Goal: Complete application form

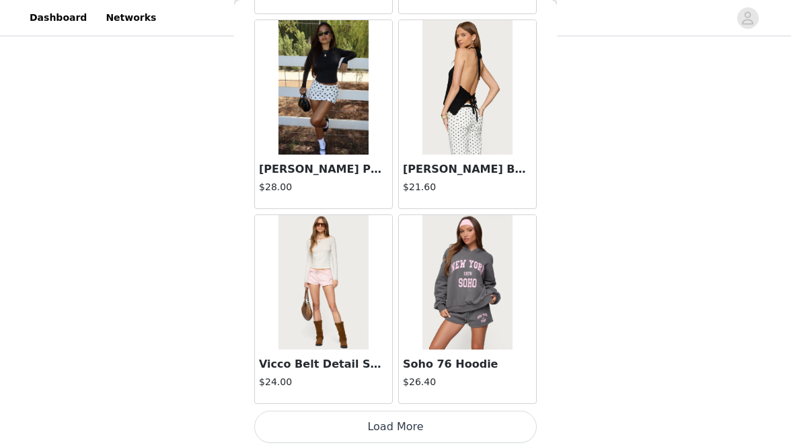
scroll to position [520, 0]
click at [383, 419] on button "Load More" at bounding box center [395, 427] width 282 height 32
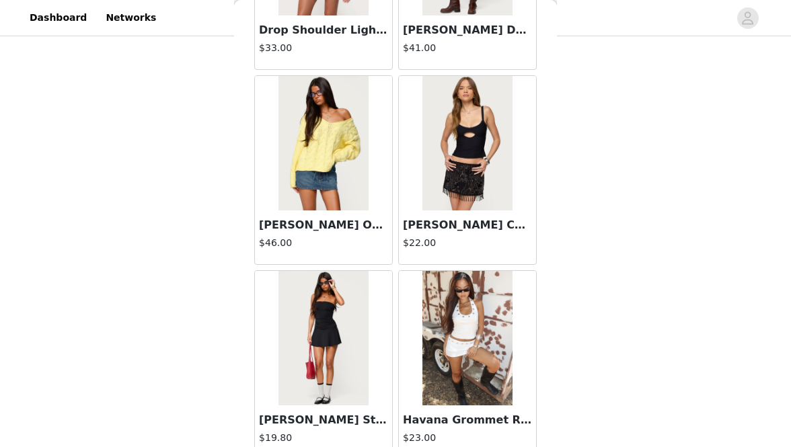
scroll to position [3555, 0]
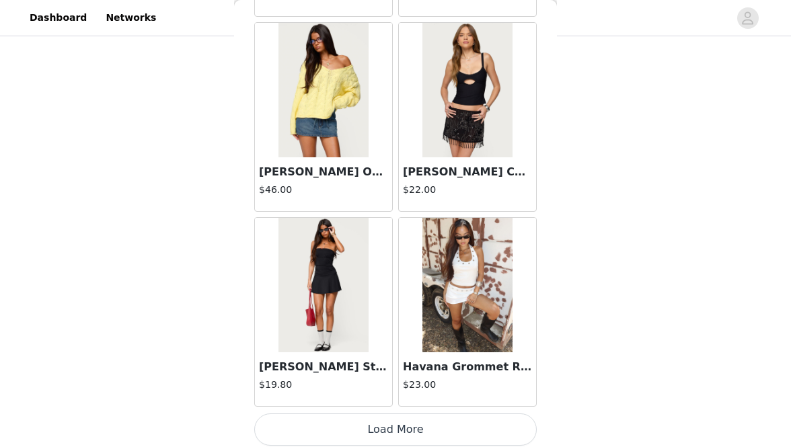
click at [375, 428] on button "Load More" at bounding box center [395, 429] width 282 height 32
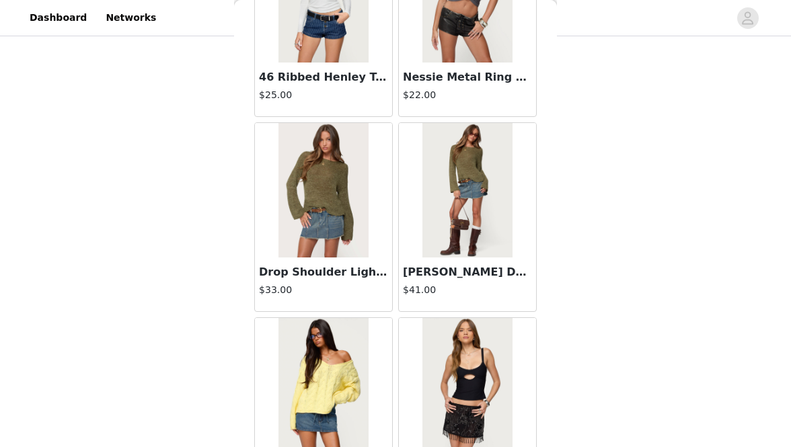
scroll to position [3238, 0]
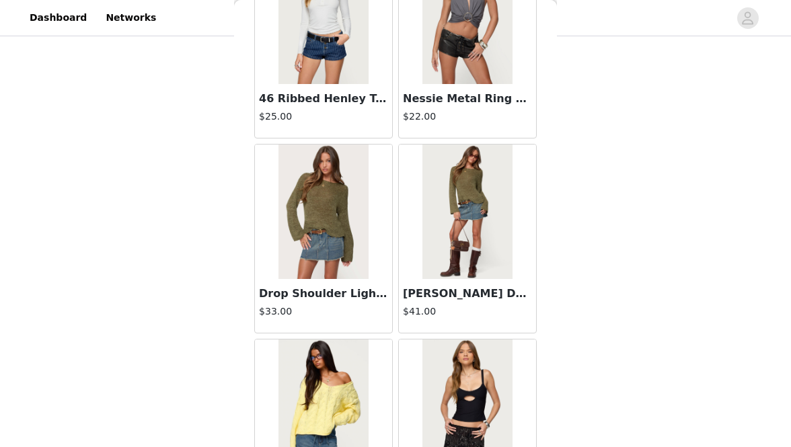
click at [343, 299] on div "Drop Shoulder Light Knit Sweater $33.00" at bounding box center [323, 306] width 137 height 54
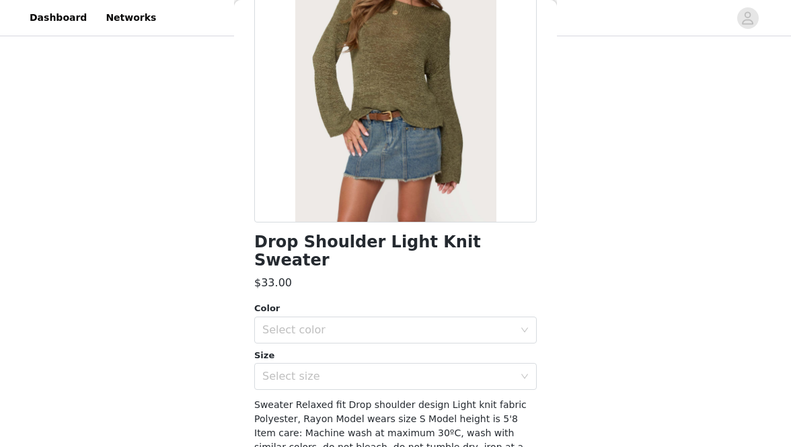
scroll to position [140, 0]
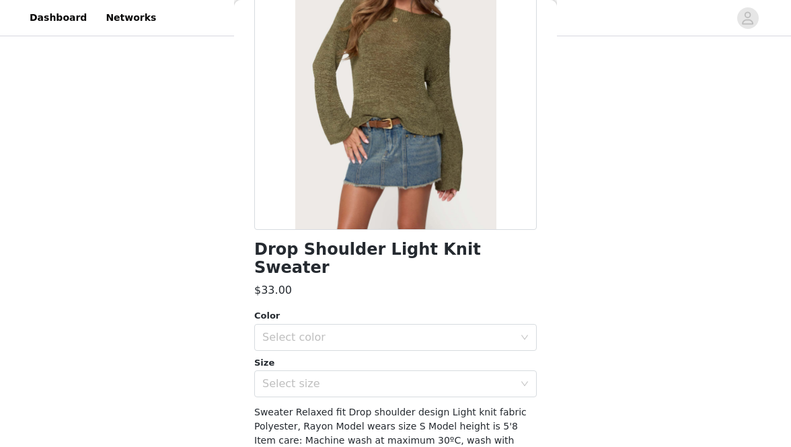
click at [365, 196] on div at bounding box center [395, 78] width 282 height 303
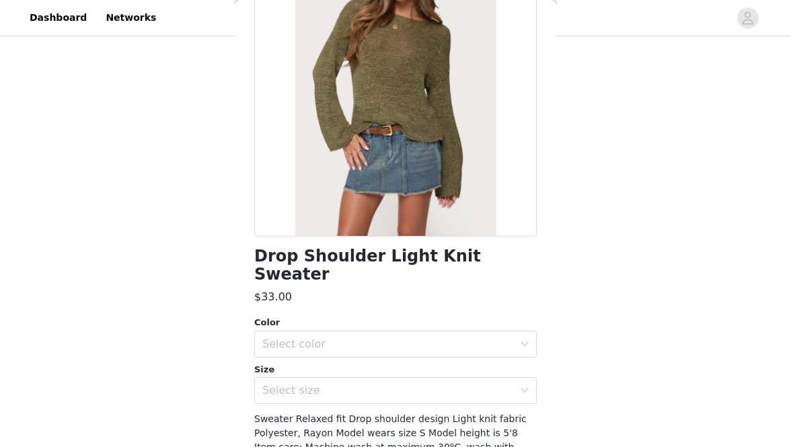
scroll to position [132, 0]
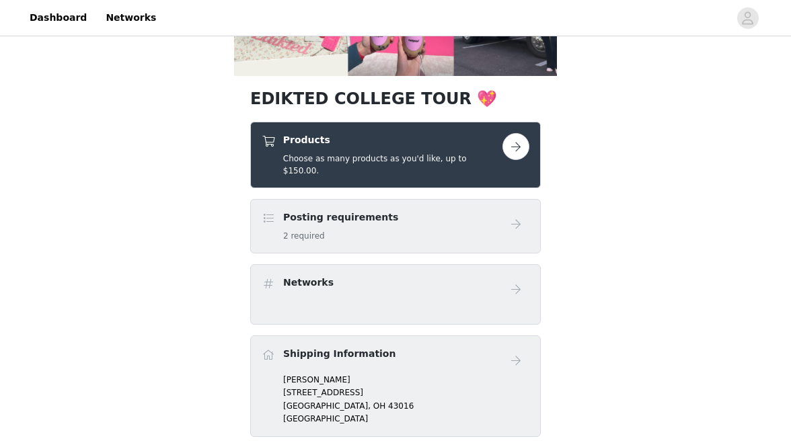
scroll to position [154, 0]
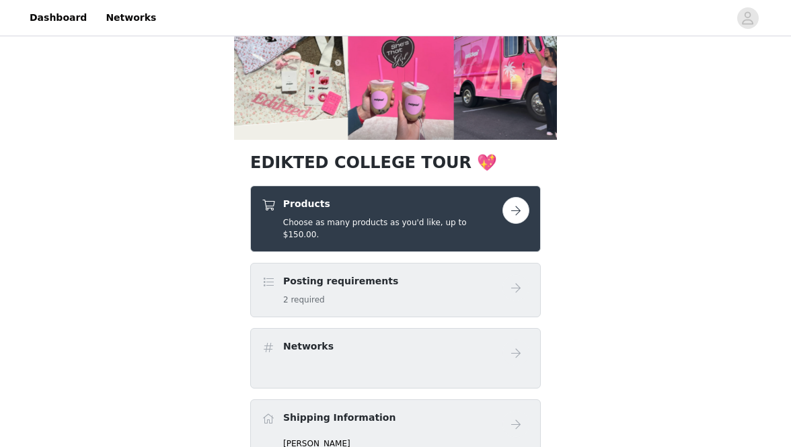
click at [512, 212] on button "button" at bounding box center [515, 210] width 27 height 27
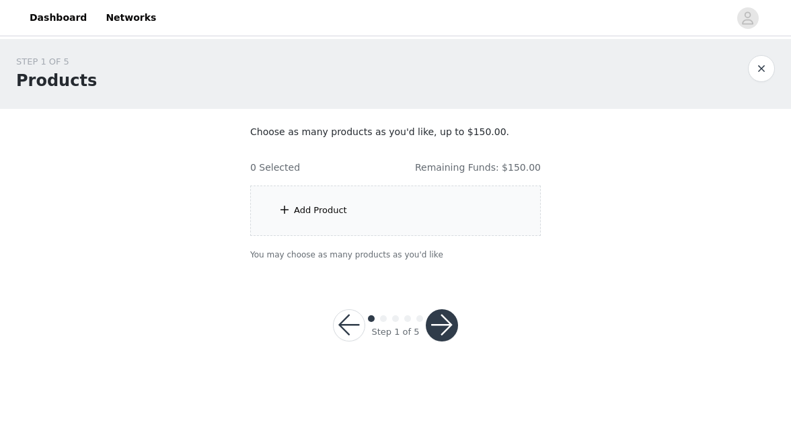
click at [427, 188] on div "Add Product" at bounding box center [395, 211] width 290 height 50
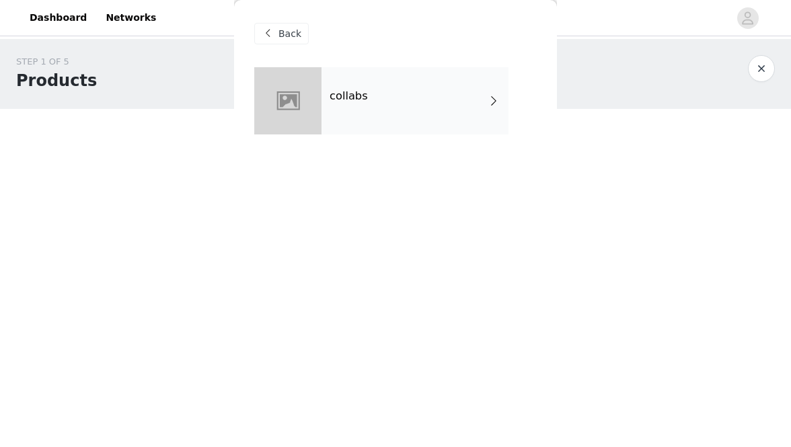
click at [405, 117] on div "collabs" at bounding box center [414, 100] width 187 height 67
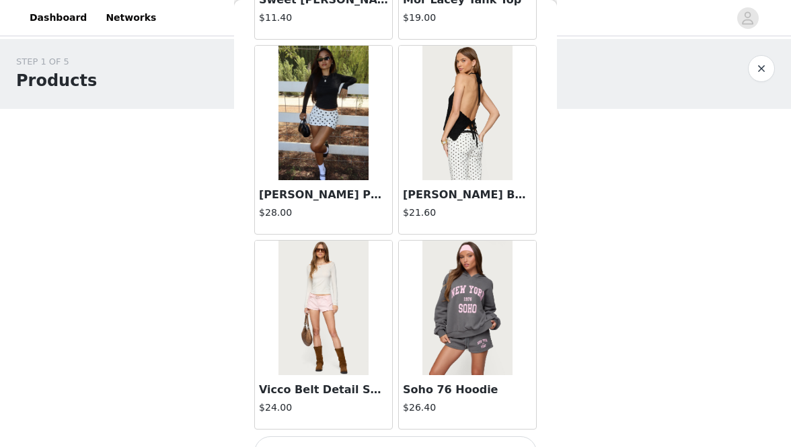
scroll to position [1608, 0]
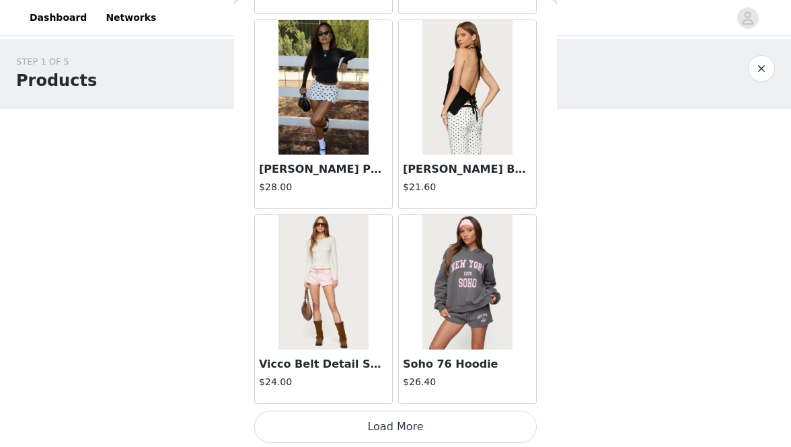
click at [399, 420] on button "Load More" at bounding box center [395, 427] width 282 height 32
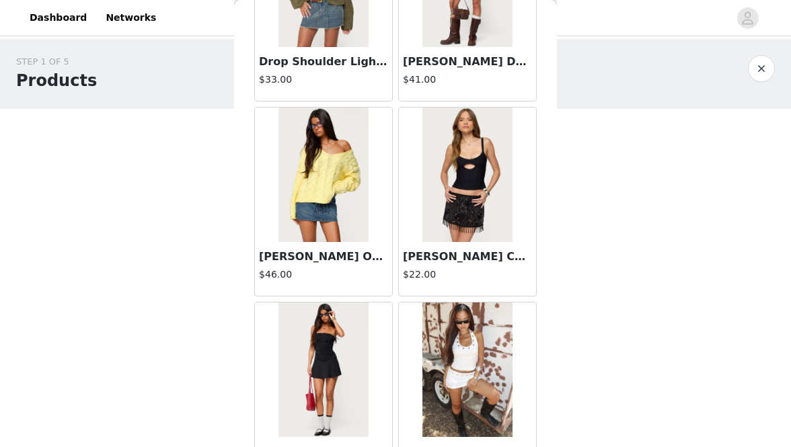
scroll to position [3555, 0]
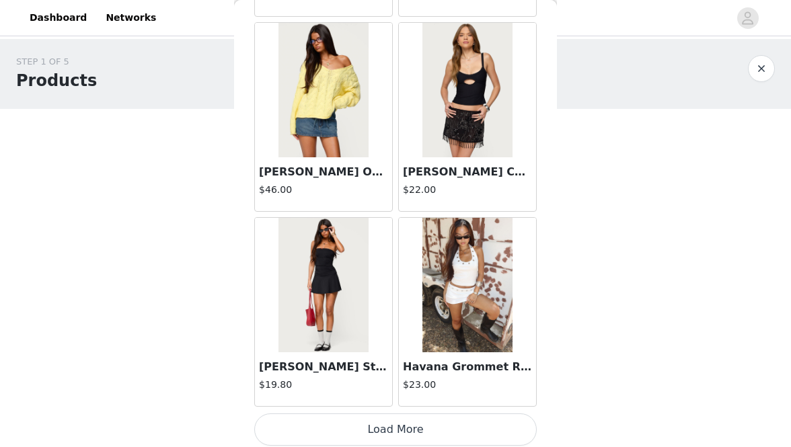
click at [385, 413] on button "Load More" at bounding box center [395, 429] width 282 height 32
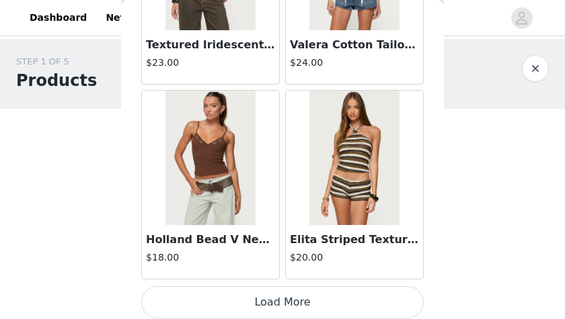
scroll to position [0, 0]
click at [302, 286] on button "Load More" at bounding box center [282, 302] width 282 height 32
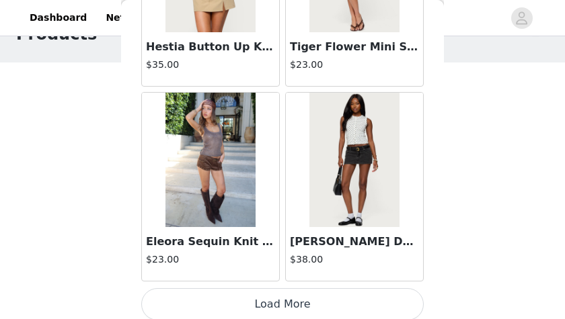
scroll to position [49, 0]
click at [325, 288] on button "Load More" at bounding box center [282, 304] width 282 height 32
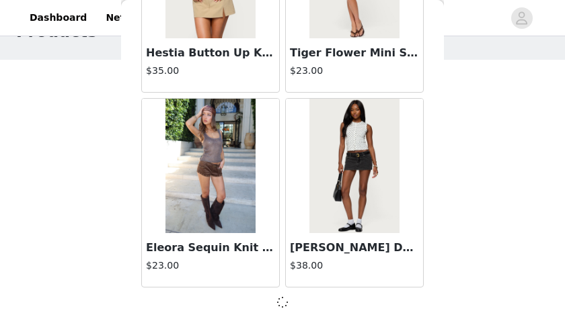
scroll to position [7579, 0]
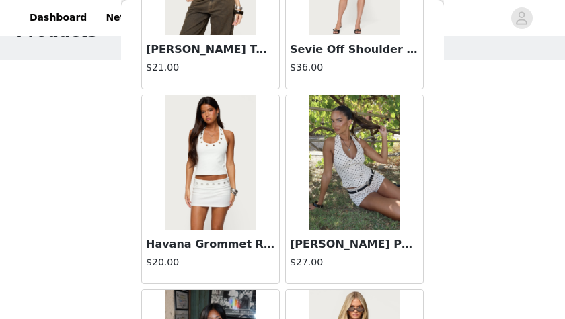
click at [239, 179] on img at bounding box center [209, 162] width 89 height 134
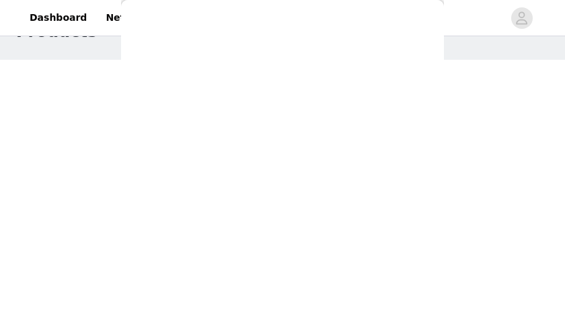
scroll to position [321, 0]
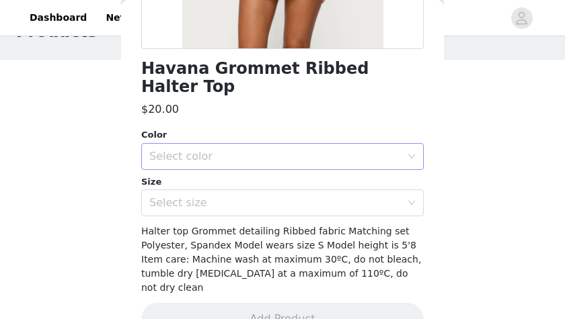
click at [230, 150] on div "Select color" at bounding box center [274, 156] width 251 height 13
click at [219, 168] on li "WHITE" at bounding box center [282, 168] width 282 height 22
click at [219, 196] on div "Select size" at bounding box center [274, 202] width 251 height 13
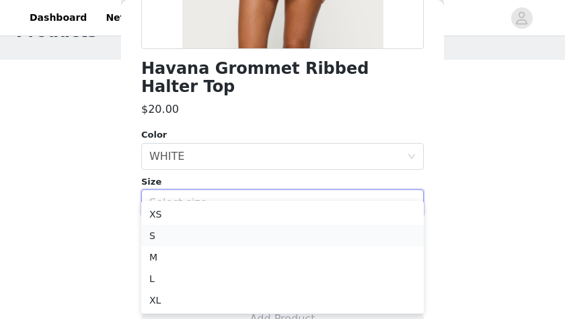
click at [200, 240] on li "S" at bounding box center [282, 236] width 282 height 22
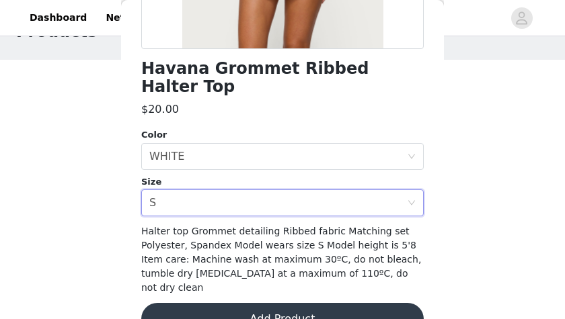
click at [233, 303] on button "Add Product" at bounding box center [282, 319] width 282 height 32
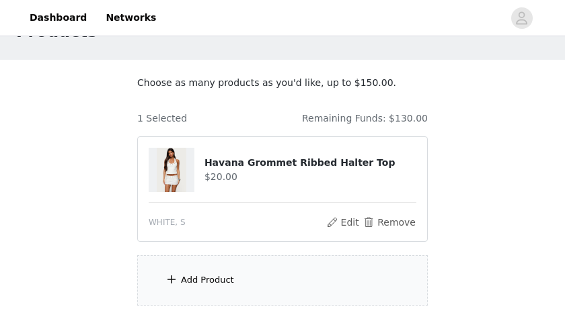
click at [243, 272] on div "Add Product" at bounding box center [282, 280] width 290 height 50
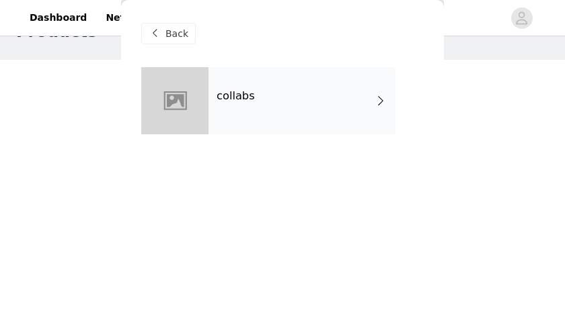
click at [262, 87] on div "collabs" at bounding box center [301, 100] width 187 height 67
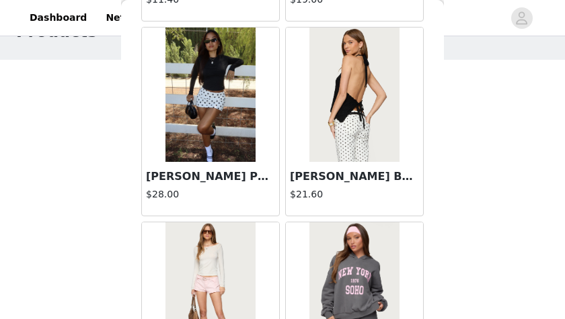
scroll to position [1736, 0]
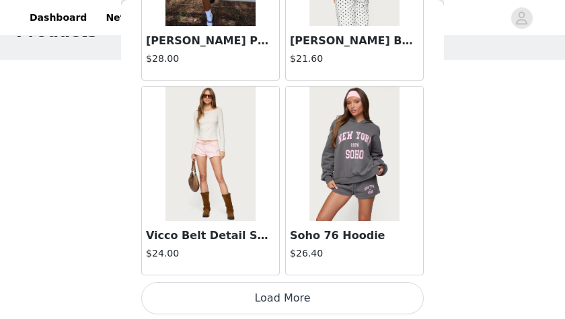
click at [314, 294] on button "Load More" at bounding box center [282, 298] width 282 height 32
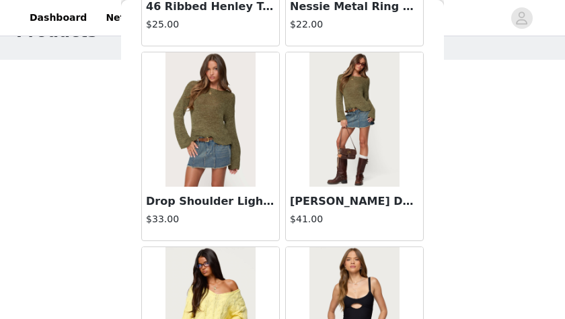
scroll to position [3684, 0]
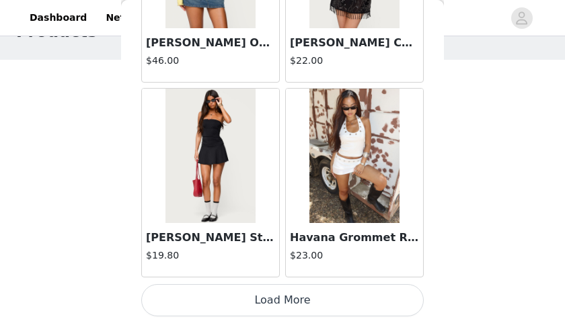
click at [321, 305] on button "Load More" at bounding box center [282, 300] width 282 height 32
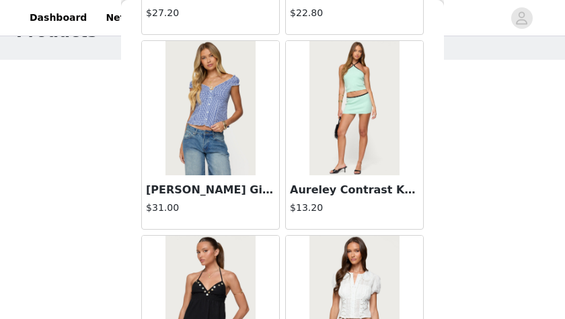
scroll to position [5293, 0]
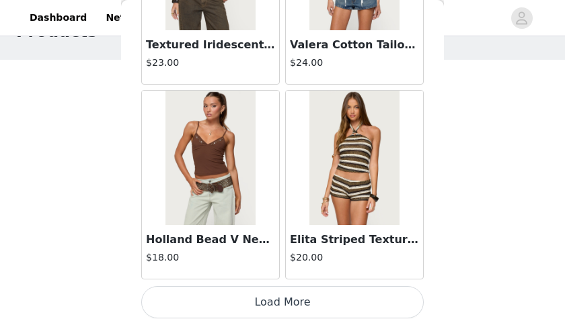
click at [322, 286] on button "Load More" at bounding box center [282, 302] width 282 height 32
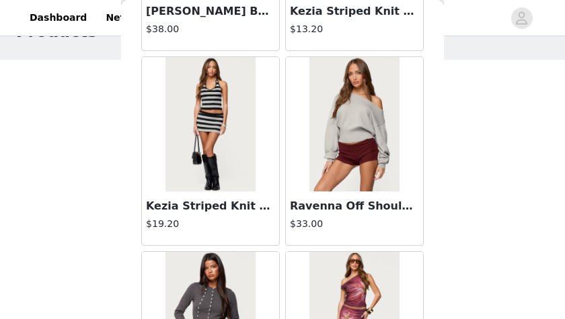
scroll to position [7579, 0]
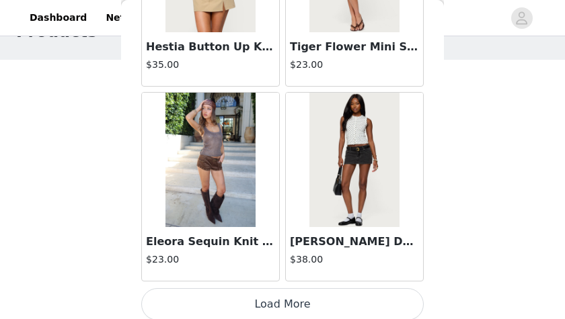
click at [325, 288] on button "Load More" at bounding box center [282, 304] width 282 height 32
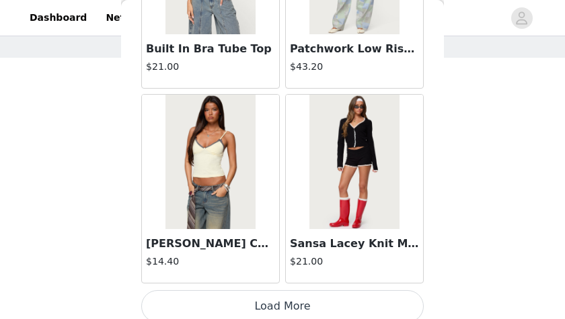
scroll to position [52, 0]
click at [327, 302] on button "Load More" at bounding box center [282, 306] width 282 height 32
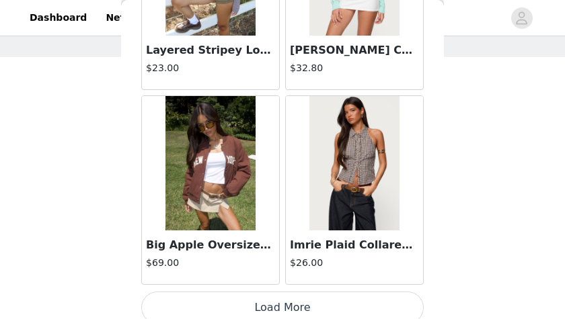
scroll to position [68, 0]
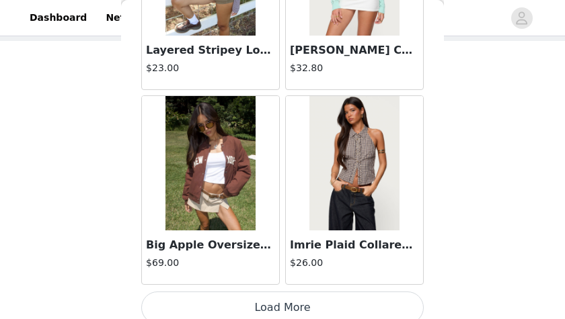
click at [333, 292] on button "Load More" at bounding box center [282, 308] width 282 height 32
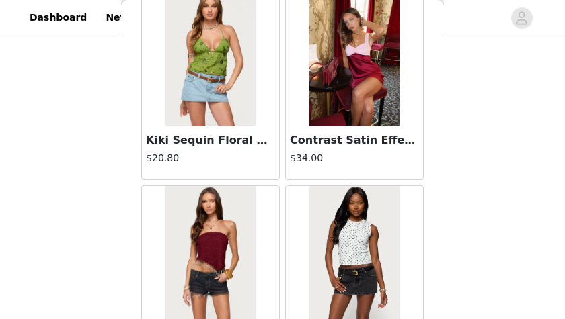
scroll to position [13424, 0]
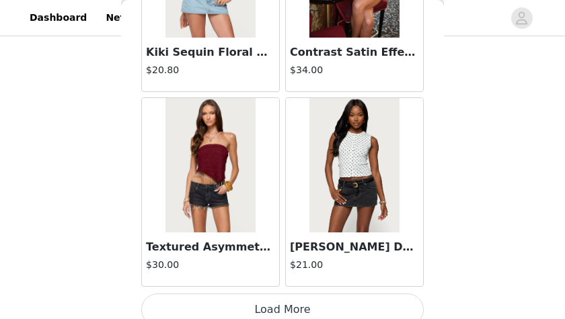
click at [336, 294] on button "Load More" at bounding box center [282, 310] width 282 height 32
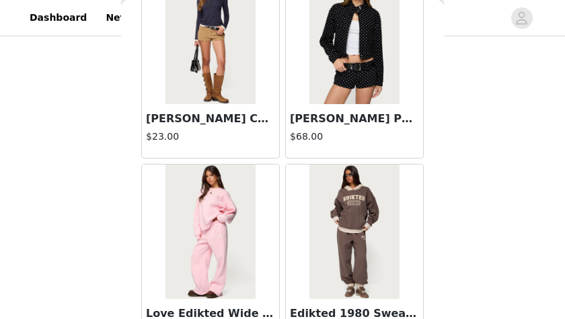
scroll to position [13748, 0]
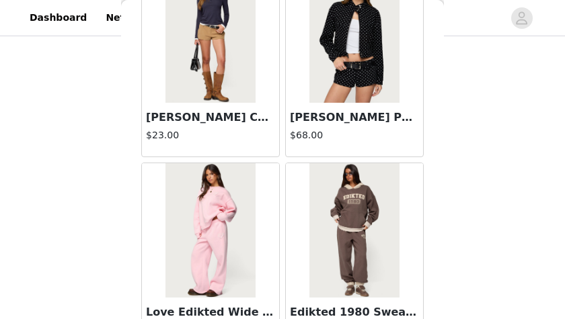
click at [225, 73] on img at bounding box center [209, 35] width 89 height 134
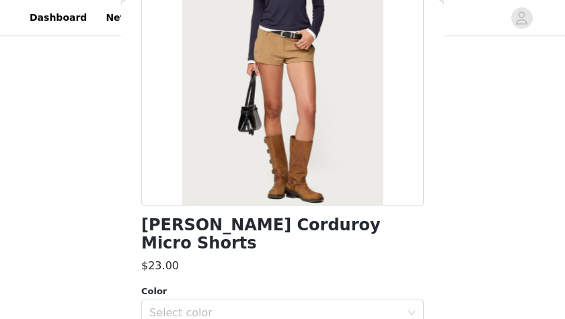
scroll to position [163, 0]
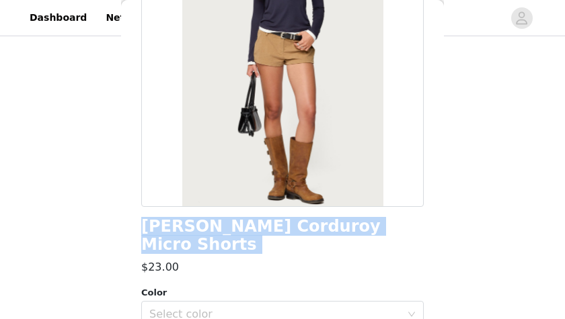
drag, startPoint x: 134, startPoint y: 219, endPoint x: 346, endPoint y: 235, distance: 212.4
click at [346, 235] on div "Back Kyler Corduroy Micro Shorts $23.00 Color Select color Size Select size Mic…" at bounding box center [282, 159] width 323 height 319
copy h1 "Kyler Corduroy Micro Shorts"
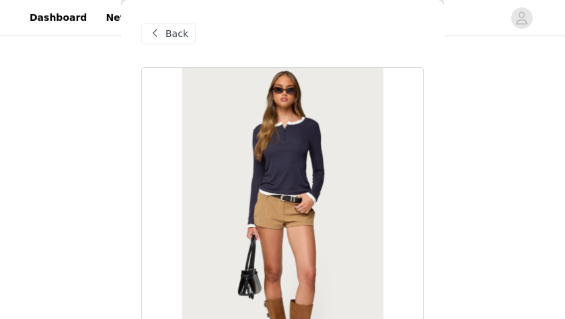
click at [170, 38] on span "Back" at bounding box center [176, 34] width 23 height 14
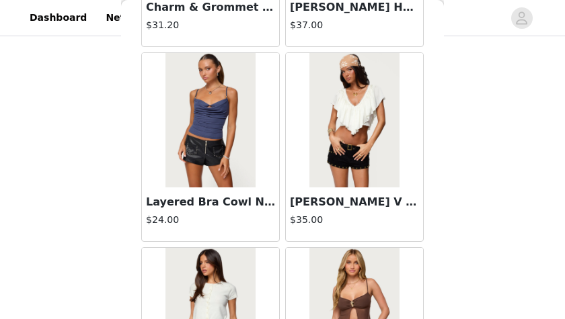
scroll to position [15371, 0]
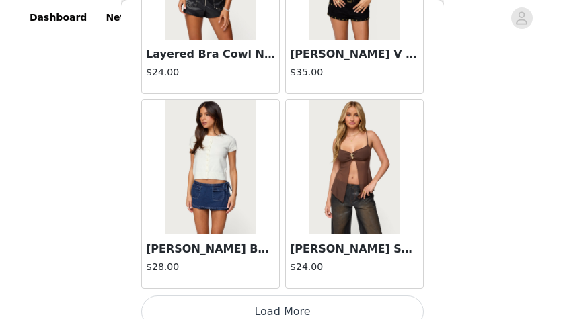
click at [283, 296] on button "Load More" at bounding box center [282, 312] width 282 height 32
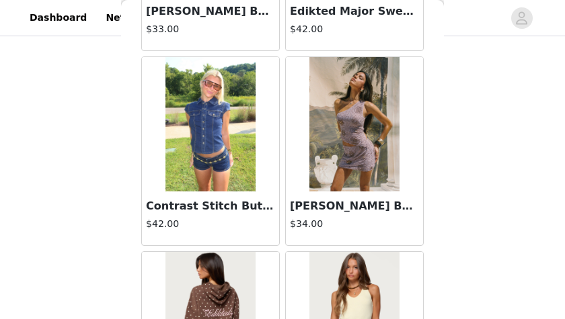
scroll to position [17319, 0]
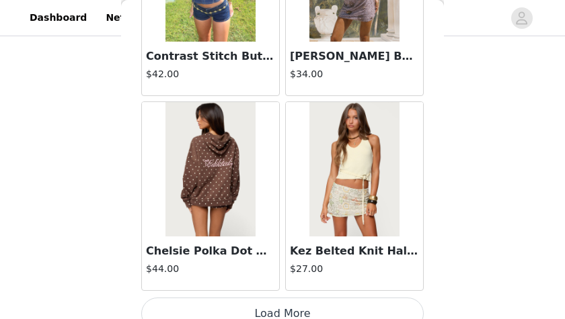
click at [300, 298] on button "Load More" at bounding box center [282, 314] width 282 height 32
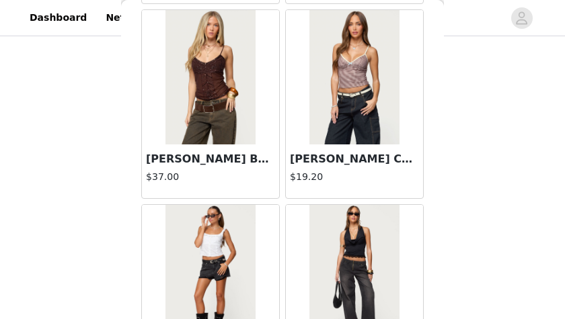
scroll to position [19267, 0]
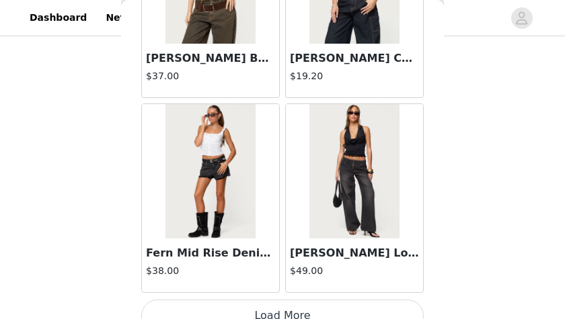
click at [317, 300] on button "Load More" at bounding box center [282, 316] width 282 height 32
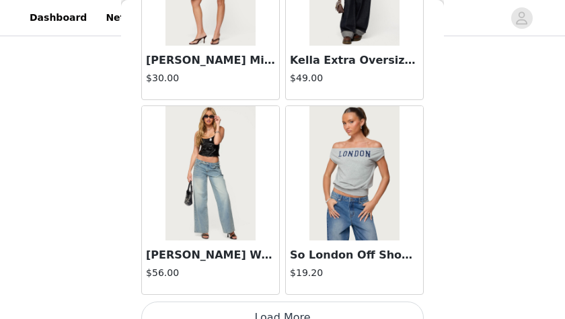
click at [325, 302] on button "Load More" at bounding box center [282, 318] width 282 height 32
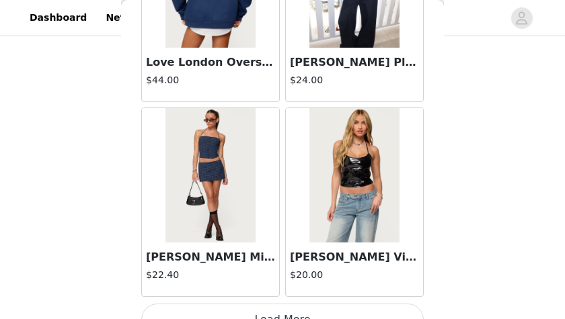
click at [327, 304] on button "Load More" at bounding box center [282, 320] width 282 height 32
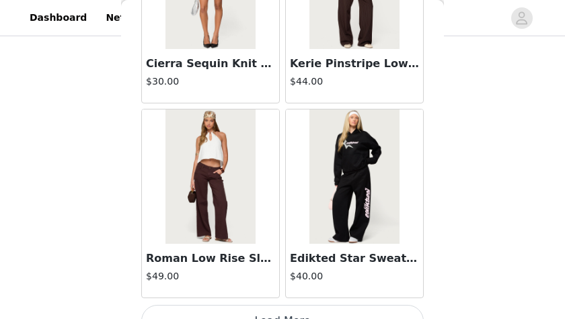
click at [338, 305] on button "Load More" at bounding box center [282, 321] width 282 height 32
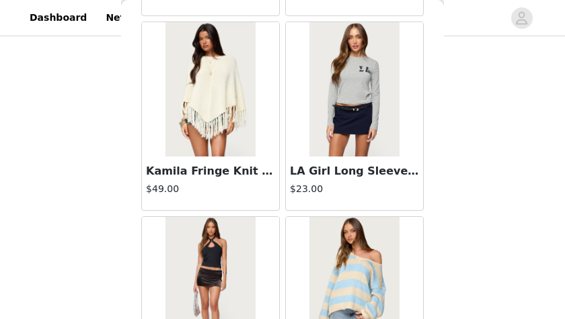
scroll to position [27059, 0]
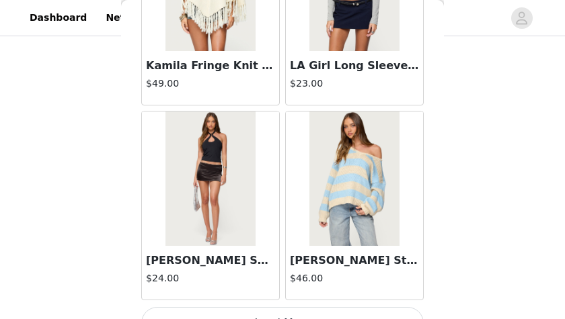
click at [338, 307] on button "Load More" at bounding box center [282, 323] width 282 height 32
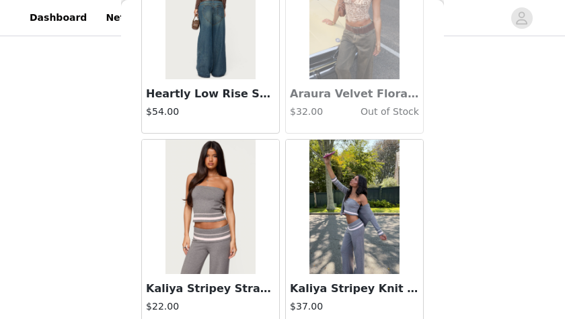
scroll to position [29007, 0]
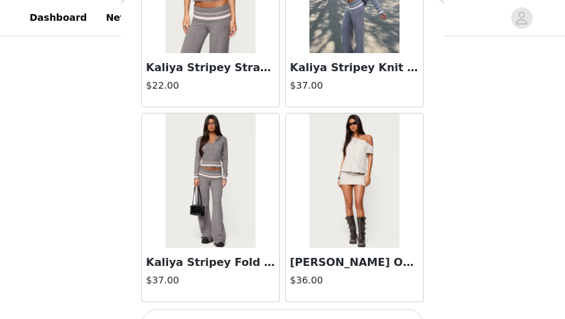
click at [334, 309] on button "Load More" at bounding box center [282, 325] width 282 height 32
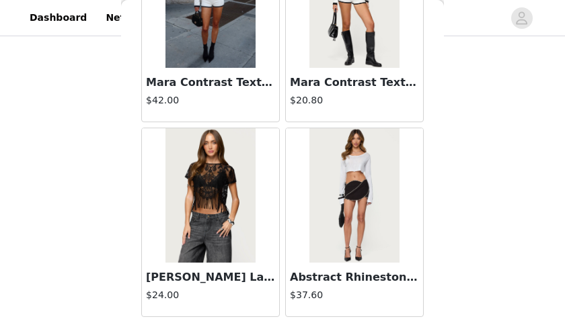
scroll to position [30955, 0]
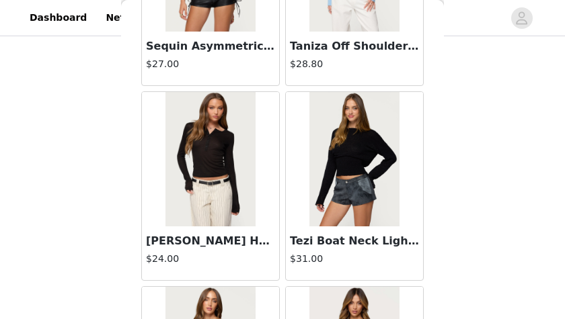
scroll to position [32902, 0]
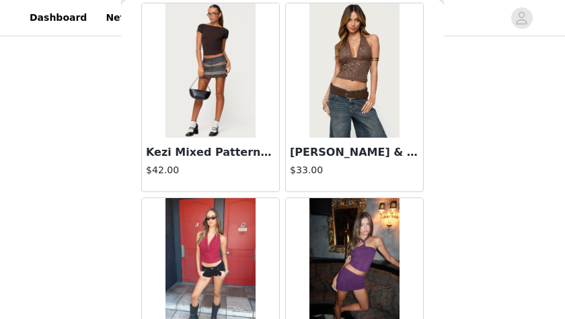
scroll to position [34850, 0]
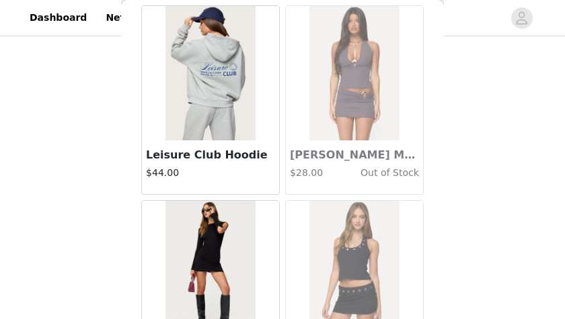
scroll to position [44590, 0]
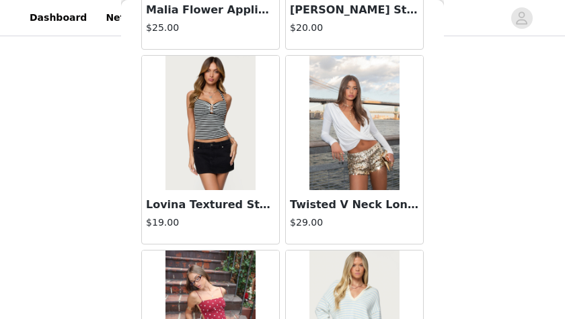
scroll to position [37058, 0]
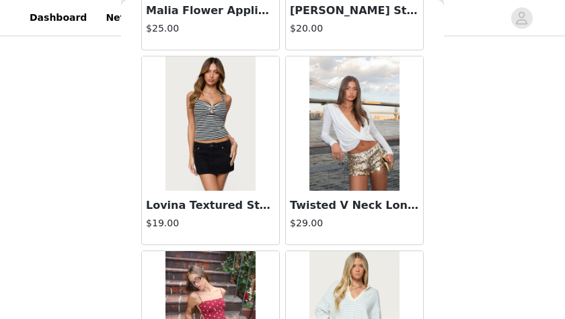
click at [264, 209] on div "Lovina Textured Striped Halter Top $19.00" at bounding box center [211, 150] width 144 height 195
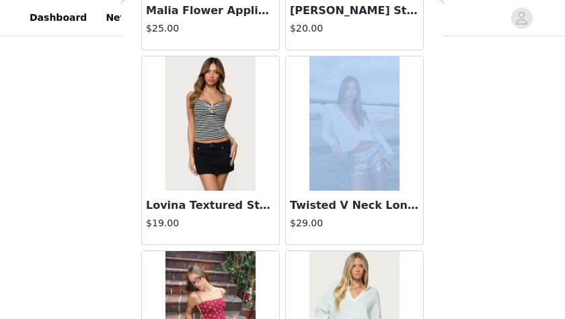
drag, startPoint x: 264, startPoint y: 209, endPoint x: 274, endPoint y: 210, distance: 10.1
click at [274, 210] on div "Lovina Textured Striped Halter Top $19.00" at bounding box center [211, 150] width 144 height 195
click at [334, 148] on img at bounding box center [353, 123] width 89 height 134
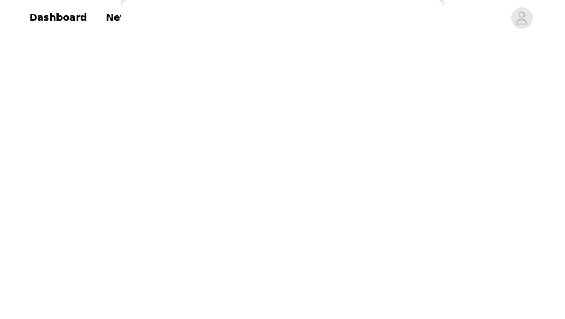
scroll to position [321, 0]
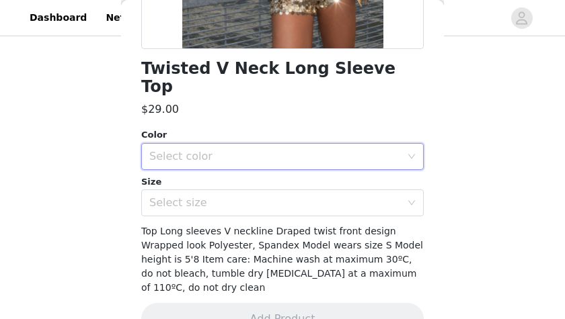
click at [330, 147] on div "Select color" at bounding box center [278, 157] width 258 height 26
click at [290, 169] on li "CREAM" at bounding box center [282, 168] width 282 height 22
click at [272, 190] on div "Select size" at bounding box center [278, 203] width 258 height 26
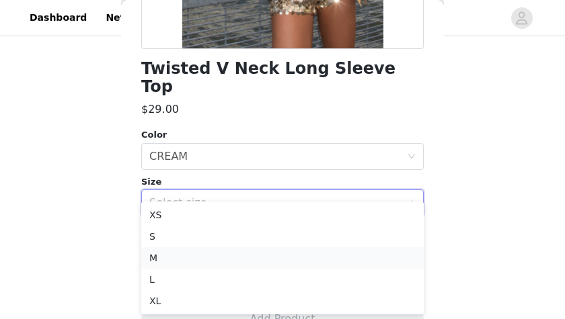
click at [223, 249] on li "M" at bounding box center [282, 258] width 282 height 22
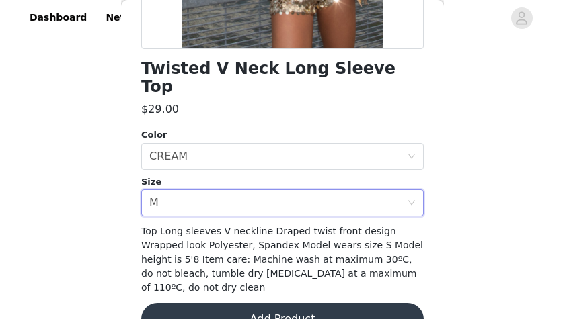
click at [247, 303] on button "Add Product" at bounding box center [282, 319] width 282 height 32
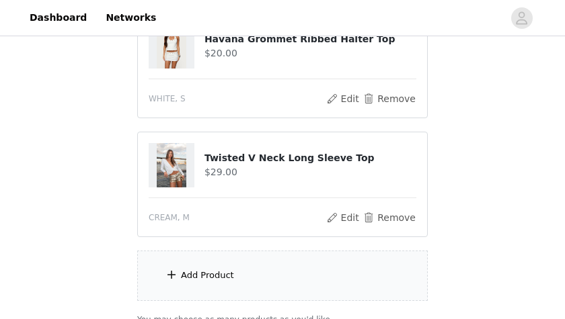
click at [245, 285] on div "Add Product" at bounding box center [282, 276] width 290 height 50
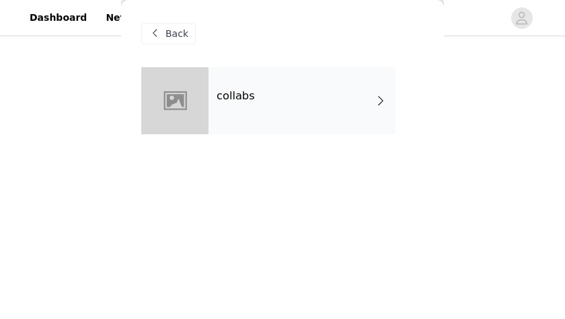
click at [270, 89] on div "collabs" at bounding box center [301, 100] width 187 height 67
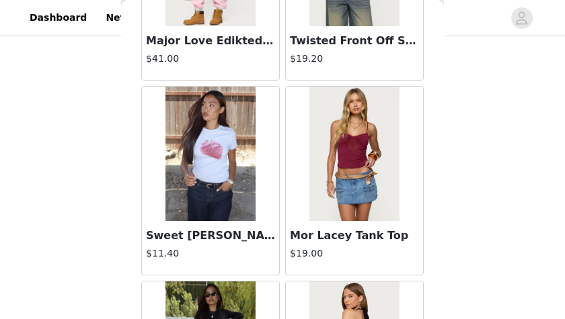
scroll to position [1736, 0]
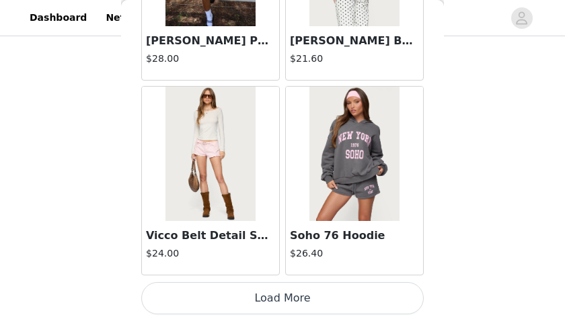
click at [322, 292] on button "Load More" at bounding box center [282, 298] width 282 height 32
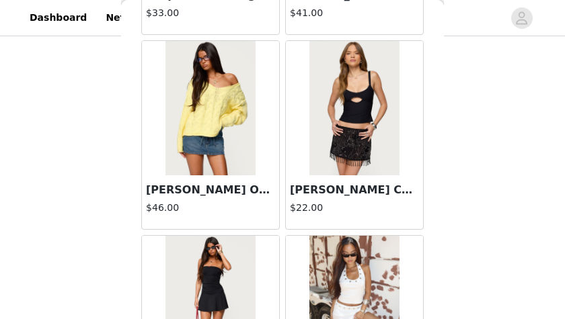
scroll to position [3684, 0]
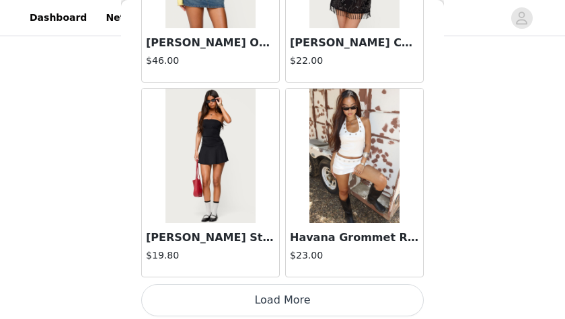
click at [326, 290] on button "Load More" at bounding box center [282, 300] width 282 height 32
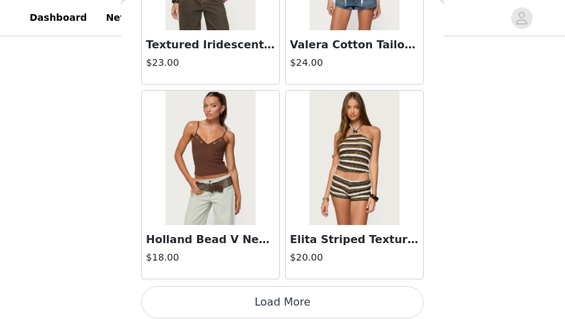
click at [326, 286] on button "Load More" at bounding box center [282, 302] width 282 height 32
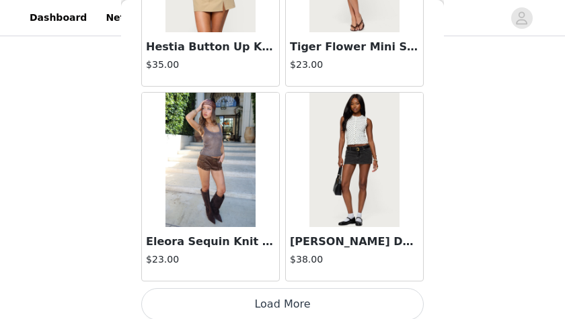
scroll to position [292, 0]
click at [338, 295] on button "Load More" at bounding box center [282, 304] width 282 height 32
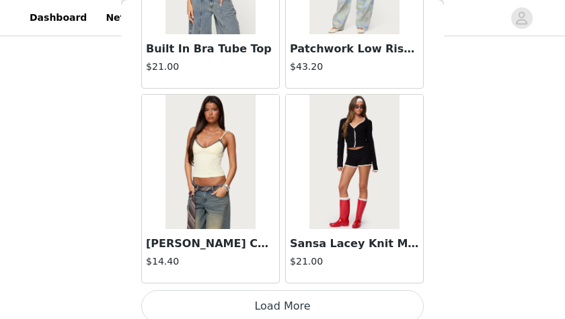
click at [344, 307] on button "Load More" at bounding box center [282, 306] width 282 height 32
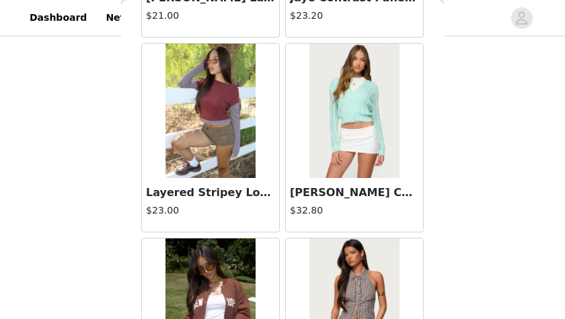
scroll to position [11476, 0]
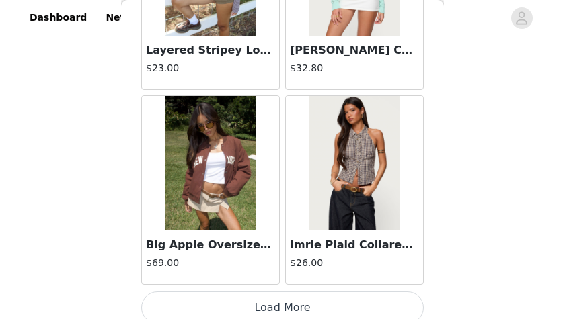
click at [343, 292] on button "Load More" at bounding box center [282, 308] width 282 height 32
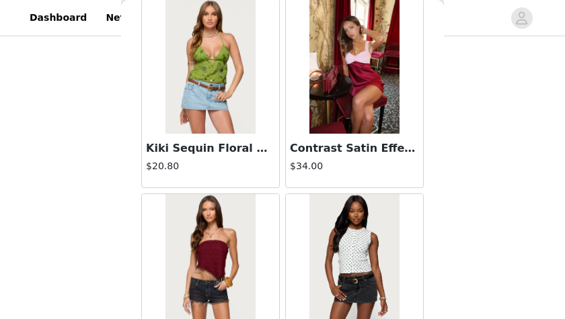
scroll to position [13424, 0]
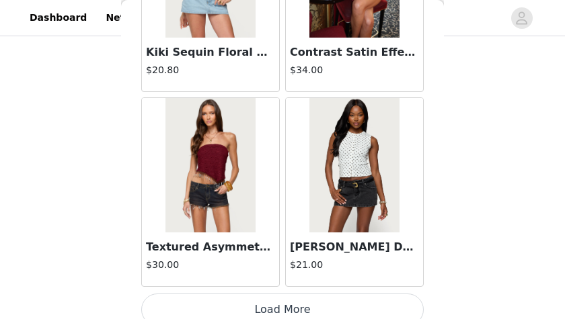
click at [360, 297] on button "Load More" at bounding box center [282, 310] width 282 height 32
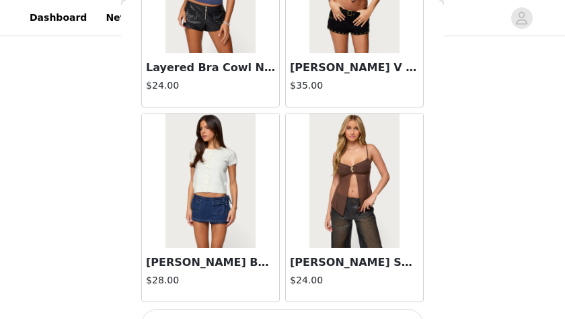
scroll to position [15371, 0]
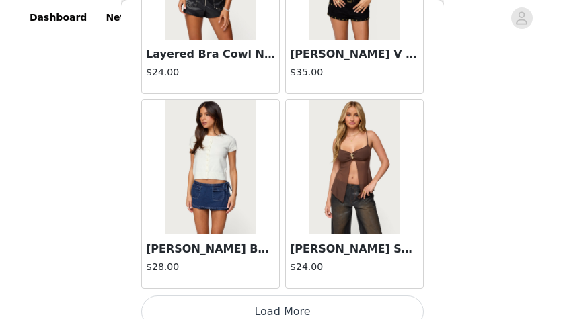
click at [331, 298] on button "Load More" at bounding box center [282, 312] width 282 height 32
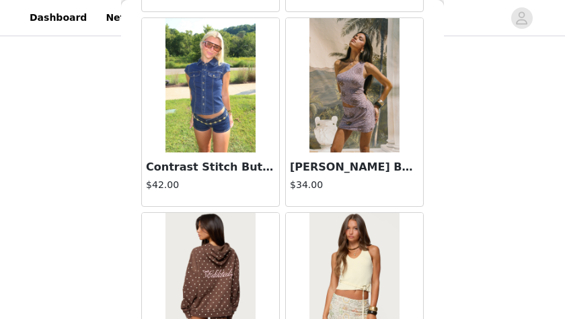
scroll to position [17319, 0]
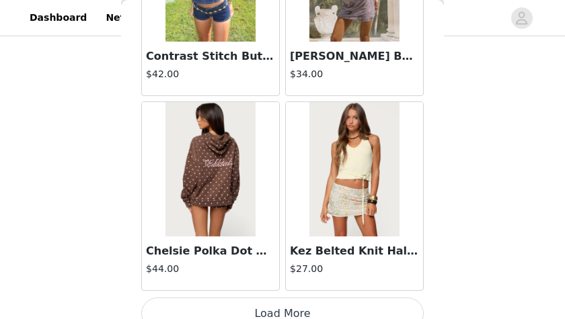
click at [340, 298] on button "Load More" at bounding box center [282, 314] width 282 height 32
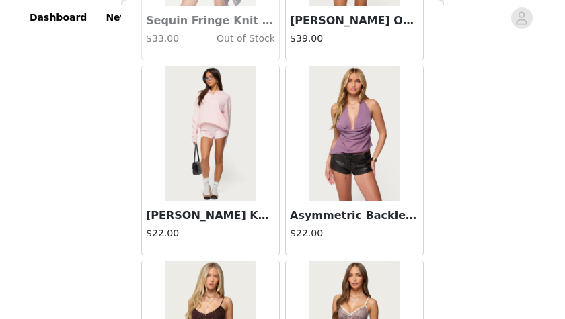
scroll to position [18917, 0]
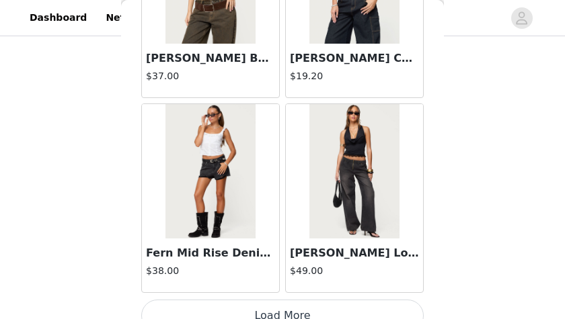
click at [342, 300] on button "Load More" at bounding box center [282, 316] width 282 height 32
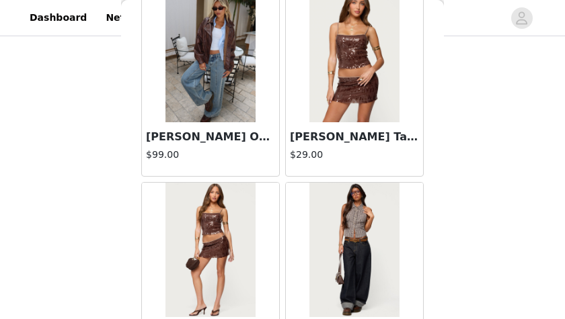
scroll to position [21215, 0]
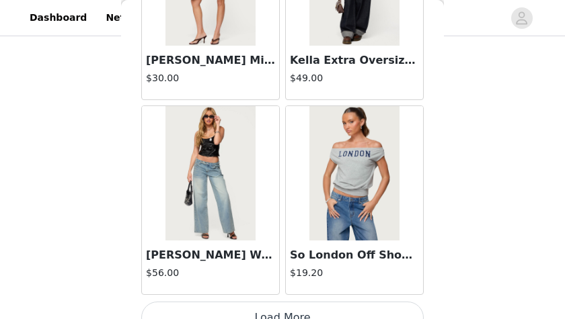
click at [340, 302] on button "Load More" at bounding box center [282, 318] width 282 height 32
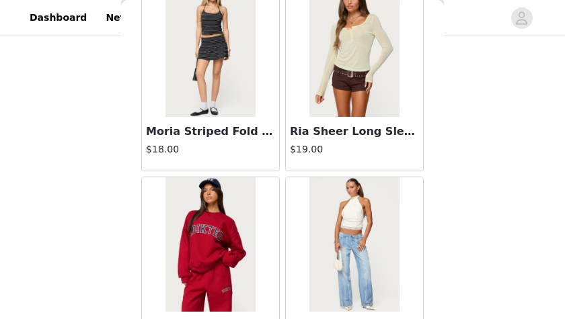
scroll to position [22509, 0]
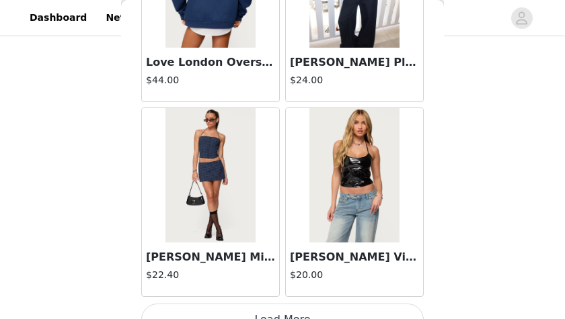
click at [340, 304] on button "Load More" at bounding box center [282, 320] width 282 height 32
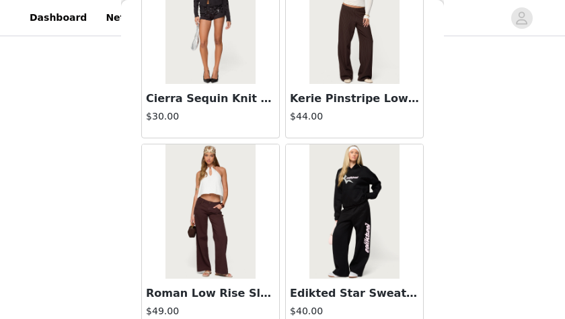
scroll to position [25111, 0]
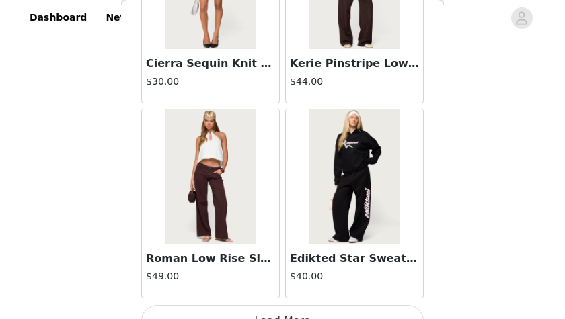
click at [340, 305] on button "Load More" at bounding box center [282, 321] width 282 height 32
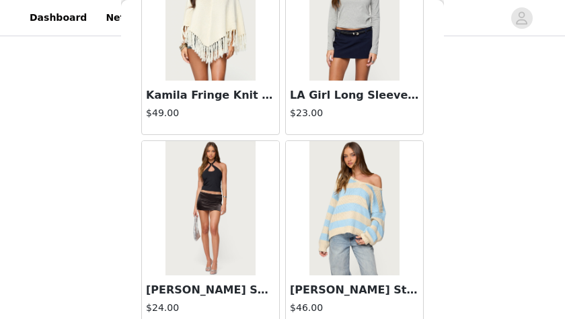
scroll to position [27059, 0]
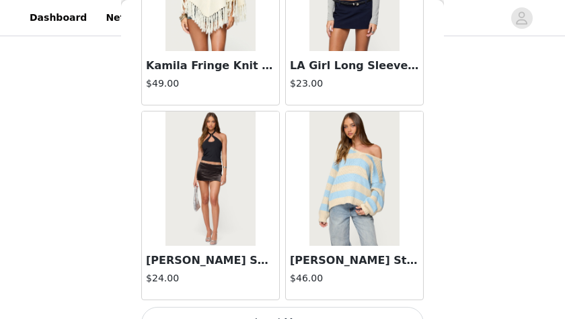
click at [341, 307] on button "Load More" at bounding box center [282, 323] width 282 height 32
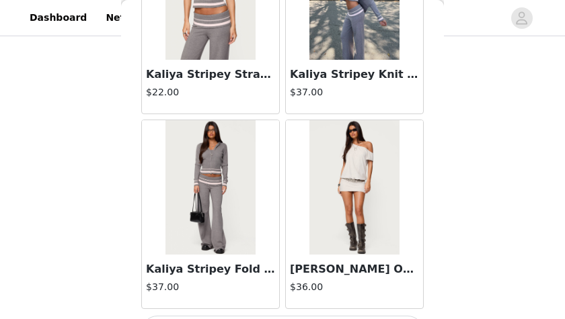
scroll to position [29007, 0]
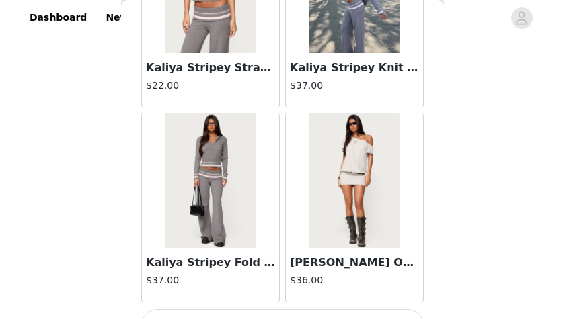
click at [346, 309] on button "Load More" at bounding box center [282, 325] width 282 height 32
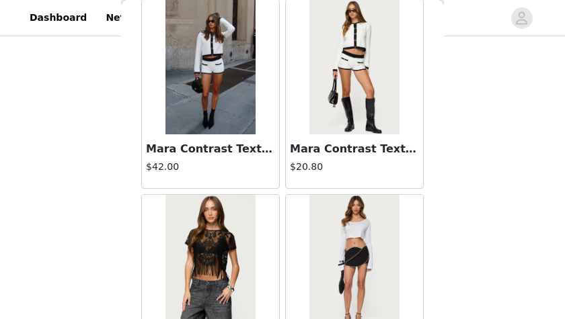
scroll to position [30955, 0]
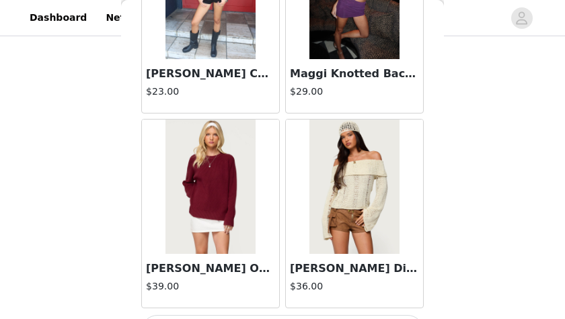
scroll to position [34840, 0]
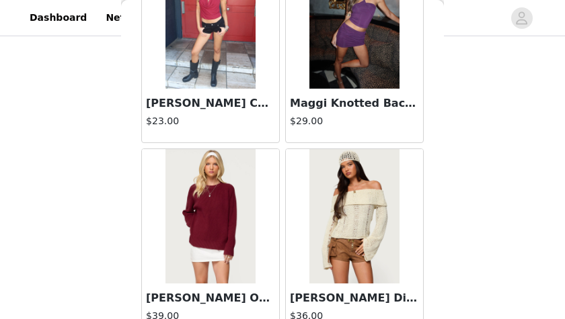
scroll to position [34889, 0]
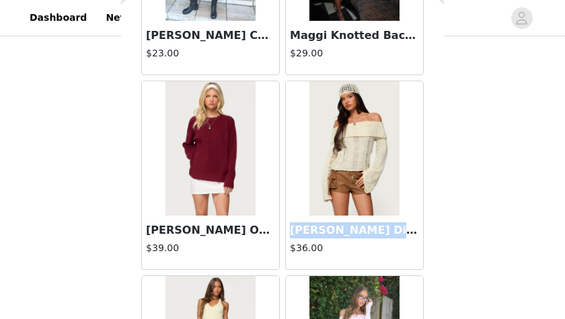
drag, startPoint x: 291, startPoint y: 196, endPoint x: 409, endPoint y: 194, distance: 118.4
click at [409, 223] on h3 "Renna Distressed Fold Over Knit Top" at bounding box center [354, 231] width 129 height 16
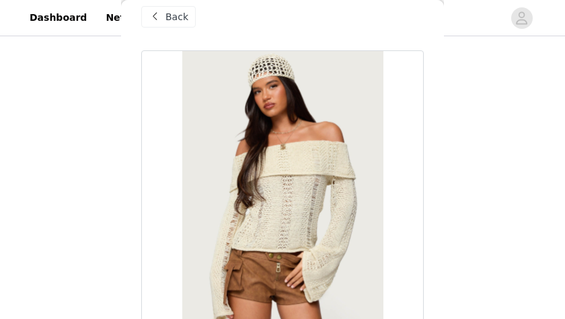
scroll to position [0, 0]
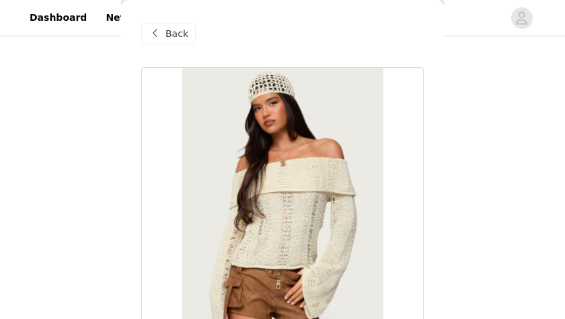
click at [163, 34] on div "Back" at bounding box center [168, 34] width 54 height 22
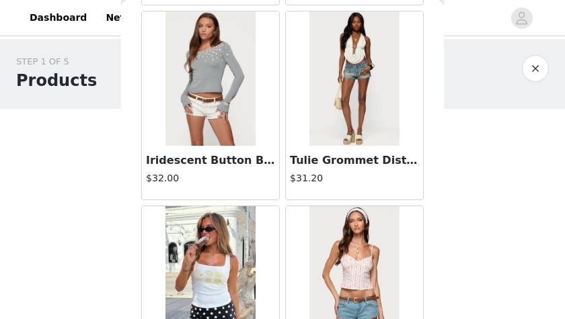
scroll to position [13693, 0]
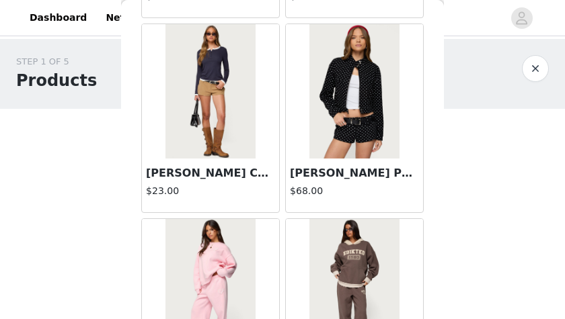
click at [477, 160] on div "STEP 1 OF 5 Products Choose as many products as you'd like, up to $150.00. 2 Se…" at bounding box center [282, 277] width 565 height 476
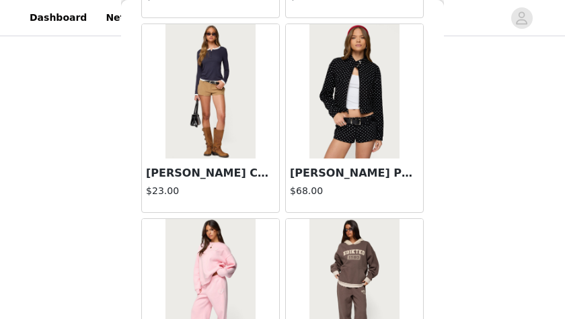
scroll to position [217, 0]
click at [483, 96] on div "STEP 1 OF 5 Products Choose as many products as you'd like, up to $150.00. 2 Se…" at bounding box center [282, 60] width 565 height 476
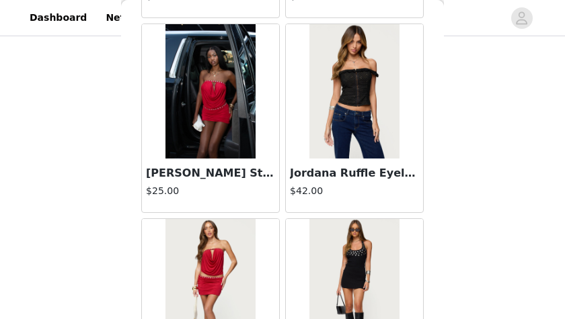
scroll to position [36798, 0]
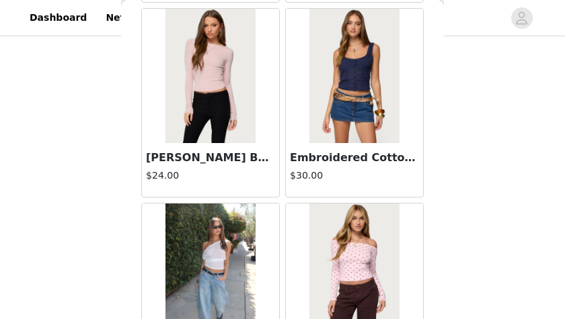
scroll to position [38747, 0]
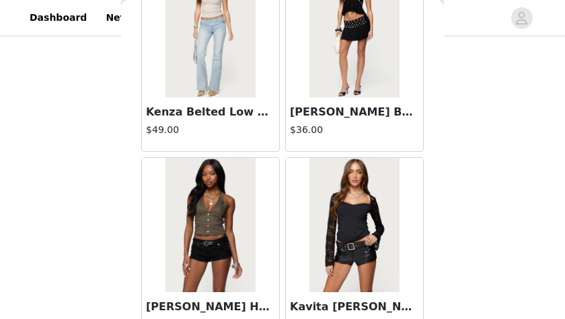
scroll to position [40694, 0]
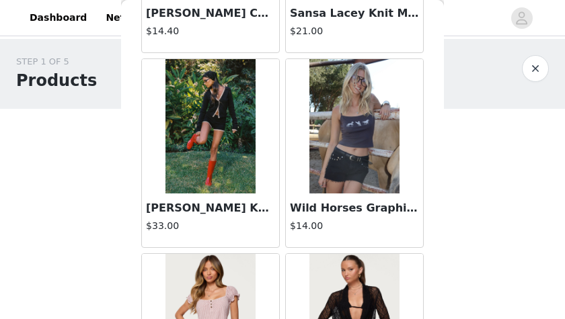
scroll to position [9756, 0]
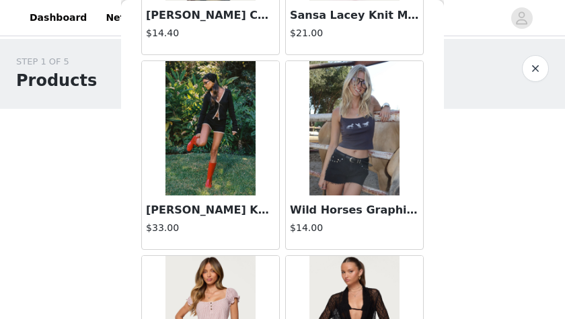
click at [241, 116] on img at bounding box center [209, 128] width 89 height 134
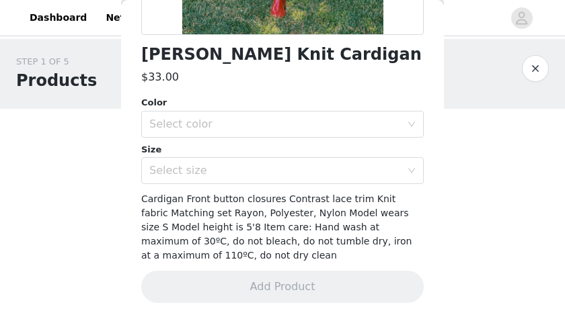
scroll to position [335, 0]
click at [260, 118] on div "Select color" at bounding box center [274, 124] width 251 height 13
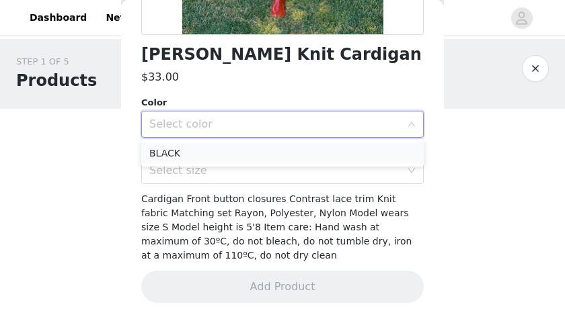
click at [253, 161] on li "BLACK" at bounding box center [282, 154] width 282 height 22
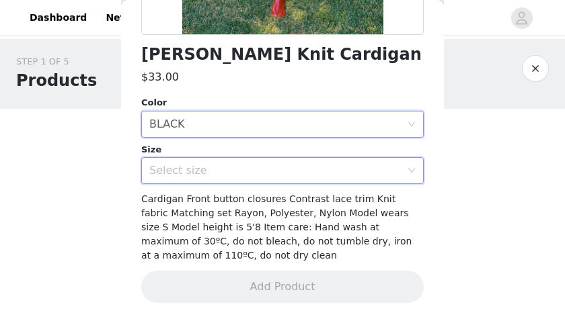
click at [245, 160] on div "Select size" at bounding box center [278, 171] width 258 height 26
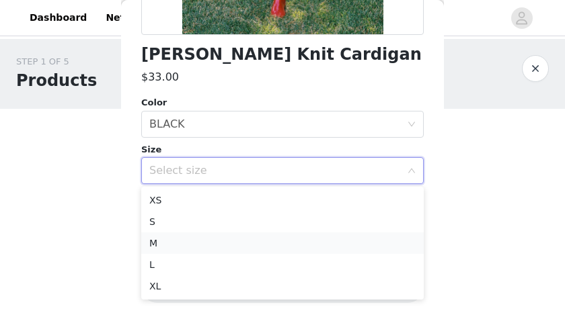
click at [232, 239] on li "M" at bounding box center [282, 244] width 282 height 22
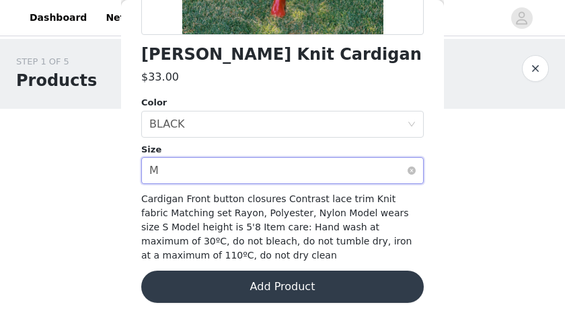
click at [190, 161] on div "Select size M" at bounding box center [278, 171] width 258 height 26
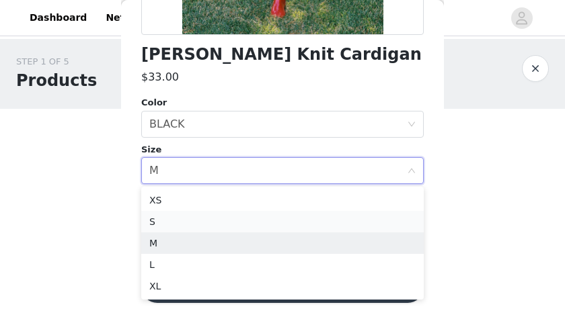
click at [190, 227] on li "S" at bounding box center [282, 222] width 282 height 22
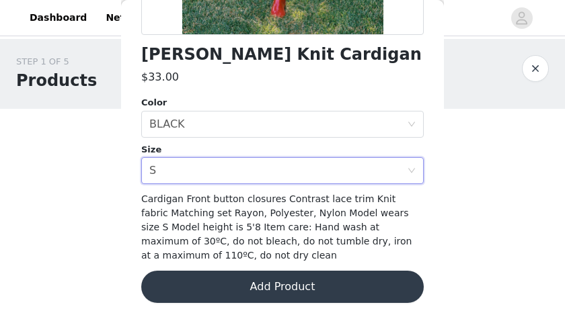
click at [209, 272] on button "Add Product" at bounding box center [282, 287] width 282 height 32
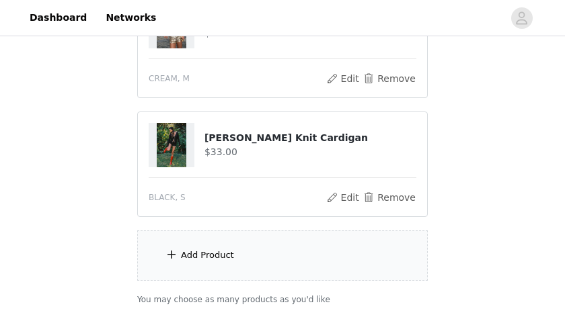
scroll to position [322, 0]
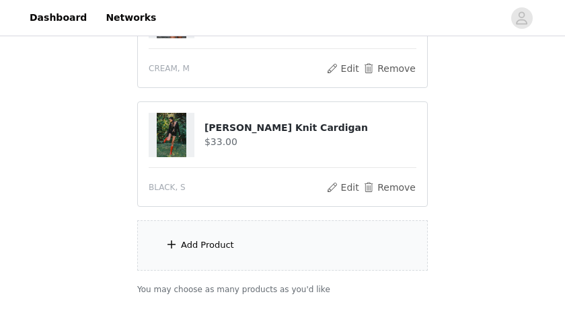
click at [260, 250] on div "Add Product" at bounding box center [282, 246] width 290 height 50
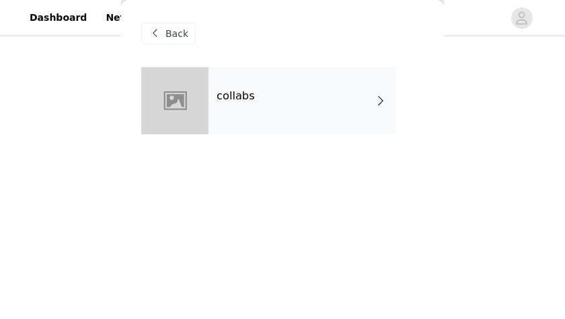
click at [240, 111] on div "collabs" at bounding box center [301, 100] width 187 height 67
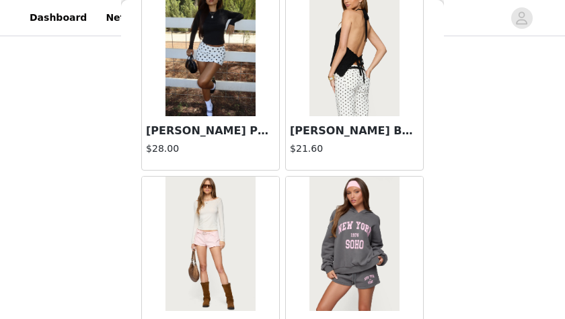
scroll to position [1736, 0]
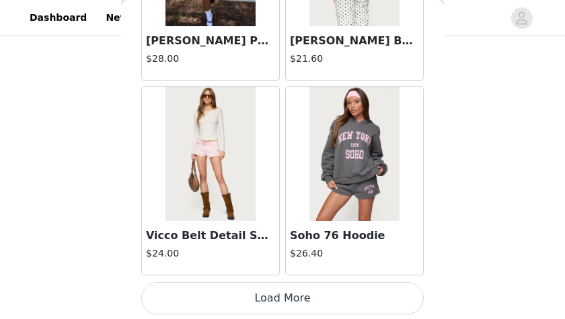
click at [304, 284] on button "Load More" at bounding box center [282, 298] width 282 height 32
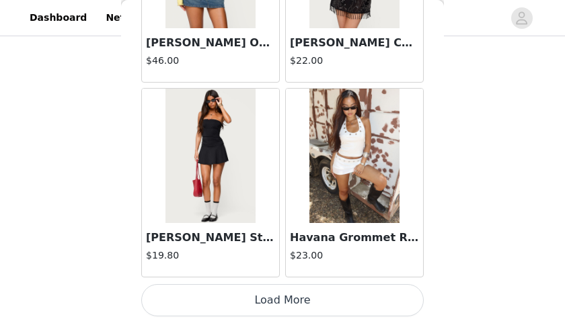
scroll to position [411, 0]
click at [319, 298] on button "Load More" at bounding box center [282, 300] width 282 height 32
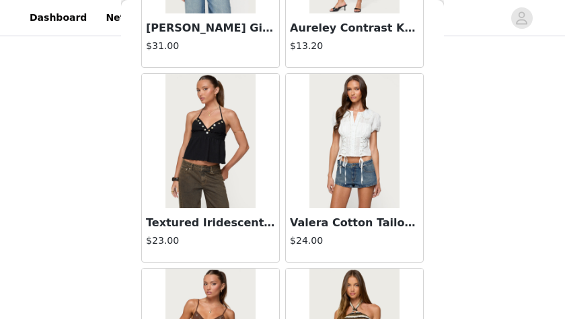
scroll to position [5632, 0]
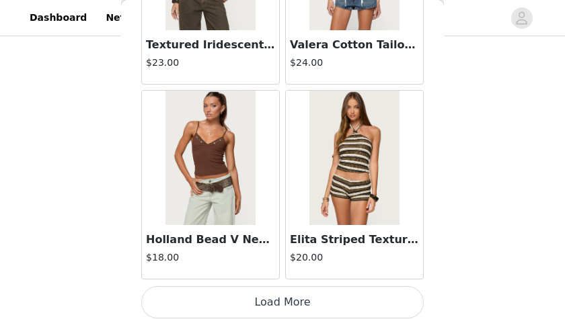
click at [309, 293] on button "Load More" at bounding box center [282, 302] width 282 height 32
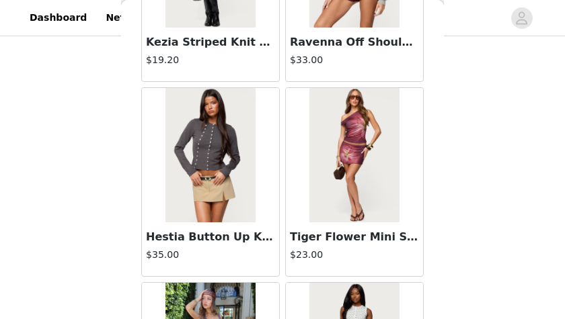
scroll to position [7579, 0]
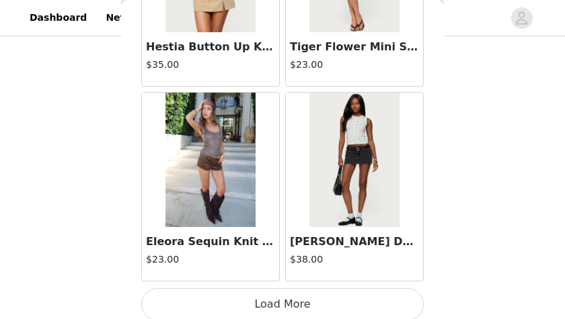
click at [317, 301] on button "Load More" at bounding box center [282, 304] width 282 height 32
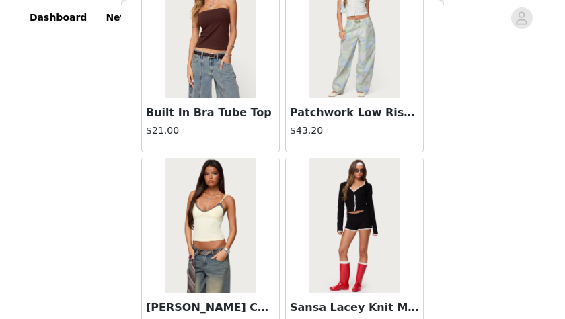
scroll to position [9527, 0]
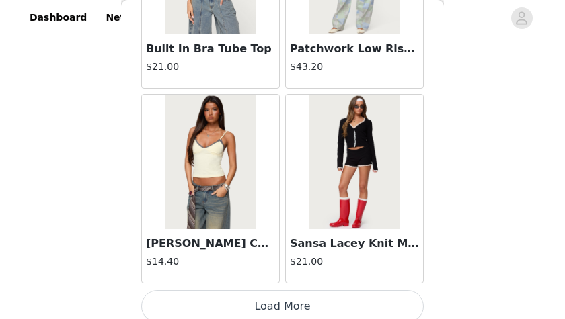
click at [340, 202] on img at bounding box center [353, 162] width 89 height 134
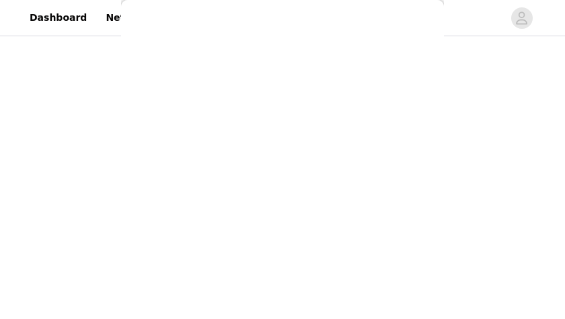
scroll to position [335, 0]
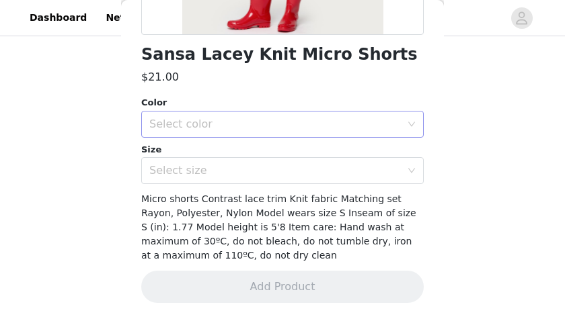
click at [225, 130] on div "Select color" at bounding box center [278, 125] width 258 height 26
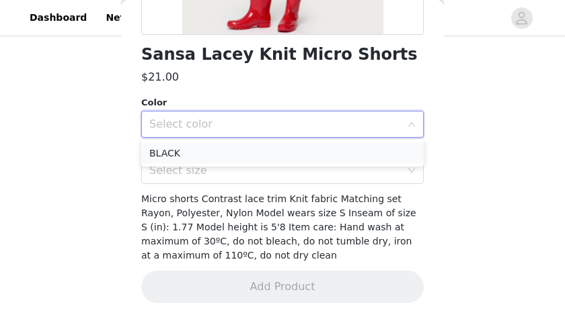
click at [226, 143] on li "BLACK" at bounding box center [282, 154] width 282 height 22
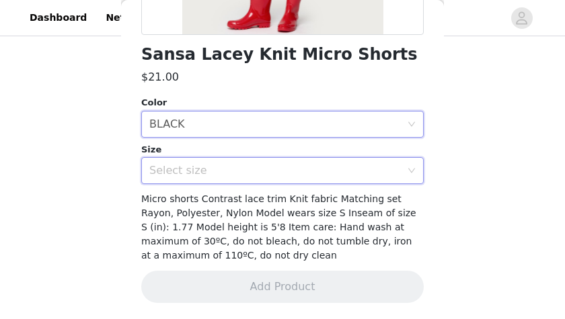
click at [233, 159] on div "Select size" at bounding box center [278, 171] width 258 height 26
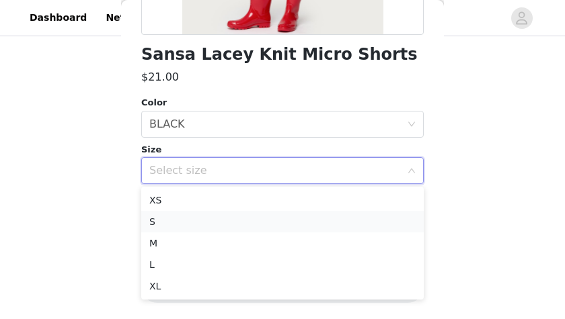
click at [235, 215] on li "S" at bounding box center [282, 222] width 282 height 22
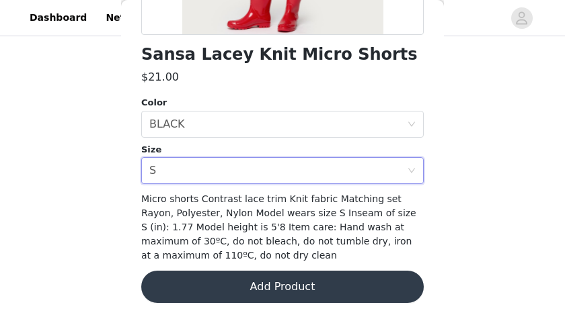
click at [263, 280] on button "Add Product" at bounding box center [282, 287] width 282 height 32
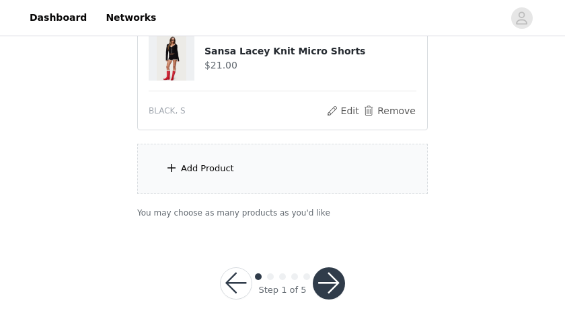
scroll to position [530, 0]
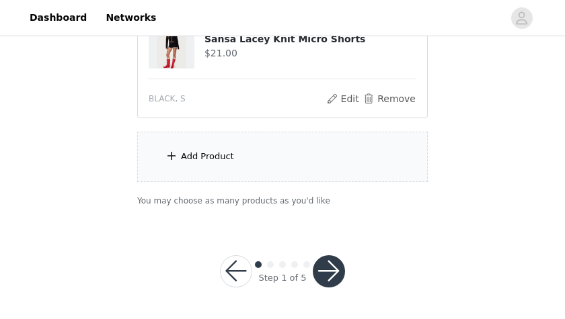
click at [233, 161] on div "Add Product" at bounding box center [282, 157] width 290 height 50
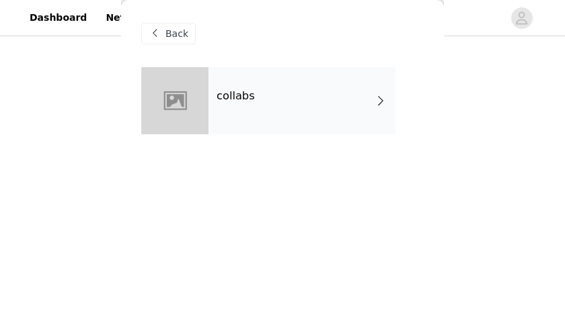
click at [264, 104] on div "collabs" at bounding box center [301, 100] width 187 height 67
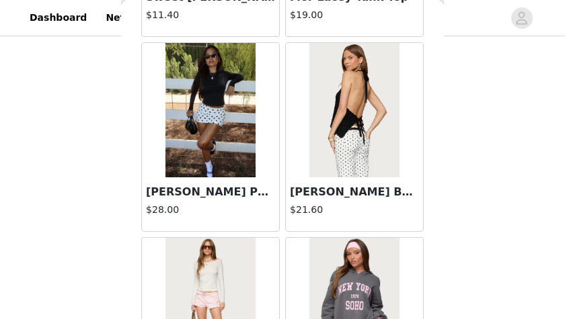
scroll to position [1736, 0]
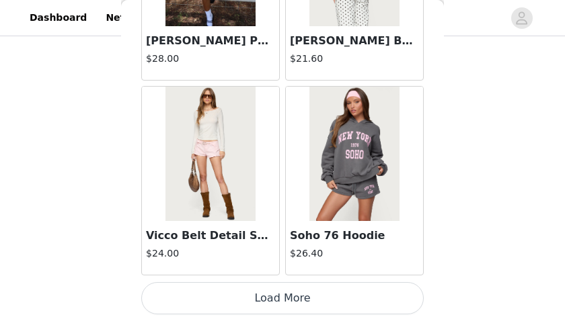
click at [329, 290] on button "Load More" at bounding box center [282, 298] width 282 height 32
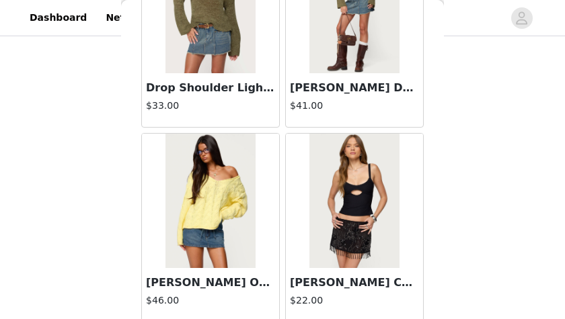
scroll to position [3684, 0]
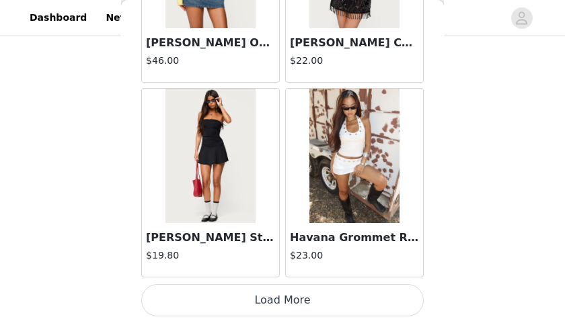
click at [319, 288] on button "Load More" at bounding box center [282, 300] width 282 height 32
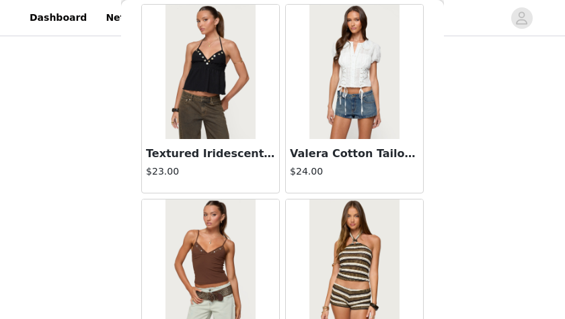
scroll to position [5632, 0]
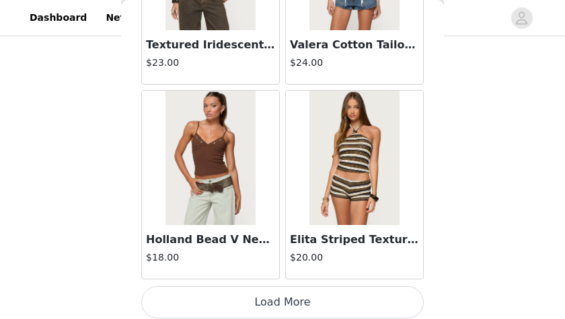
click at [336, 288] on button "Load More" at bounding box center [282, 302] width 282 height 32
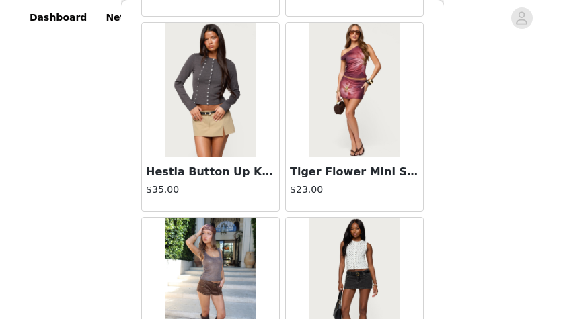
scroll to position [7573, 0]
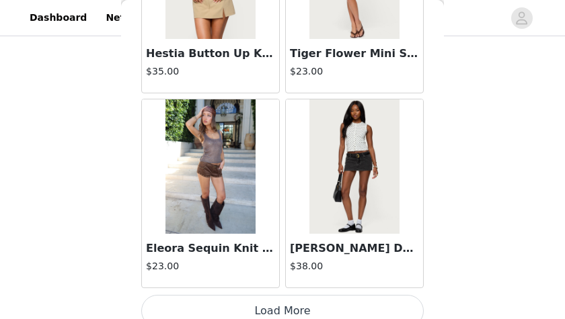
click at [316, 295] on button "Load More" at bounding box center [282, 311] width 282 height 32
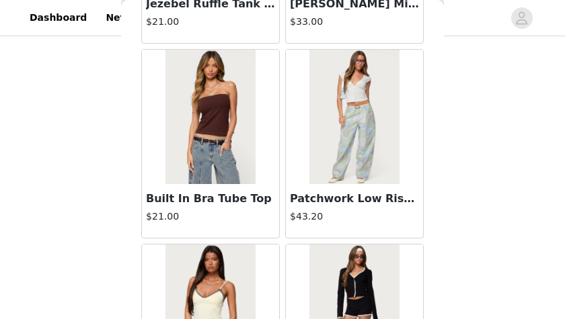
scroll to position [9527, 0]
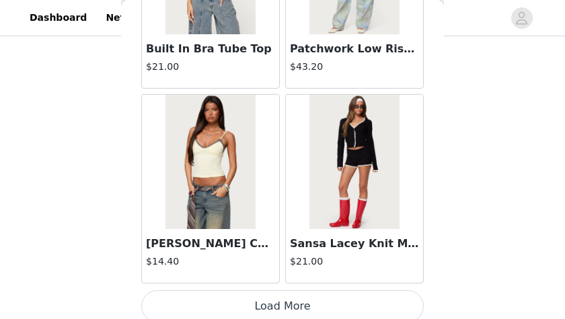
click at [315, 290] on button "Load More" at bounding box center [282, 306] width 282 height 32
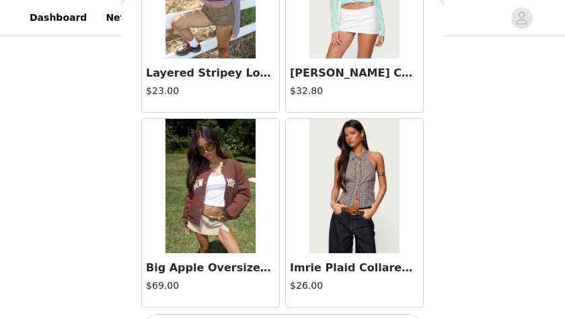
scroll to position [11476, 0]
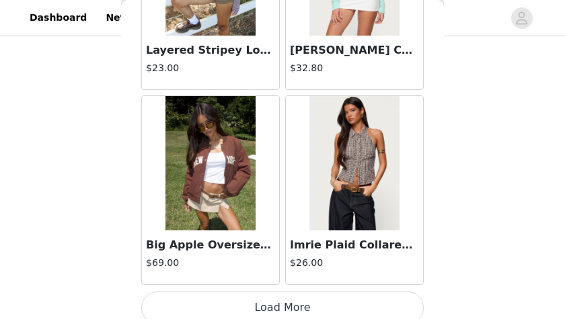
click at [333, 292] on button "Load More" at bounding box center [282, 308] width 282 height 32
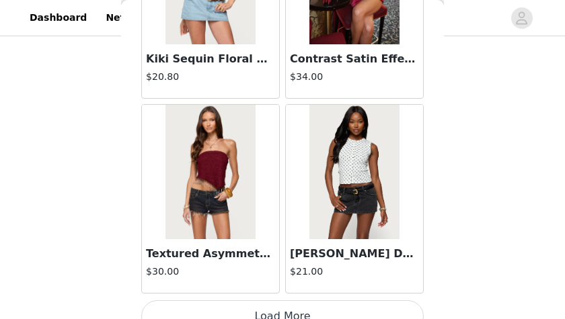
scroll to position [13424, 0]
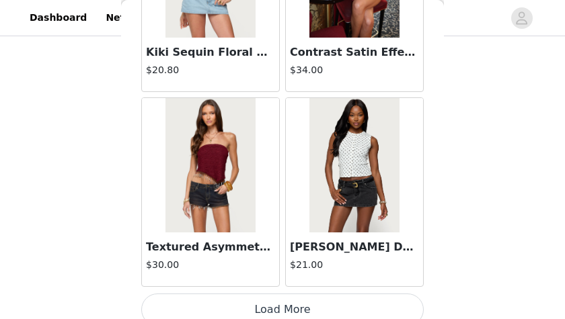
click at [333, 294] on button "Load More" at bounding box center [282, 310] width 282 height 32
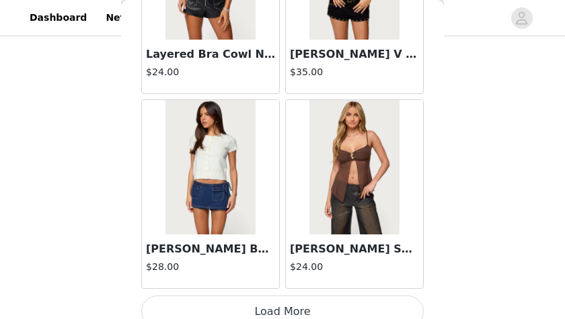
scroll to position [15369, 0]
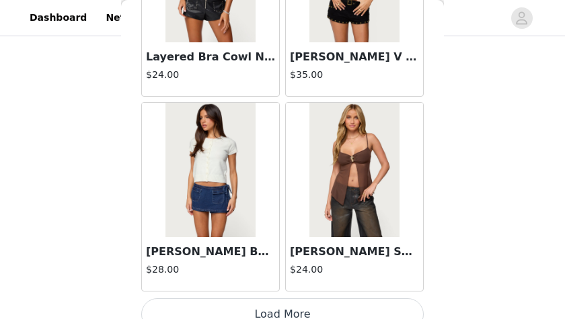
click at [326, 299] on button "Load More" at bounding box center [282, 315] width 282 height 32
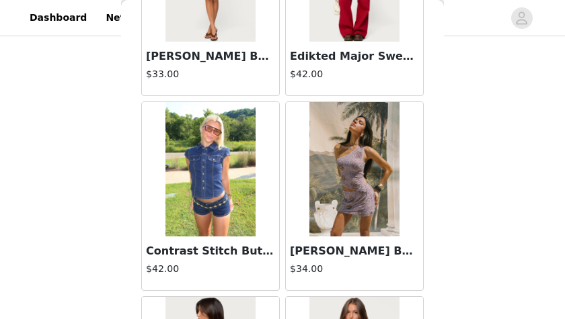
scroll to position [17319, 0]
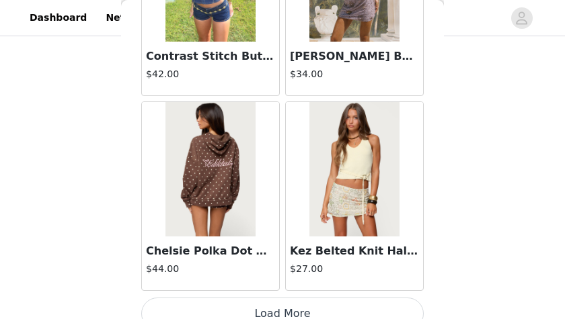
click at [329, 298] on button "Load More" at bounding box center [282, 314] width 282 height 32
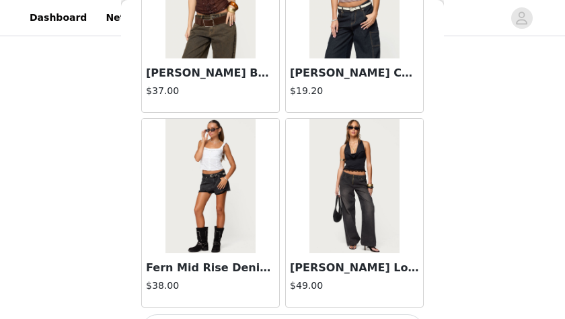
scroll to position [19267, 0]
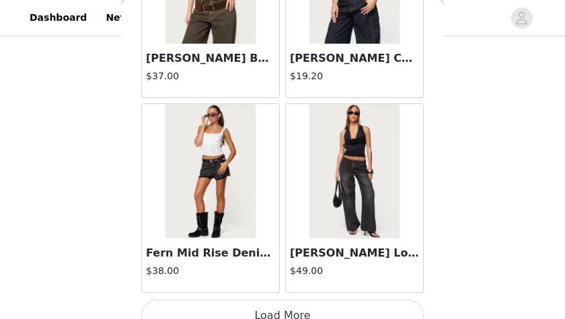
click at [331, 300] on button "Load More" at bounding box center [282, 316] width 282 height 32
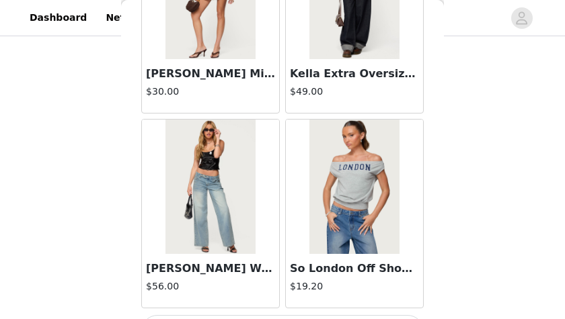
scroll to position [21215, 0]
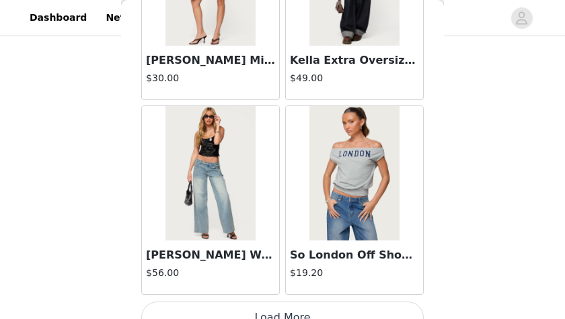
click at [329, 302] on button "Load More" at bounding box center [282, 318] width 282 height 32
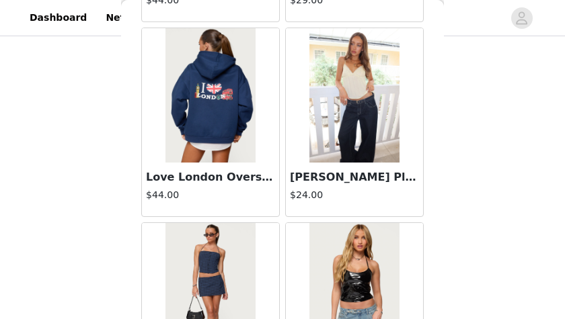
scroll to position [23163, 0]
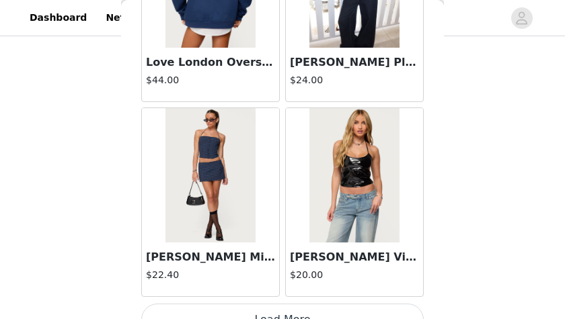
click at [336, 304] on button "Load More" at bounding box center [282, 320] width 282 height 32
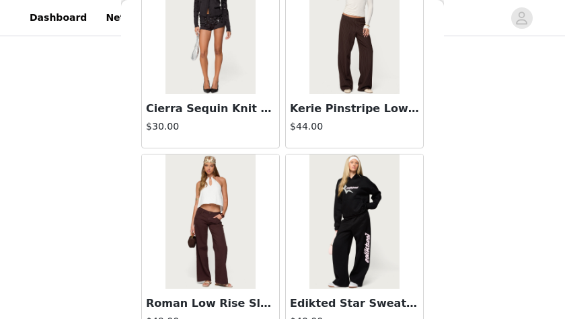
scroll to position [25111, 0]
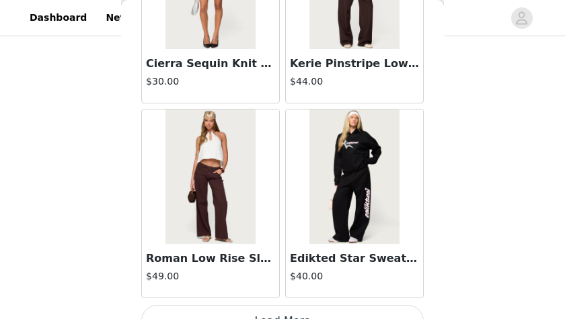
click at [319, 305] on button "Load More" at bounding box center [282, 321] width 282 height 32
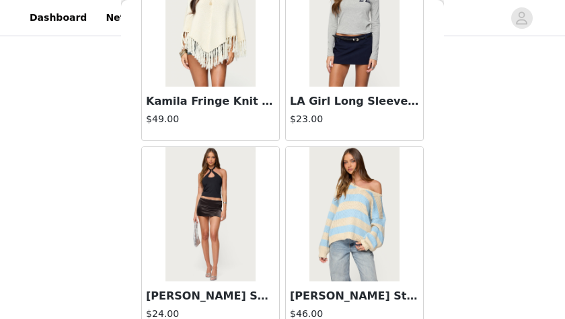
scroll to position [27059, 0]
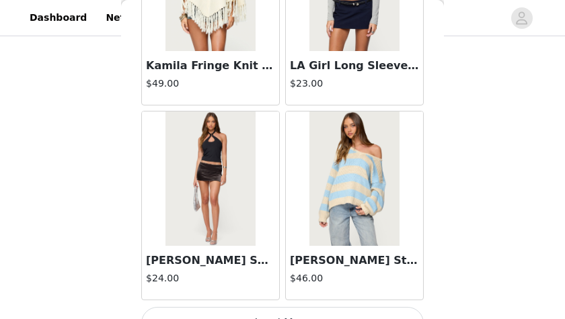
click at [306, 307] on button "Load More" at bounding box center [282, 323] width 282 height 32
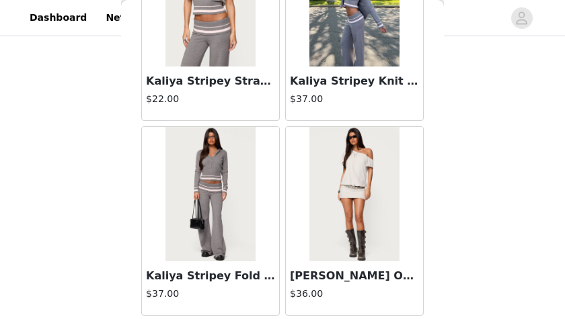
scroll to position [29007, 0]
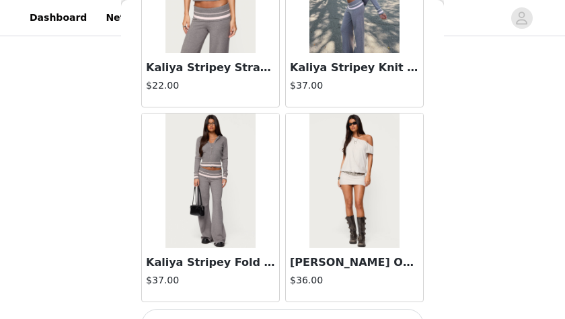
click at [298, 309] on button "Load More" at bounding box center [282, 325] width 282 height 32
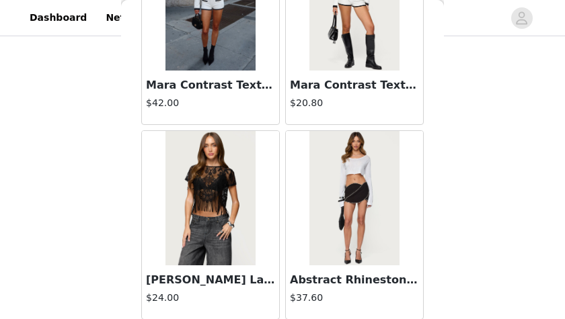
scroll to position [30955, 0]
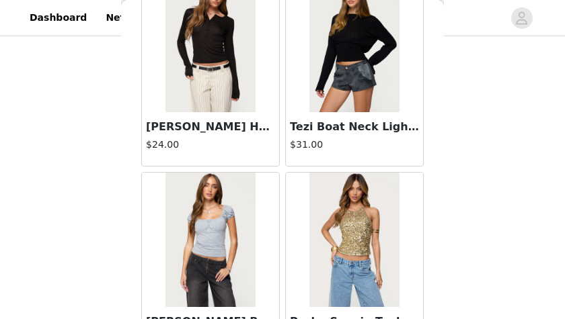
scroll to position [32902, 0]
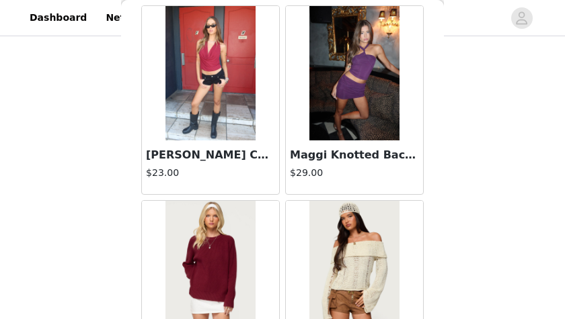
scroll to position [34850, 0]
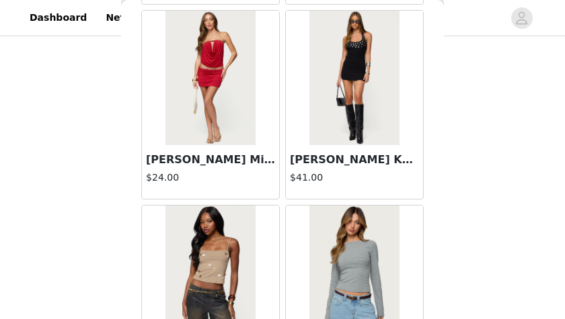
scroll to position [36798, 0]
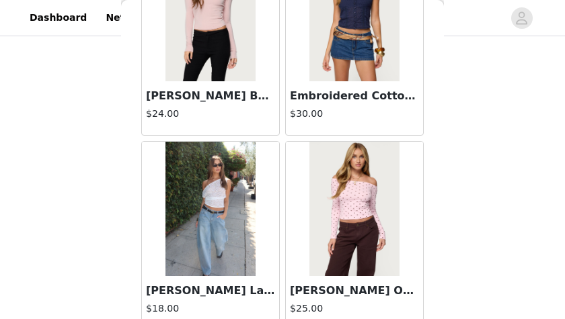
scroll to position [38732, 0]
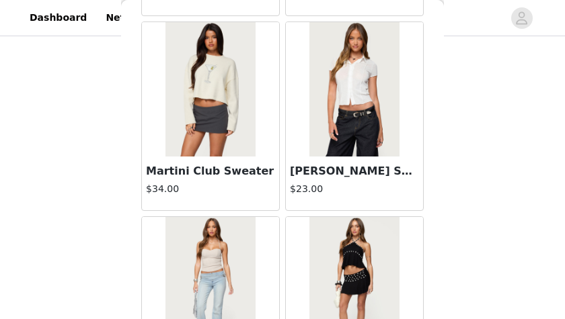
scroll to position [40213, 0]
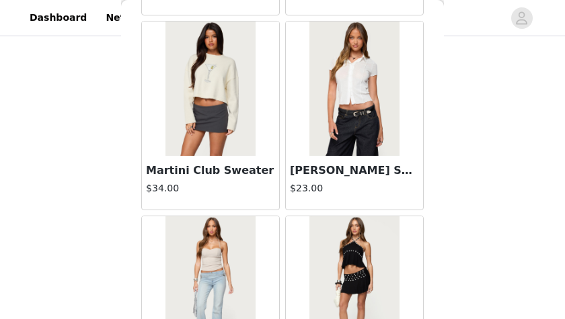
click at [334, 88] on img at bounding box center [353, 89] width 89 height 134
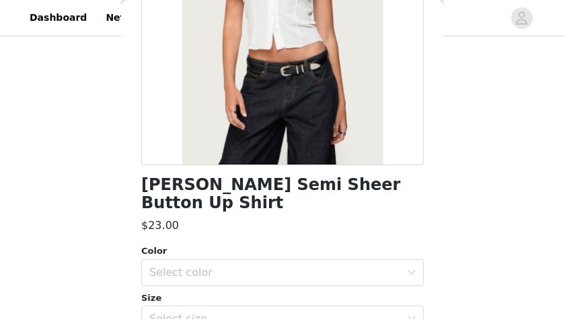
scroll to position [210, 0]
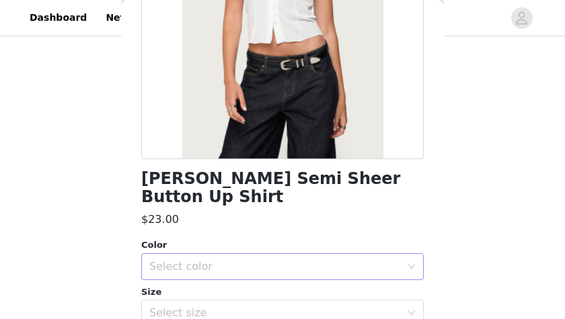
click at [269, 260] on div "Select color" at bounding box center [274, 266] width 251 height 13
click at [246, 283] on li "WHITE" at bounding box center [282, 278] width 282 height 22
click at [239, 286] on div "Size" at bounding box center [282, 292] width 282 height 13
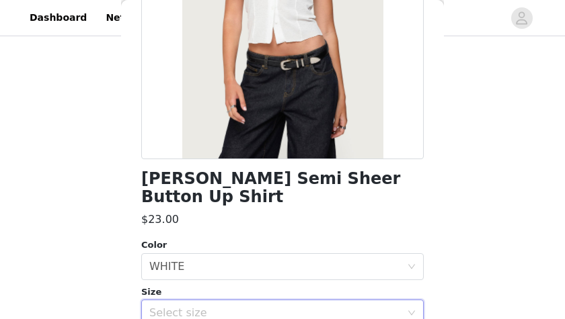
click at [228, 301] on div "Select size" at bounding box center [278, 314] width 258 height 26
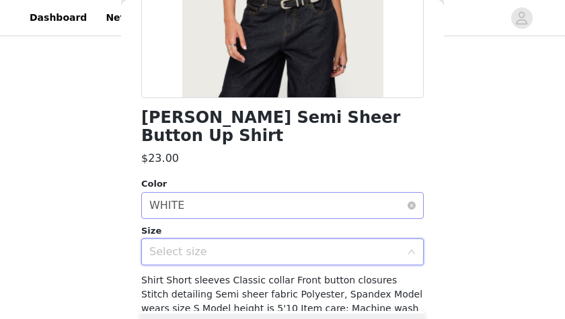
scroll to position [282, 0]
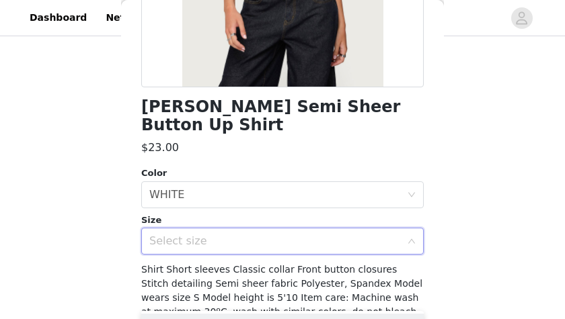
click at [212, 235] on div "Select size" at bounding box center [274, 241] width 251 height 13
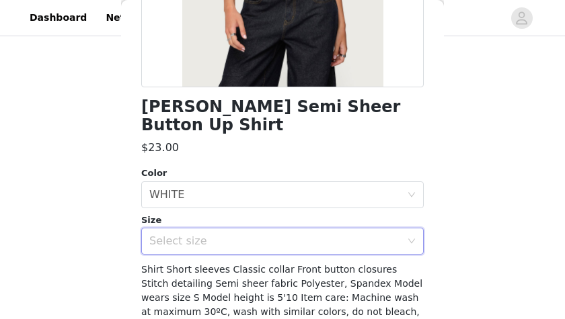
click at [202, 235] on div "Select size" at bounding box center [274, 241] width 251 height 13
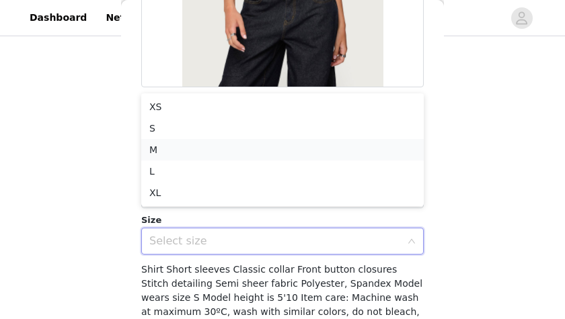
click at [169, 146] on li "M" at bounding box center [282, 150] width 282 height 22
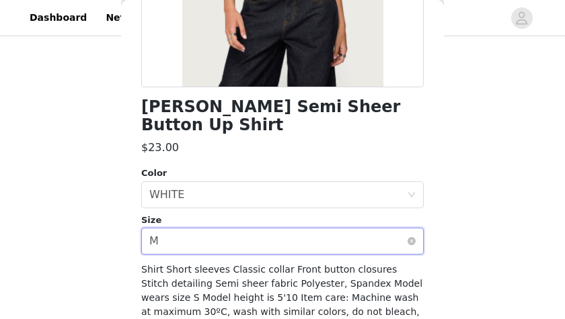
click at [212, 229] on div "Select size M" at bounding box center [278, 242] width 258 height 26
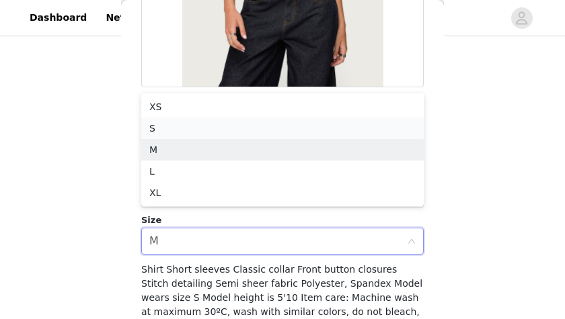
click at [189, 130] on li "S" at bounding box center [282, 129] width 282 height 22
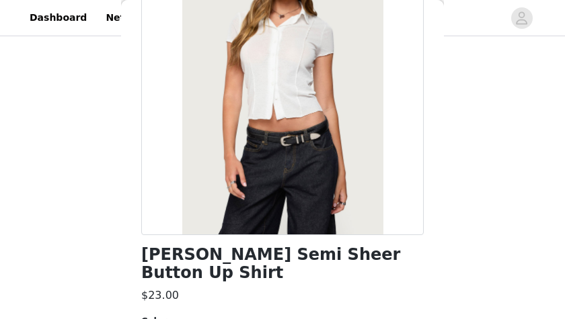
scroll to position [0, 0]
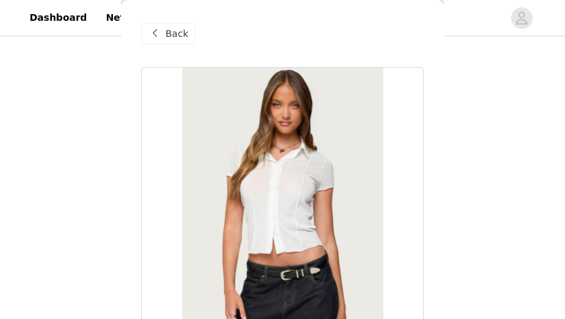
click at [171, 32] on span "Back" at bounding box center [176, 34] width 23 height 14
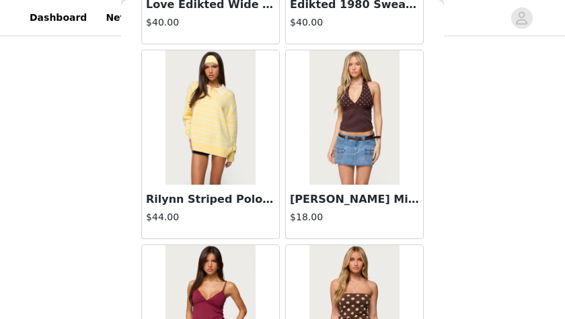
scroll to position [13992, 0]
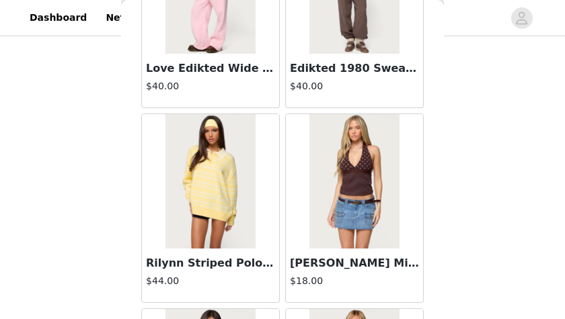
click at [312, 198] on img at bounding box center [353, 181] width 89 height 134
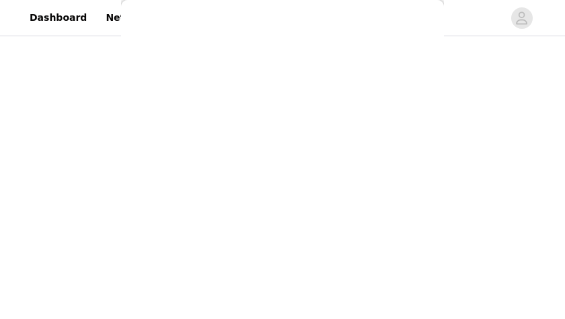
scroll to position [335, 0]
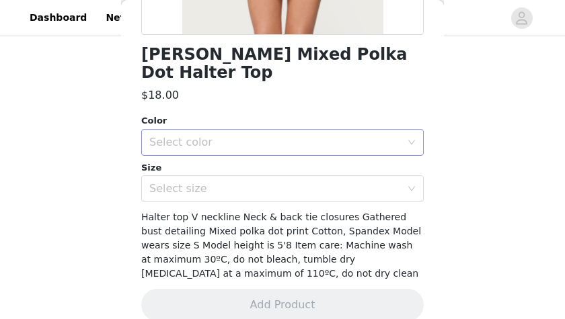
click at [207, 136] on div "Select color" at bounding box center [274, 142] width 251 height 13
click at [214, 160] on li "BROWN" at bounding box center [282, 154] width 282 height 22
click at [224, 182] on div "Select size" at bounding box center [274, 188] width 251 height 13
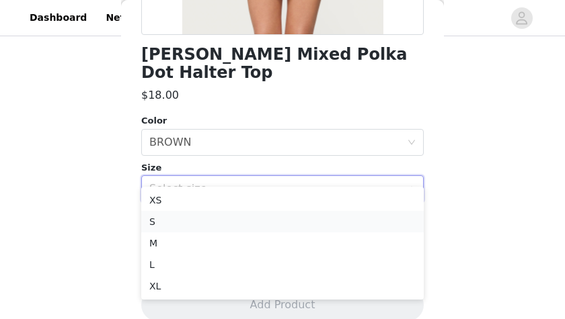
click at [219, 221] on li "S" at bounding box center [282, 222] width 282 height 22
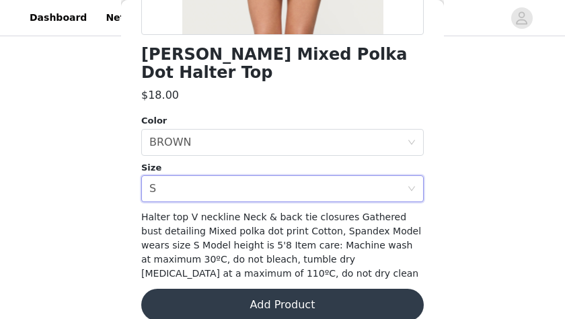
click at [242, 269] on div "Ginny Mixed Polka Dot Halter Top $18.00 Color Select color BROWN Size Select si…" at bounding box center [282, 34] width 282 height 605
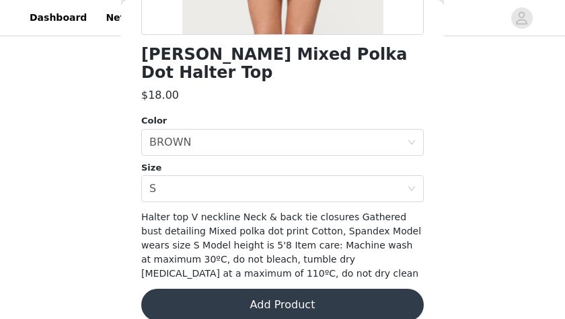
click at [251, 289] on button "Add Product" at bounding box center [282, 305] width 282 height 32
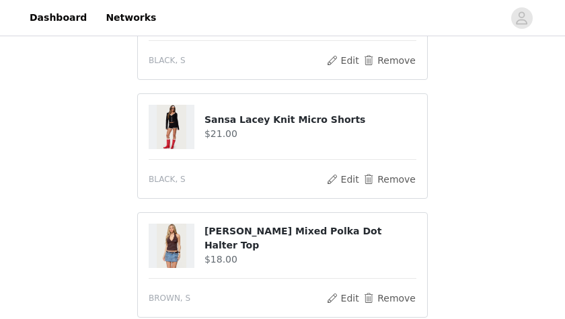
scroll to position [648, 0]
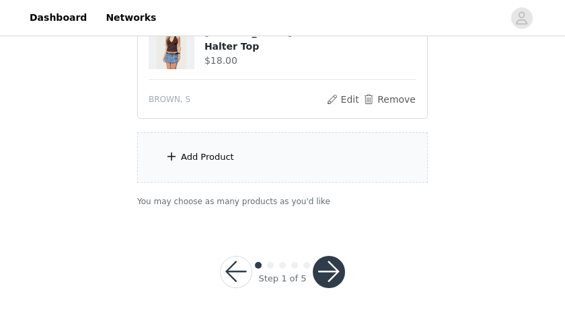
click at [268, 145] on div "Add Product" at bounding box center [282, 157] width 290 height 50
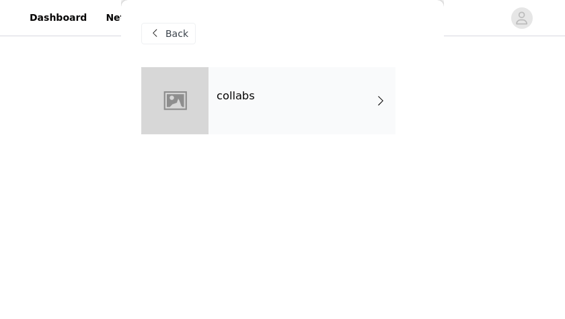
click at [273, 112] on div "collabs" at bounding box center [301, 100] width 187 height 67
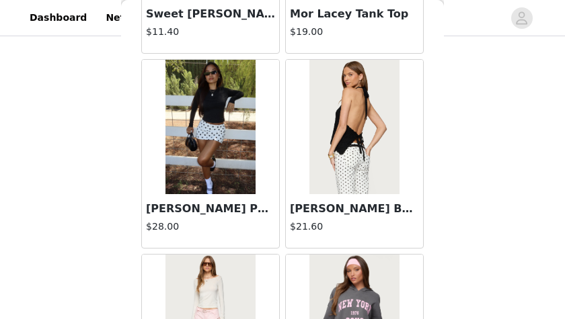
scroll to position [1736, 0]
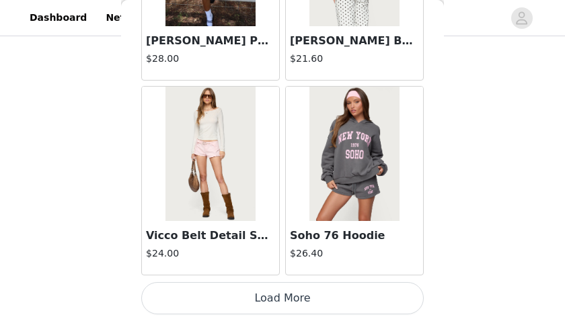
click at [313, 290] on button "Load More" at bounding box center [282, 298] width 282 height 32
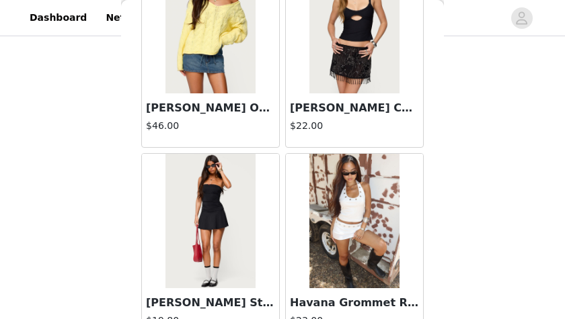
scroll to position [3684, 0]
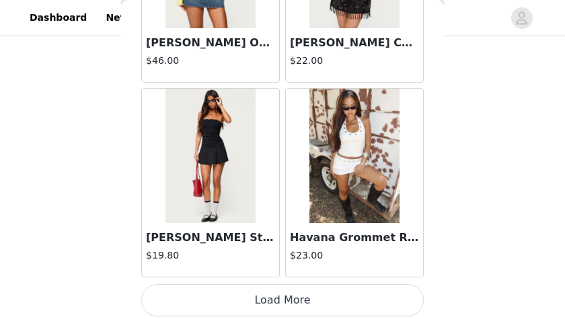
click at [307, 284] on button "Load More" at bounding box center [282, 300] width 282 height 32
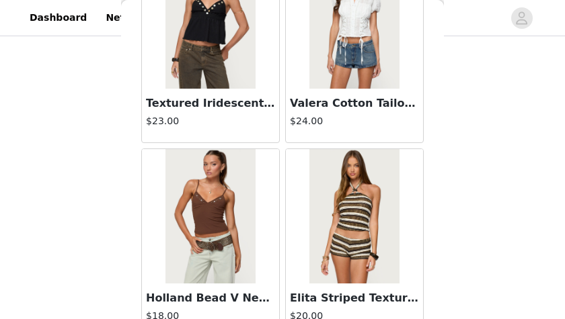
scroll to position [5632, 0]
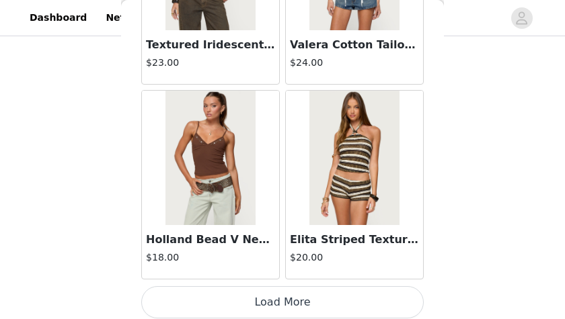
click at [309, 287] on button "Load More" at bounding box center [282, 302] width 282 height 32
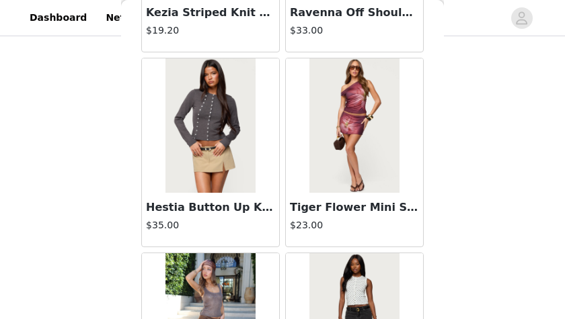
scroll to position [7579, 0]
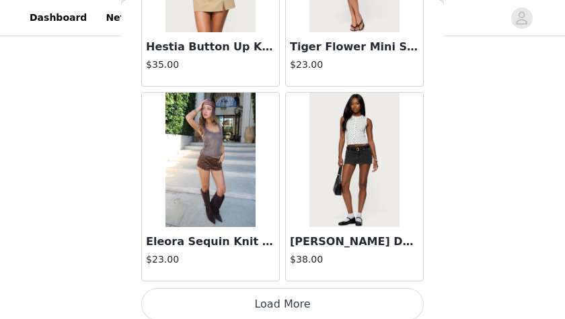
click at [325, 298] on button "Load More" at bounding box center [282, 304] width 282 height 32
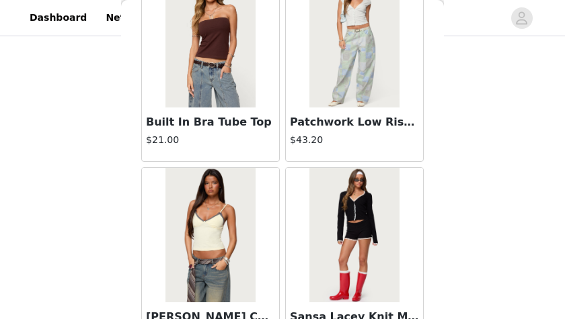
scroll to position [9527, 0]
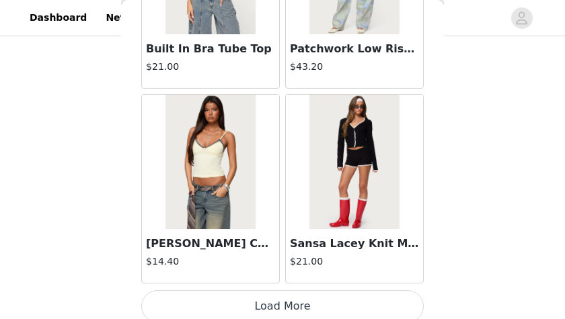
click at [327, 290] on button "Load More" at bounding box center [282, 306] width 282 height 32
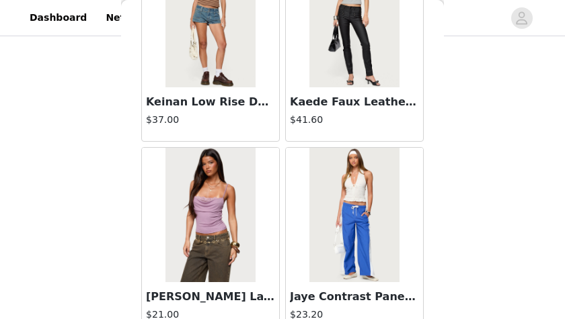
scroll to position [11476, 0]
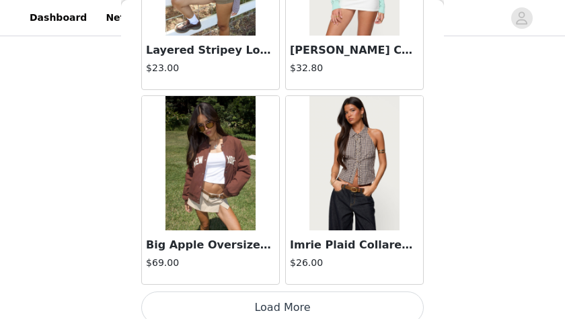
click at [323, 272] on div "Imrie Plaid Collared Halter Top $26.00" at bounding box center [354, 258] width 137 height 54
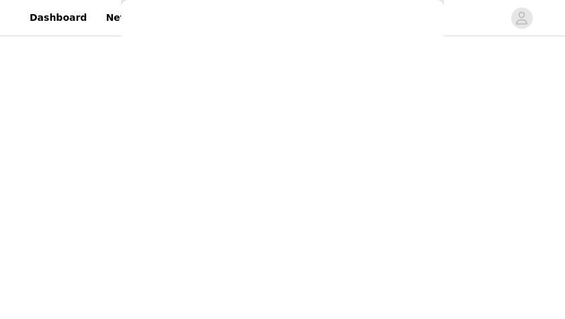
scroll to position [0, 0]
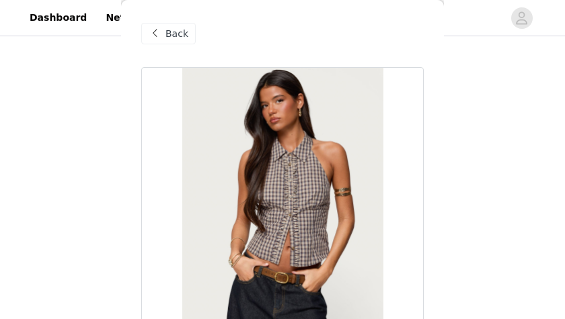
click at [167, 40] on span "Back" at bounding box center [176, 34] width 23 height 14
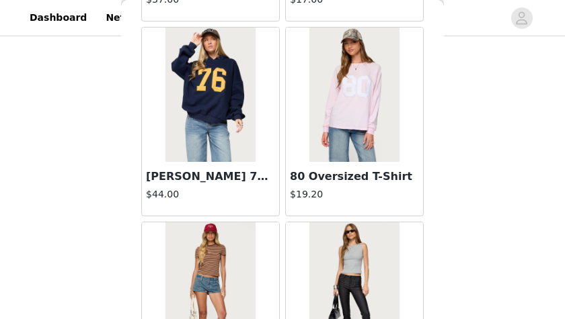
scroll to position [11476, 0]
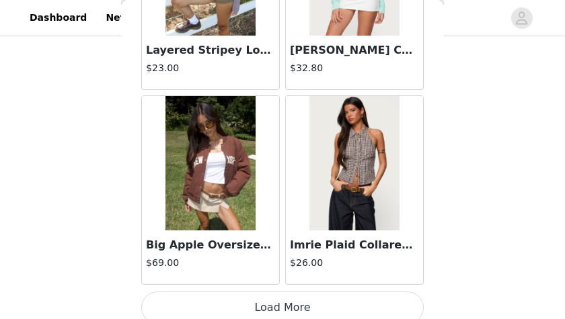
click at [269, 298] on button "Load More" at bounding box center [282, 308] width 282 height 32
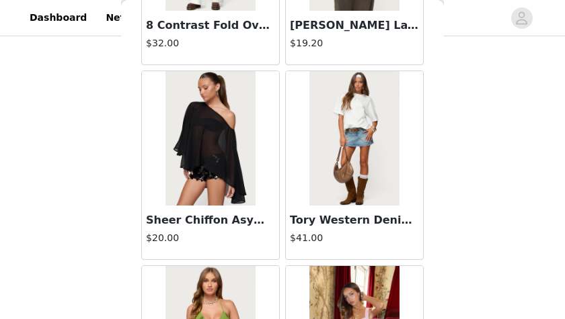
scroll to position [13424, 0]
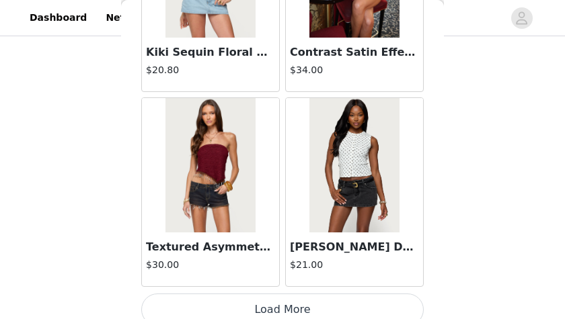
click at [312, 294] on button "Load More" at bounding box center [282, 310] width 282 height 32
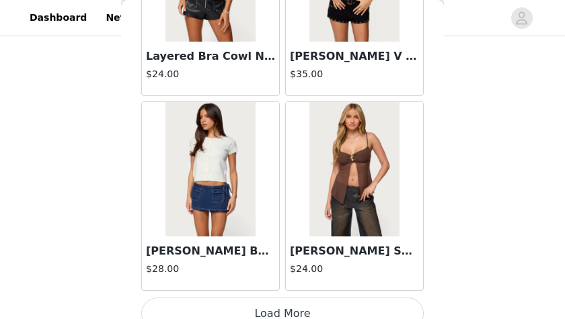
scroll to position [15371, 0]
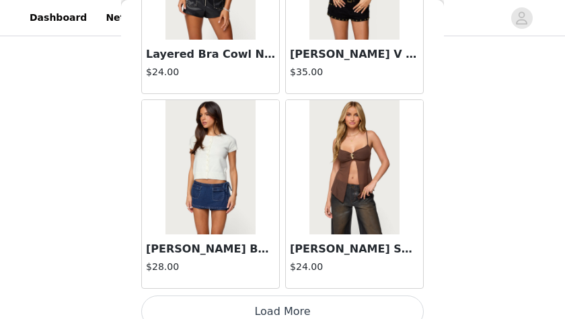
click at [308, 296] on button "Load More" at bounding box center [282, 312] width 282 height 32
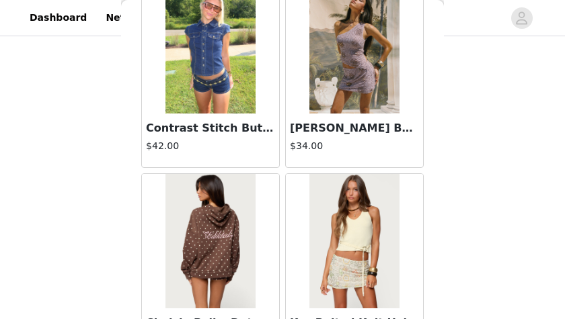
scroll to position [17319, 0]
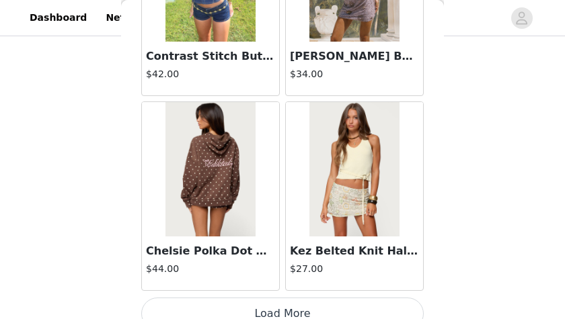
click at [309, 305] on button "Load More" at bounding box center [282, 314] width 282 height 32
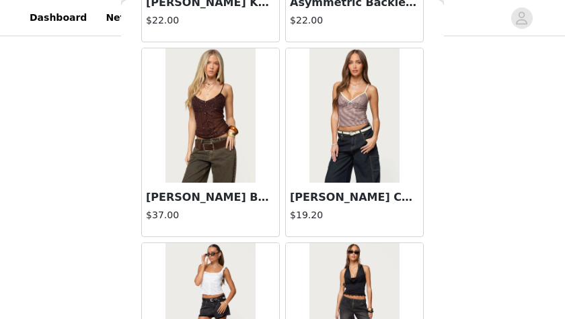
scroll to position [19267, 0]
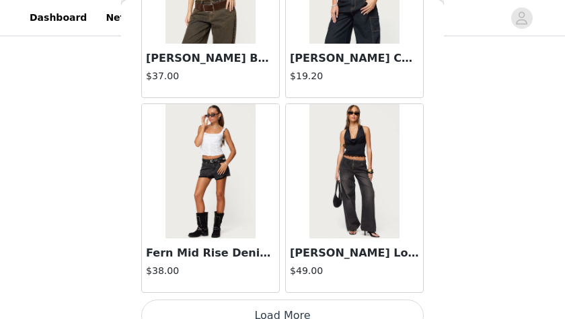
click at [316, 304] on button "Load More" at bounding box center [282, 316] width 282 height 32
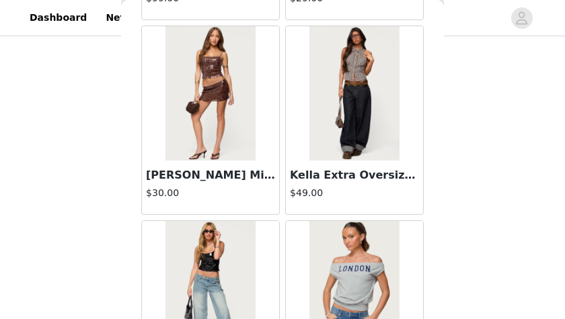
scroll to position [21215, 0]
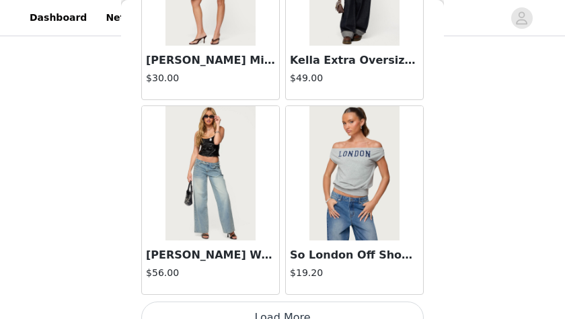
click at [301, 302] on button "Load More" at bounding box center [282, 318] width 282 height 32
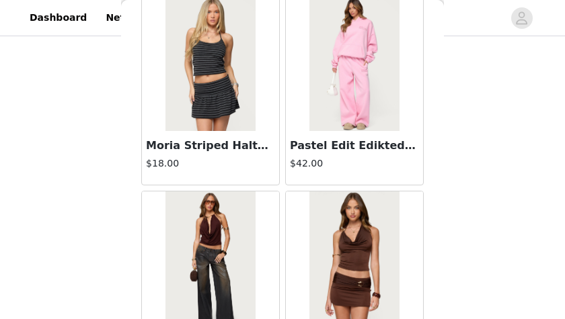
scroll to position [21710, 0]
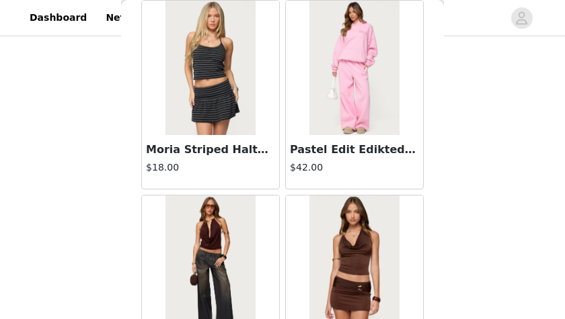
click at [222, 89] on img at bounding box center [209, 68] width 89 height 134
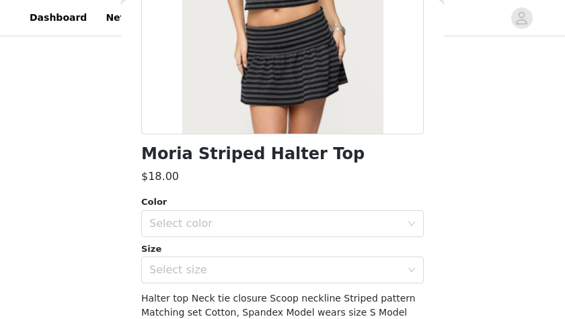
scroll to position [246, 0]
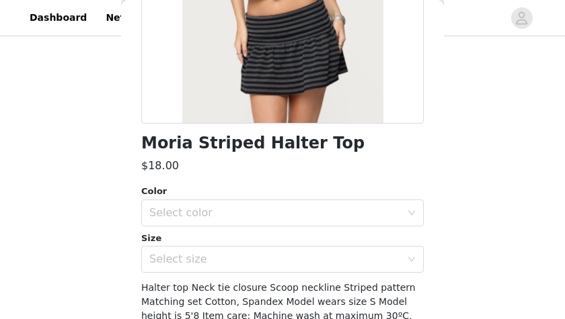
click at [276, 218] on div "Select color" at bounding box center [274, 212] width 251 height 13
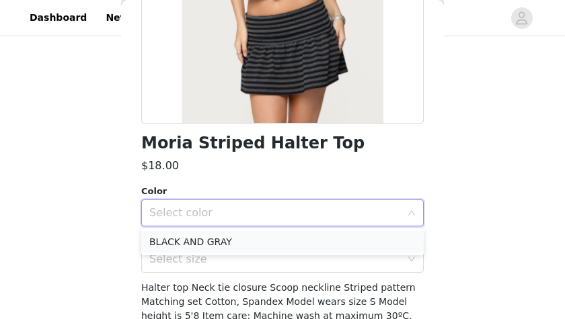
click at [252, 243] on li "BLACK AND GRAY" at bounding box center [282, 242] width 282 height 22
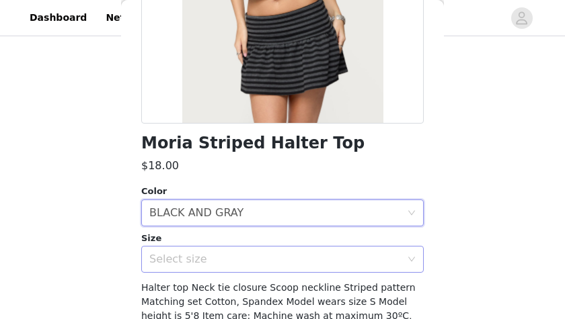
click at [243, 262] on div "Select size" at bounding box center [274, 259] width 251 height 13
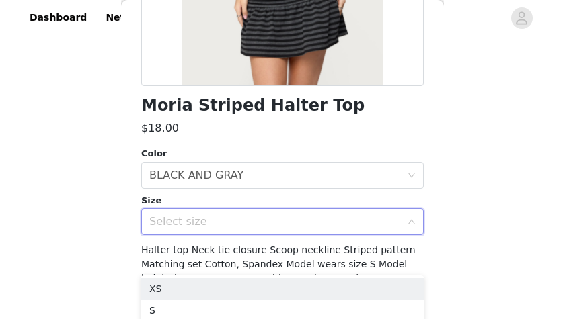
scroll to position [298, 0]
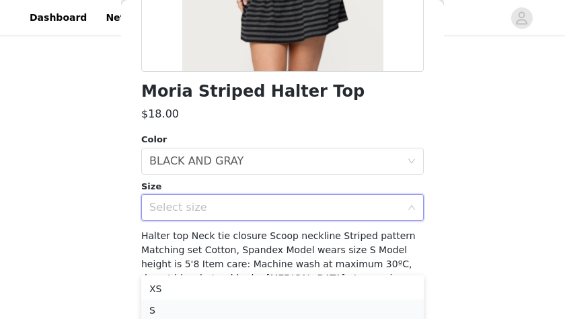
click at [227, 310] on li "S" at bounding box center [282, 311] width 282 height 22
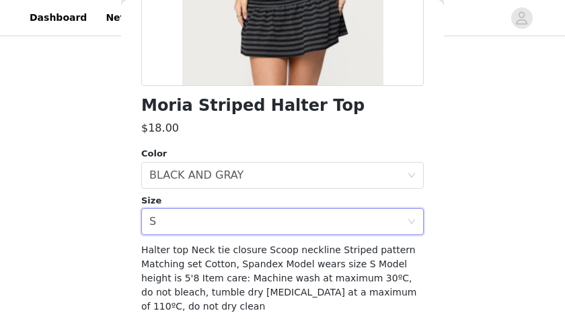
scroll to position [285, 0]
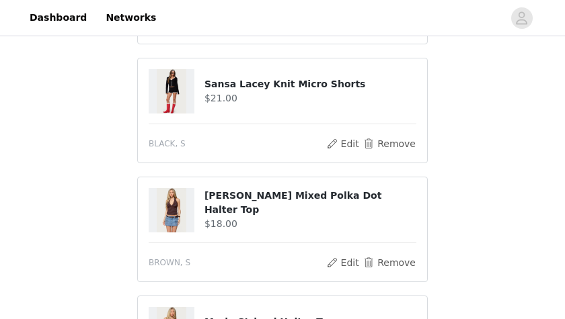
scroll to position [487, 0]
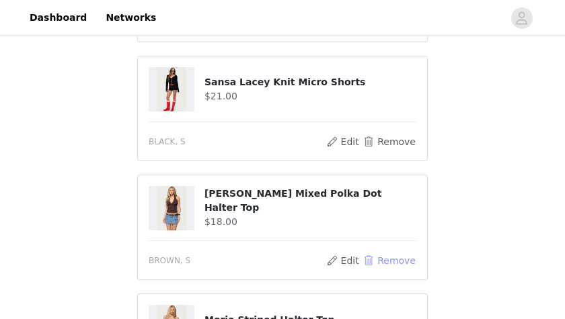
click at [366, 260] on button "Remove" at bounding box center [389, 261] width 54 height 16
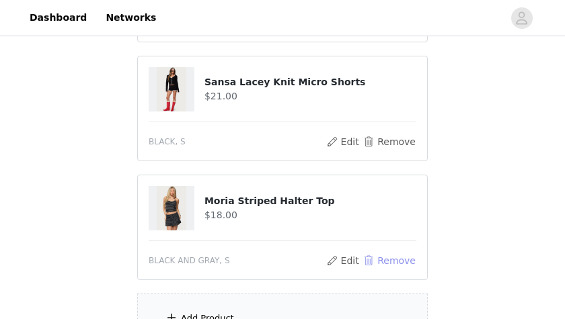
click at [366, 260] on button "Remove" at bounding box center [389, 261] width 54 height 16
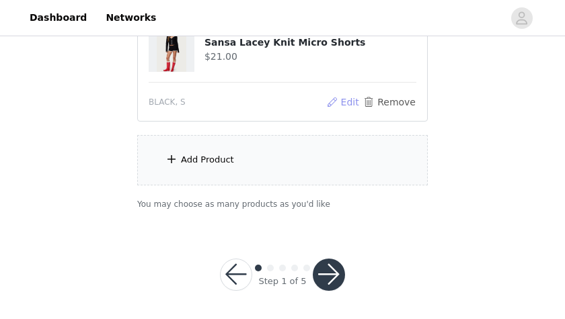
scroll to position [527, 0]
click at [354, 151] on div "Add Product" at bounding box center [282, 159] width 290 height 50
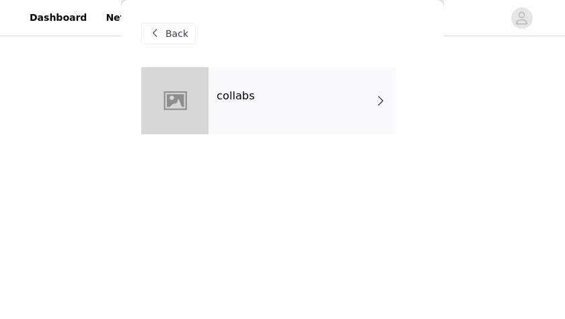
click at [325, 79] on div "collabs" at bounding box center [301, 100] width 187 height 67
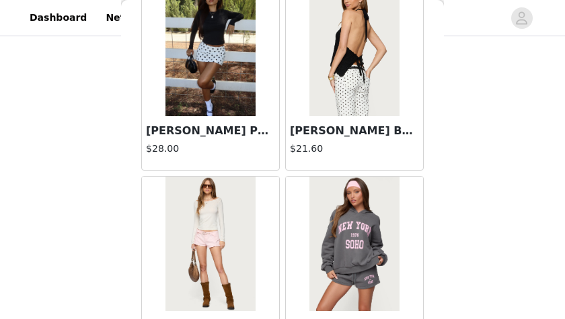
scroll to position [1736, 0]
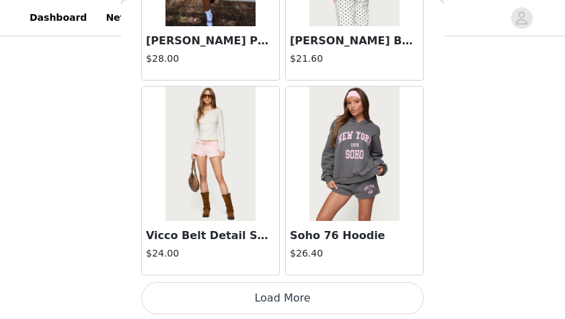
click at [319, 286] on button "Load More" at bounding box center [282, 298] width 282 height 32
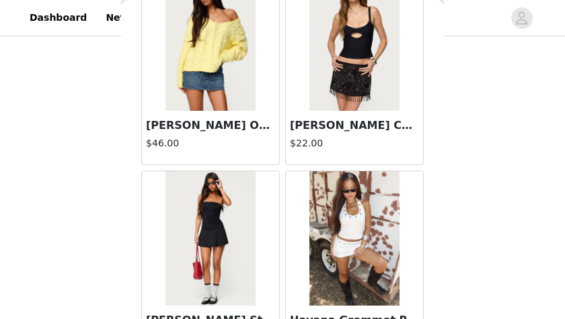
scroll to position [3684, 0]
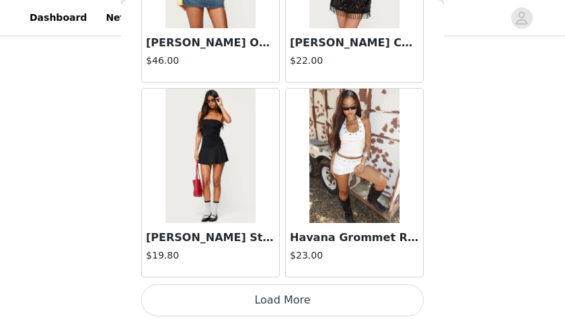
click at [319, 293] on button "Load More" at bounding box center [282, 300] width 282 height 32
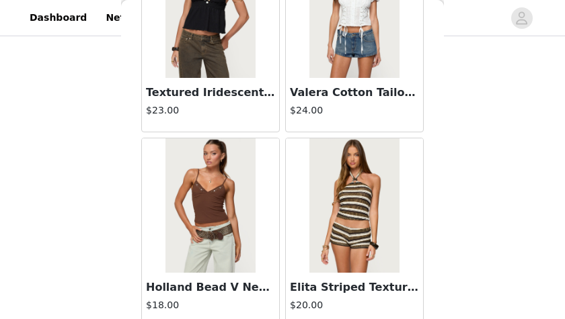
scroll to position [5632, 0]
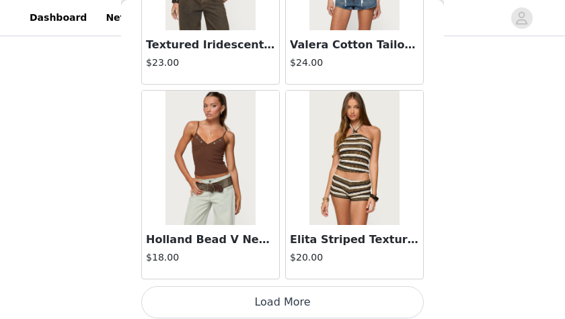
click at [345, 294] on button "Load More" at bounding box center [282, 302] width 282 height 32
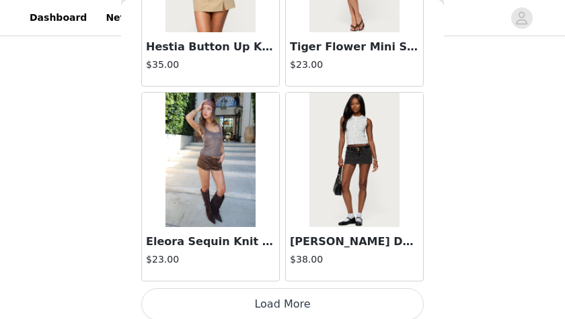
click at [337, 296] on button "Load More" at bounding box center [282, 304] width 282 height 32
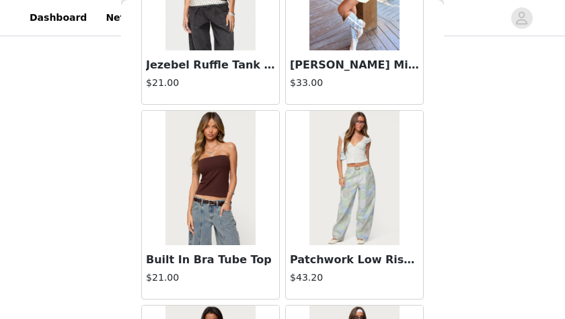
scroll to position [9527, 0]
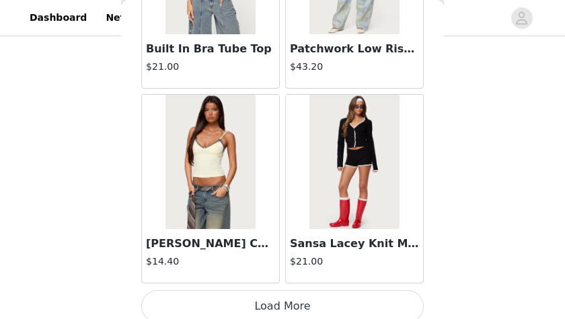
click at [313, 305] on button "Load More" at bounding box center [282, 306] width 282 height 32
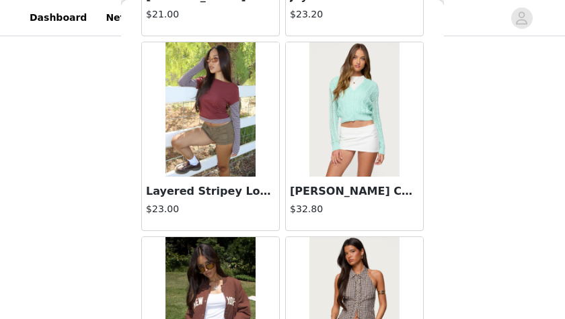
scroll to position [11476, 0]
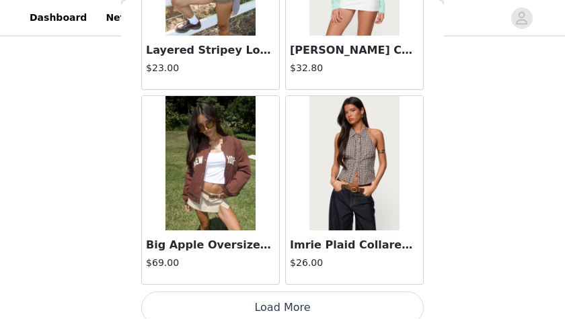
click at [329, 292] on button "Load More" at bounding box center [282, 308] width 282 height 32
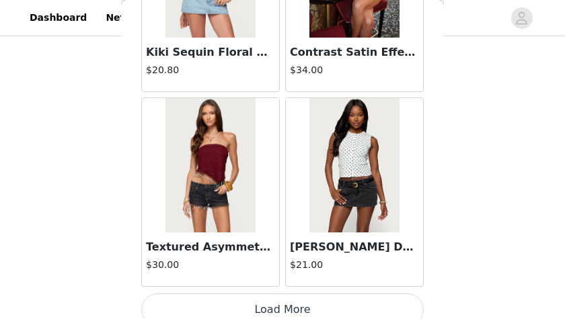
click at [334, 294] on button "Load More" at bounding box center [282, 310] width 282 height 32
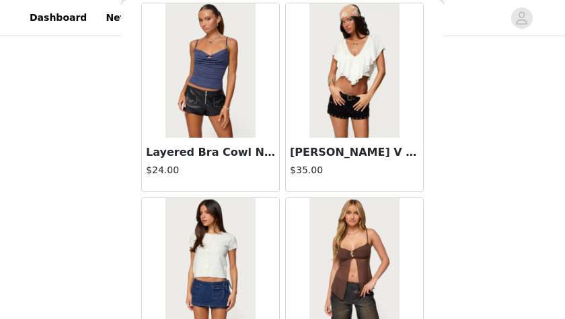
scroll to position [15371, 0]
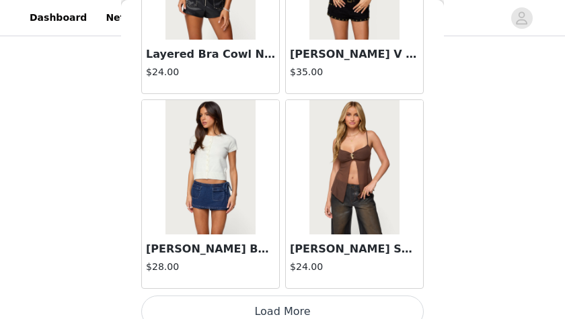
click at [346, 296] on button "Load More" at bounding box center [282, 312] width 282 height 32
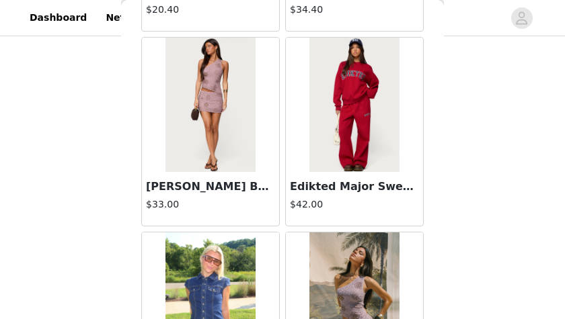
scroll to position [17319, 0]
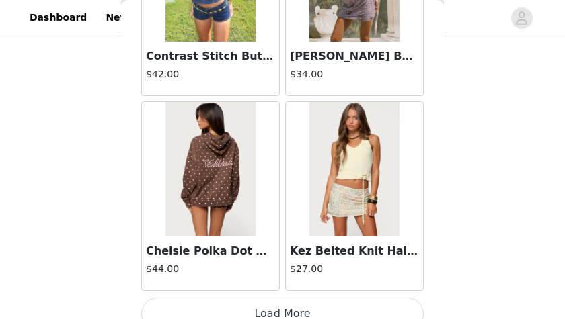
click at [348, 298] on button "Load More" at bounding box center [282, 314] width 282 height 32
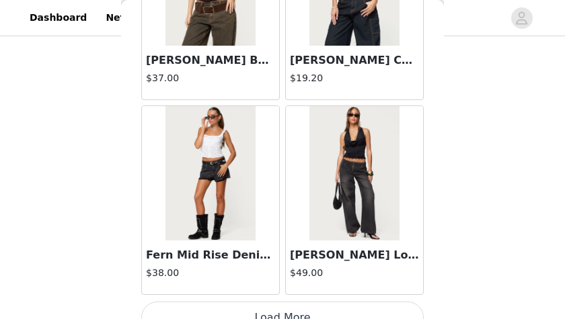
scroll to position [19267, 0]
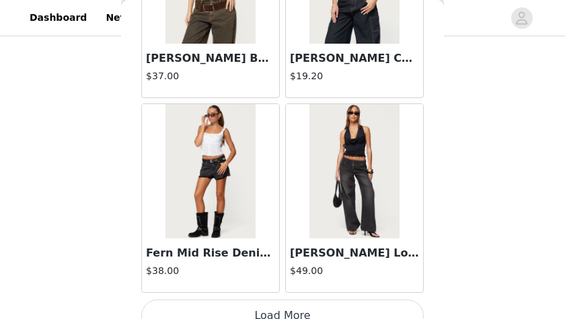
click at [326, 300] on button "Load More" at bounding box center [282, 316] width 282 height 32
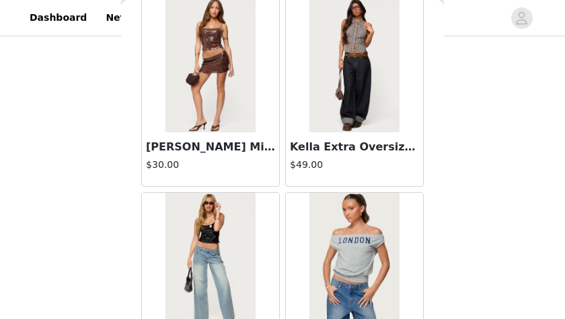
scroll to position [21215, 0]
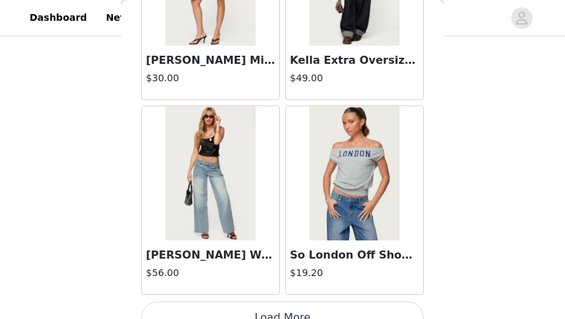
click at [335, 302] on button "Load More" at bounding box center [282, 318] width 282 height 32
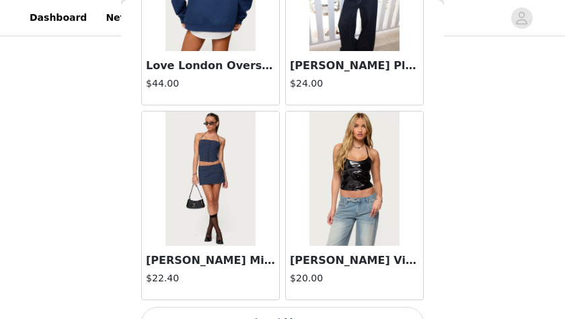
scroll to position [23163, 0]
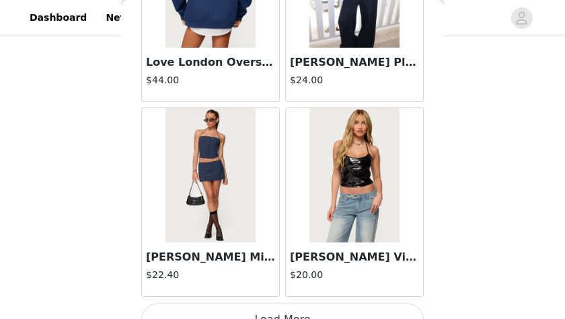
click at [320, 304] on button "Load More" at bounding box center [282, 320] width 282 height 32
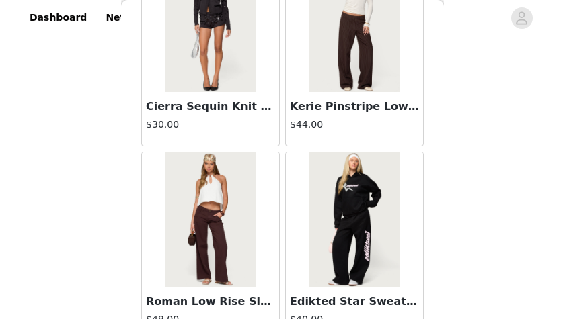
scroll to position [25111, 0]
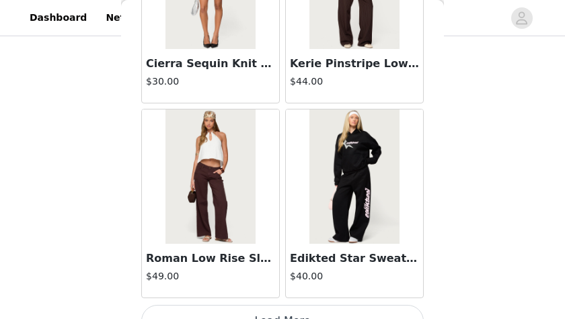
click at [319, 305] on button "Load More" at bounding box center [282, 321] width 282 height 32
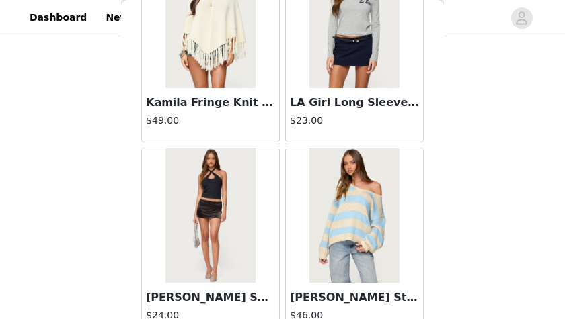
scroll to position [27059, 0]
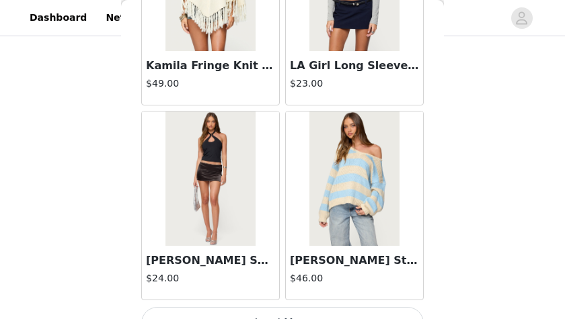
click at [296, 307] on button "Load More" at bounding box center [282, 323] width 282 height 32
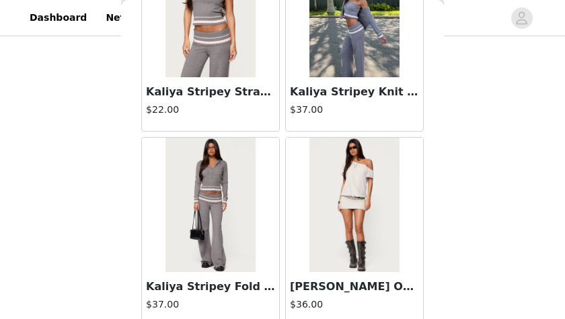
scroll to position [29007, 0]
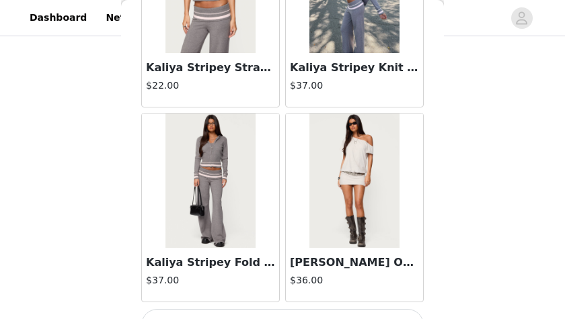
click at [323, 309] on button "Load More" at bounding box center [282, 325] width 282 height 32
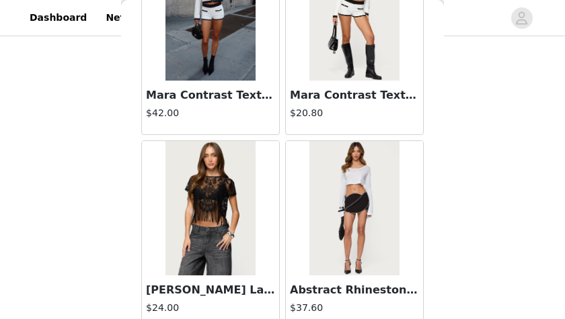
scroll to position [30955, 0]
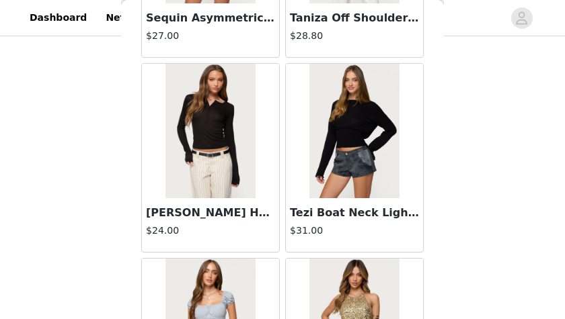
scroll to position [32783, 0]
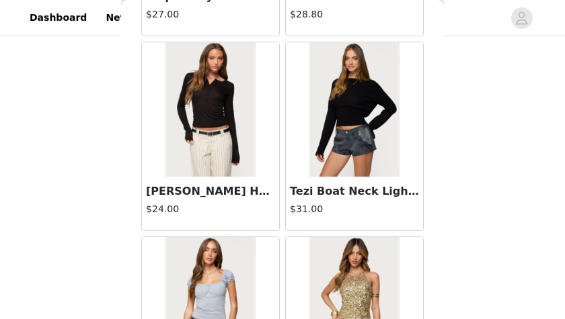
click at [206, 134] on img at bounding box center [209, 109] width 89 height 134
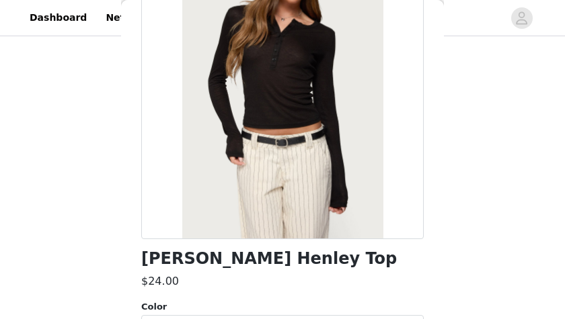
scroll to position [202, 0]
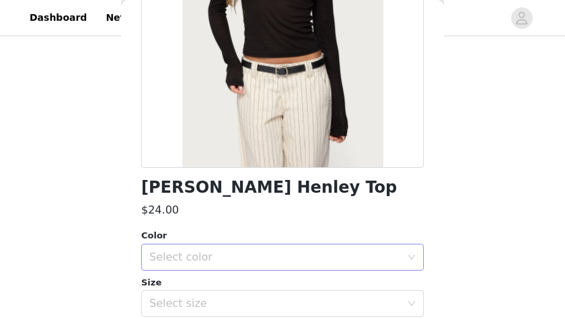
click at [249, 257] on div "Select color" at bounding box center [274, 257] width 251 height 13
click at [228, 286] on li "BLACK" at bounding box center [282, 287] width 282 height 22
click at [217, 301] on div "Select size" at bounding box center [274, 303] width 251 height 13
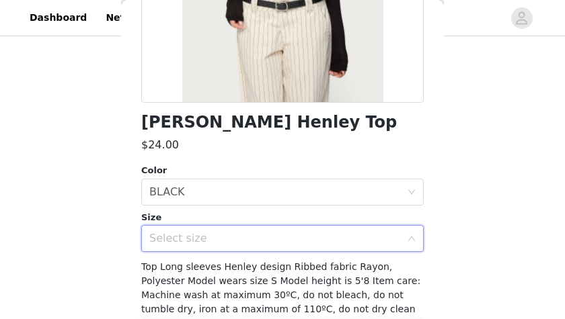
scroll to position [275, 0]
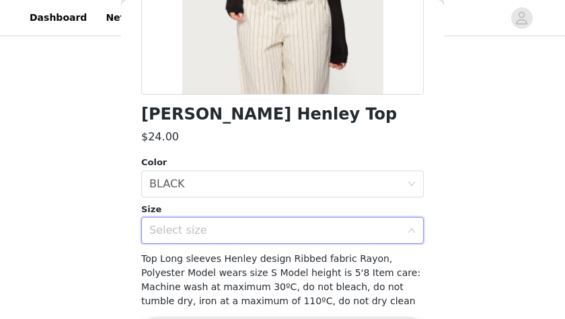
click at [199, 233] on div "Select size" at bounding box center [274, 230] width 251 height 13
click at [205, 239] on div "Select size" at bounding box center [278, 231] width 258 height 26
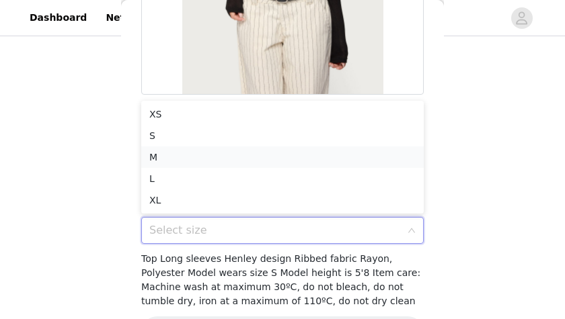
click at [178, 150] on li "M" at bounding box center [282, 158] width 282 height 22
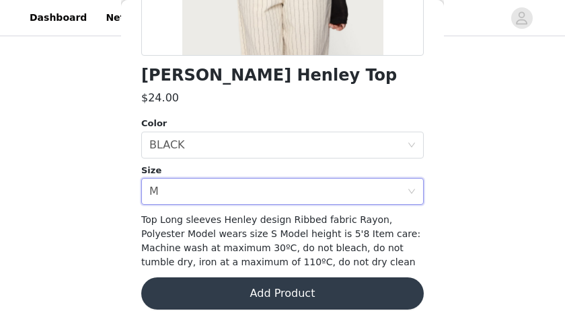
scroll to position [321, 0]
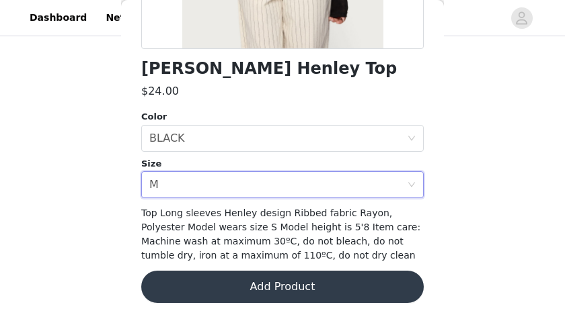
click at [251, 294] on button "Add Product" at bounding box center [282, 287] width 282 height 32
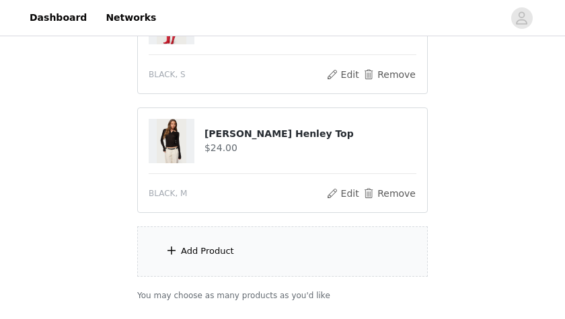
scroll to position [648, 0]
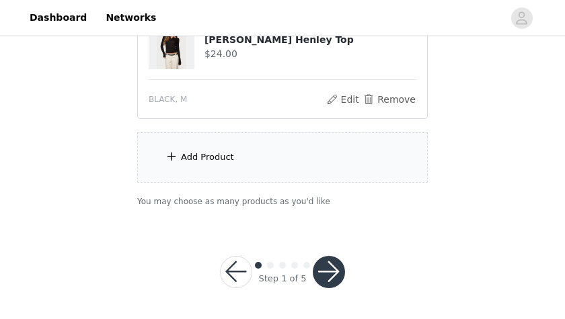
click at [277, 149] on div "Add Product" at bounding box center [282, 157] width 290 height 50
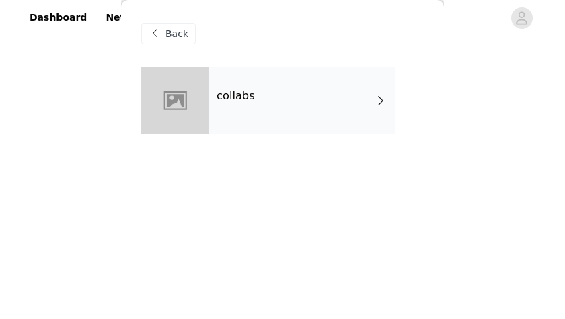
click at [264, 100] on div "collabs" at bounding box center [301, 100] width 187 height 67
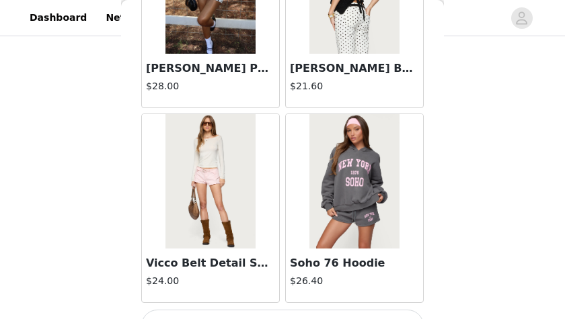
scroll to position [1736, 0]
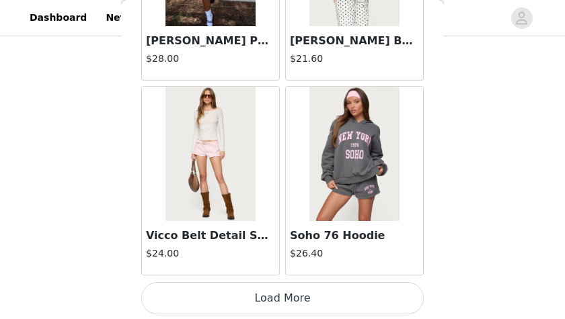
click at [301, 288] on button "Load More" at bounding box center [282, 298] width 282 height 32
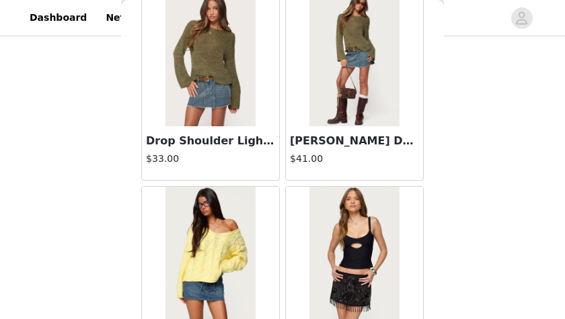
scroll to position [3684, 0]
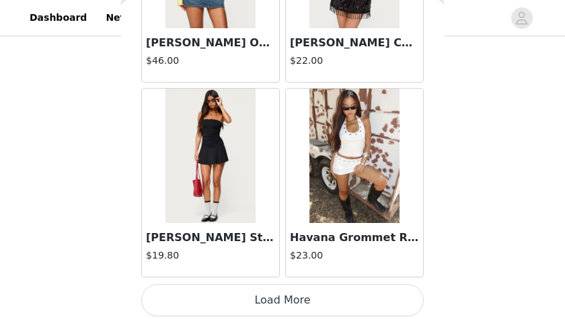
click at [290, 286] on button "Load More" at bounding box center [282, 300] width 282 height 32
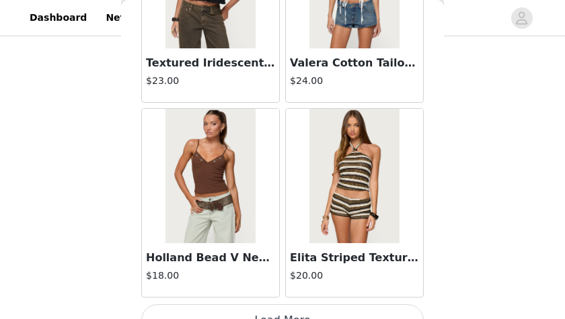
scroll to position [5632, 0]
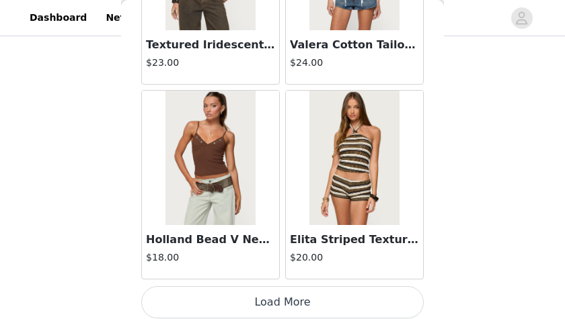
click at [310, 292] on button "Load More" at bounding box center [282, 302] width 282 height 32
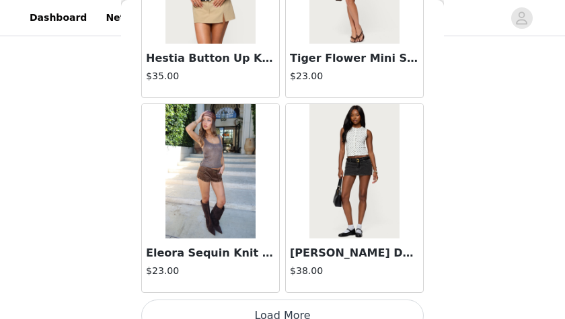
scroll to position [7579, 0]
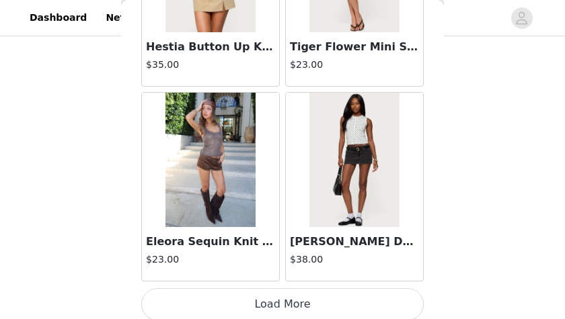
click at [295, 289] on button "Load More" at bounding box center [282, 304] width 282 height 32
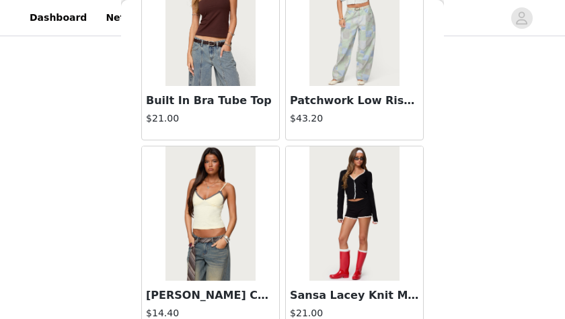
scroll to position [9527, 0]
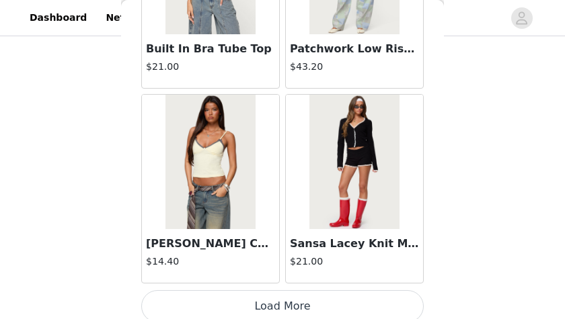
click at [303, 290] on button "Load More" at bounding box center [282, 306] width 282 height 32
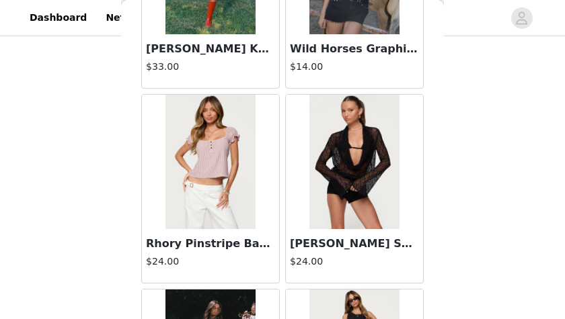
scroll to position [9917, 0]
click at [359, 144] on img at bounding box center [353, 162] width 89 height 134
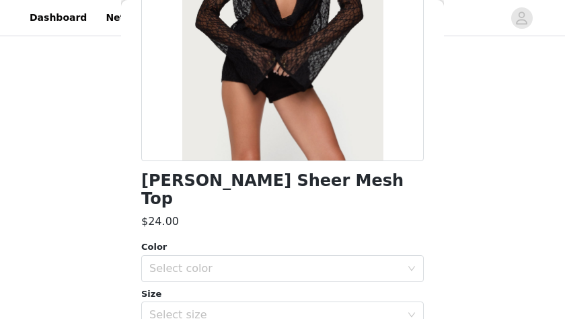
scroll to position [212, 0]
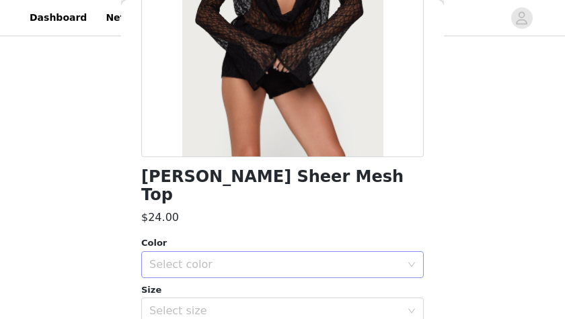
click at [290, 258] on div "Select color" at bounding box center [274, 264] width 251 height 13
click at [258, 278] on li "BLACK" at bounding box center [282, 277] width 282 height 22
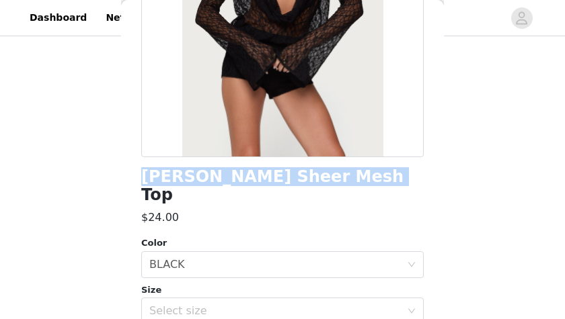
drag, startPoint x: 145, startPoint y: 185, endPoint x: 348, endPoint y: 184, distance: 203.1
click at [349, 185] on div "Lera Lacey Sheer Mesh Top" at bounding box center [282, 186] width 282 height 36
copy h1 "Lera Lacey Sheer Mesh Top"
click at [178, 299] on div "Select size" at bounding box center [278, 312] width 258 height 26
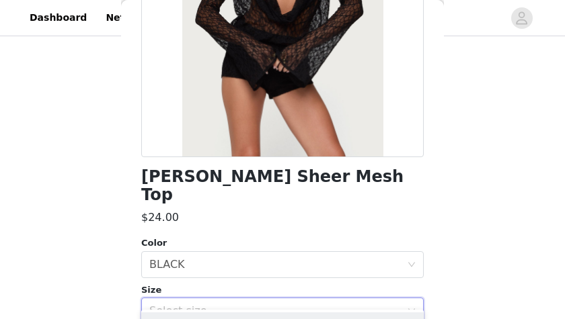
click at [180, 284] on div "Size" at bounding box center [282, 290] width 282 height 13
click at [184, 305] on div "Select size" at bounding box center [274, 311] width 251 height 13
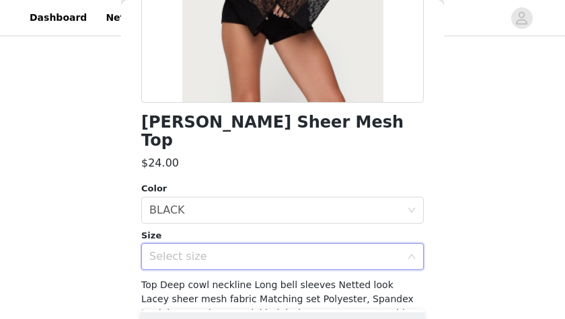
click at [180, 250] on div "Select size" at bounding box center [274, 256] width 251 height 13
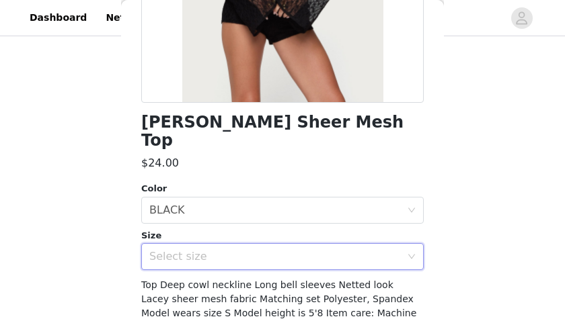
click at [180, 250] on div "Select size" at bounding box center [274, 256] width 251 height 13
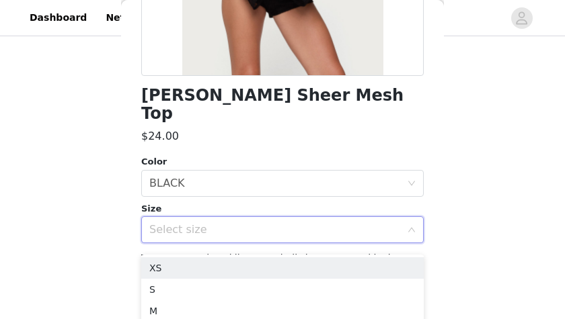
scroll to position [310, 0]
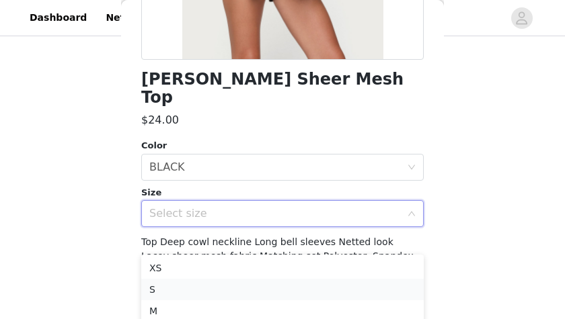
click at [168, 286] on li "S" at bounding box center [282, 290] width 282 height 22
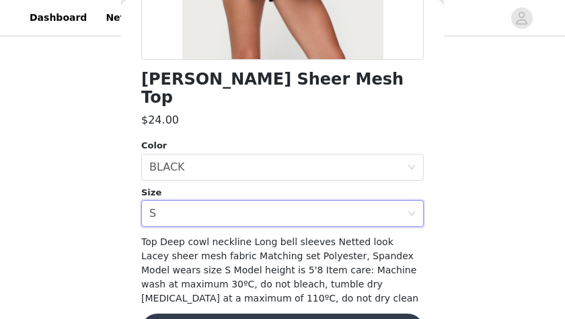
click at [208, 251] on span "Top Deep cowl neckline Long bell sleeves Netted look Lacey sheer mesh fabric Ma…" at bounding box center [279, 270] width 277 height 67
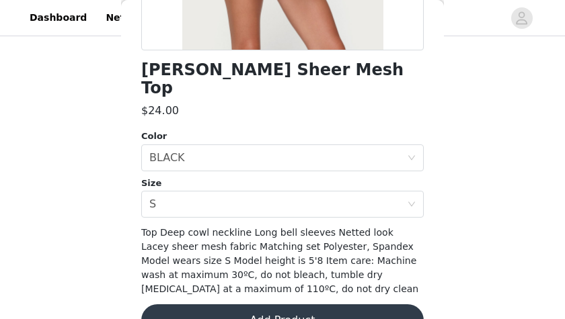
scroll to position [335, 0]
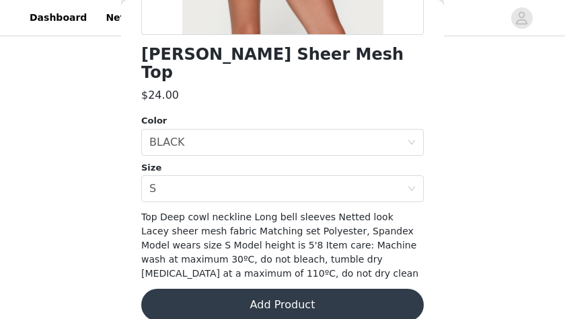
click at [233, 294] on button "Add Product" at bounding box center [282, 305] width 282 height 32
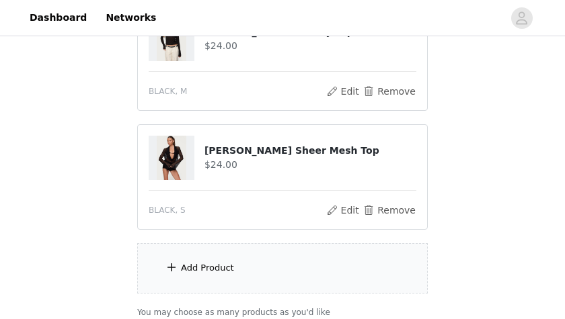
scroll to position [750, 0]
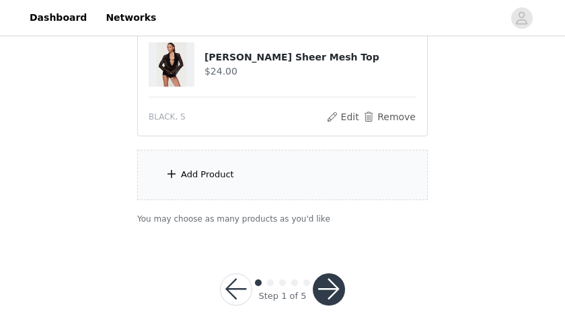
click at [323, 274] on button "button" at bounding box center [329, 290] width 32 height 32
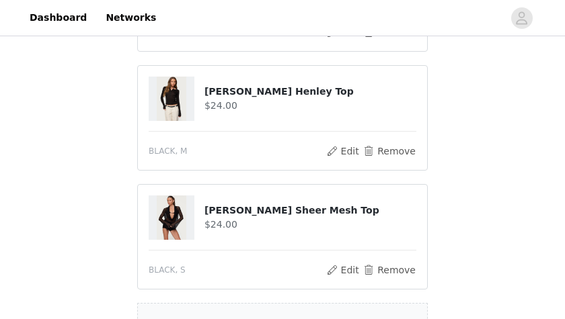
scroll to position [654, 0]
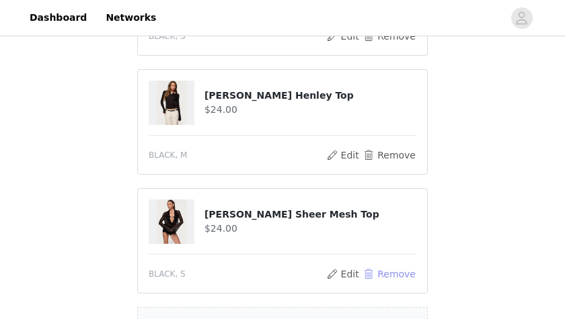
click at [372, 266] on button "Remove" at bounding box center [389, 274] width 54 height 16
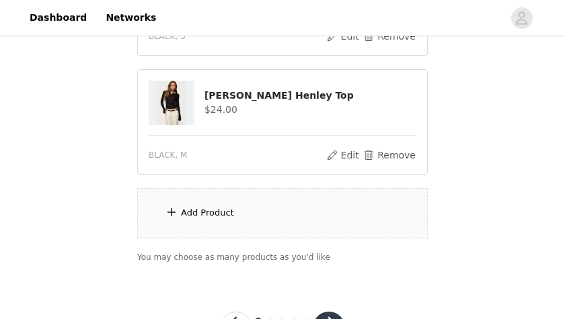
click at [284, 188] on div "Add Product" at bounding box center [282, 213] width 290 height 50
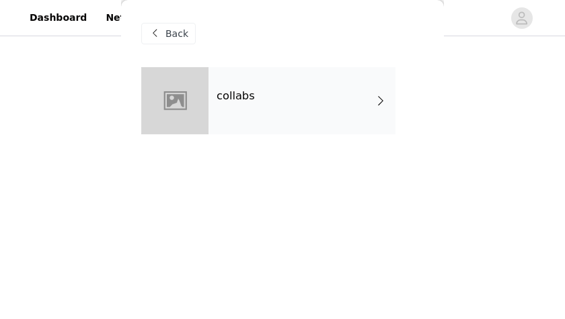
click at [278, 119] on div "collabs" at bounding box center [301, 100] width 187 height 67
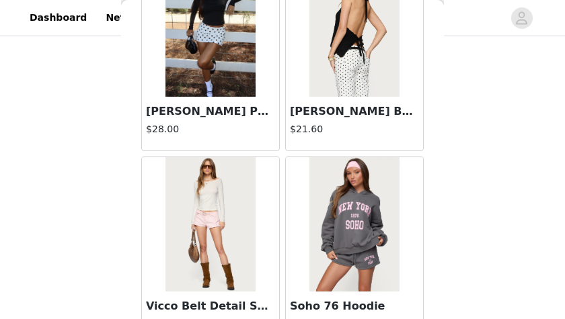
scroll to position [1736, 0]
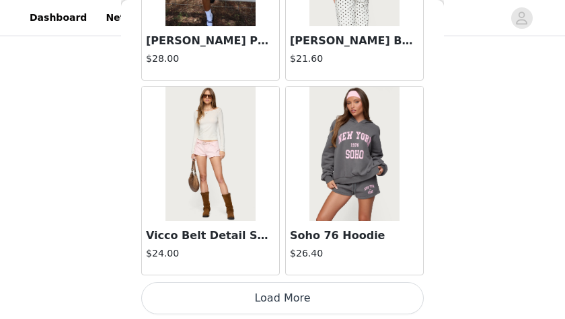
click at [298, 290] on button "Load More" at bounding box center [282, 298] width 282 height 32
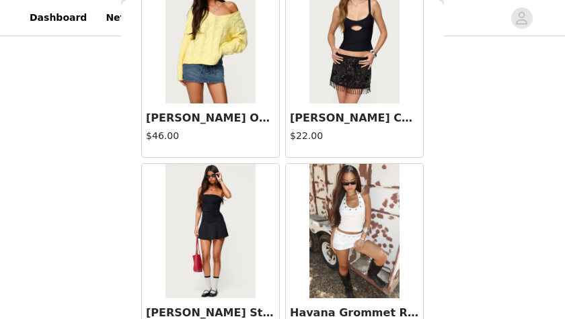
scroll to position [3684, 0]
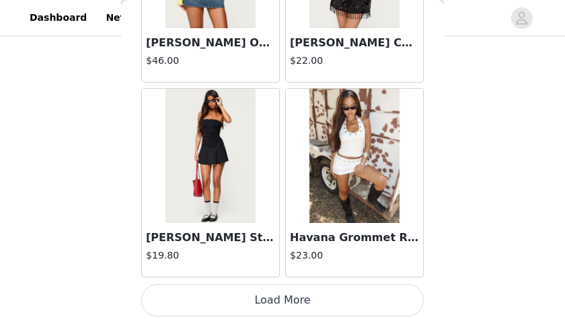
click at [311, 295] on button "Load More" at bounding box center [282, 300] width 282 height 32
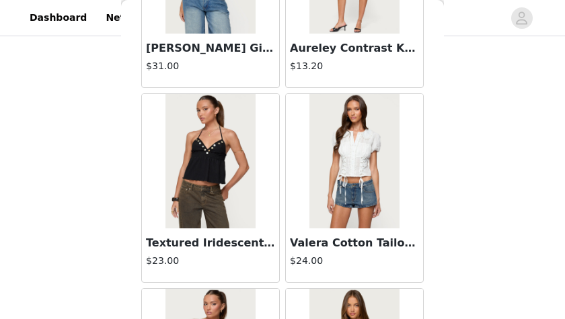
scroll to position [5632, 0]
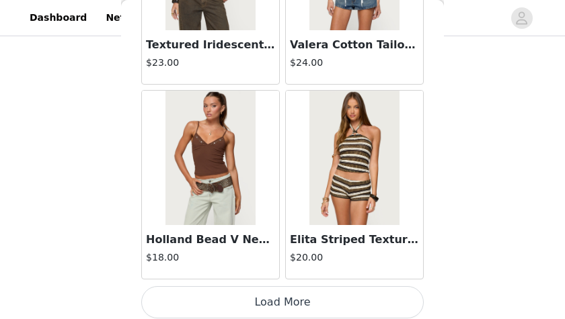
click at [315, 291] on button "Load More" at bounding box center [282, 302] width 282 height 32
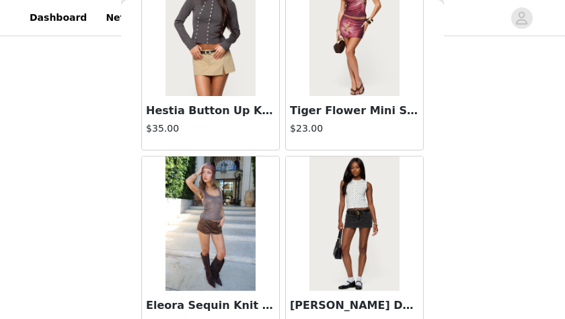
scroll to position [7579, 0]
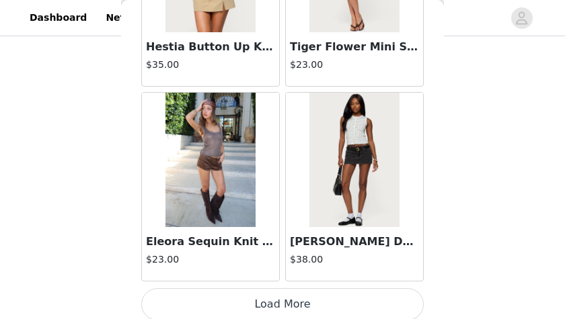
click at [299, 299] on button "Load More" at bounding box center [282, 304] width 282 height 32
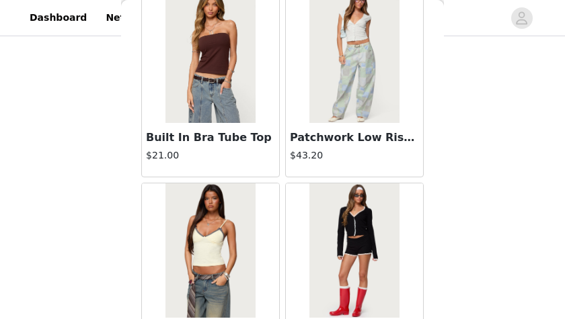
scroll to position [9527, 0]
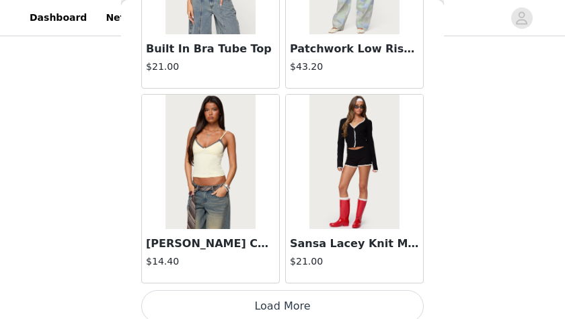
click at [314, 290] on button "Load More" at bounding box center [282, 306] width 282 height 32
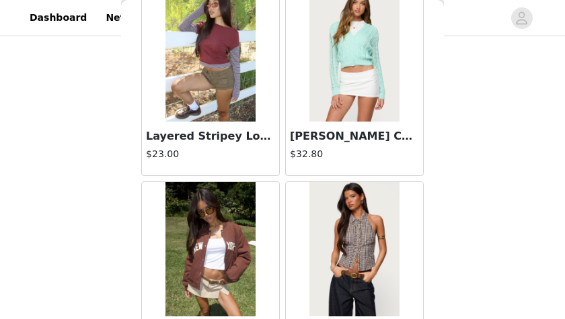
scroll to position [11476, 0]
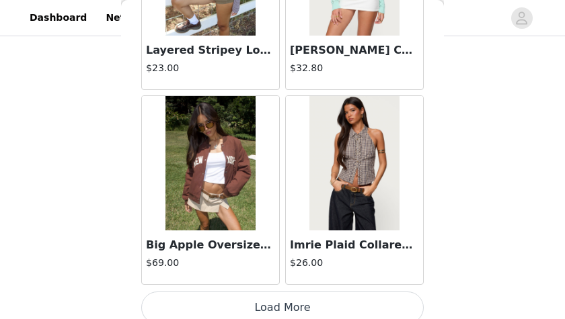
click at [310, 296] on button "Load More" at bounding box center [282, 308] width 282 height 32
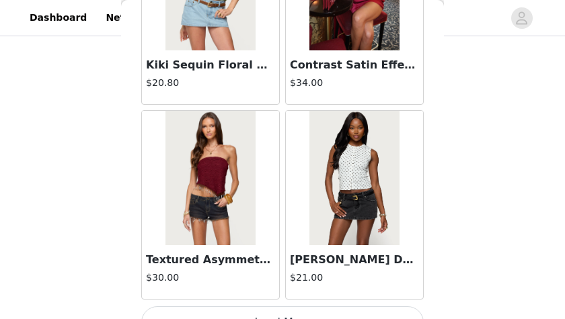
scroll to position [13424, 0]
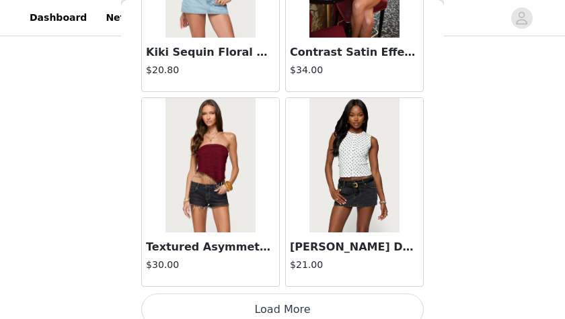
click at [290, 294] on button "Load More" at bounding box center [282, 310] width 282 height 32
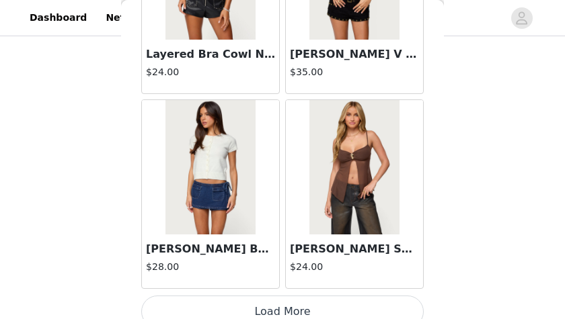
scroll to position [418, 0]
click at [314, 300] on button "Load More" at bounding box center [282, 312] width 282 height 32
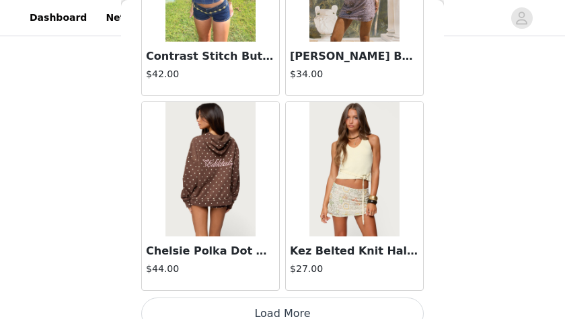
scroll to position [470, 0]
click at [319, 298] on button "Load More" at bounding box center [282, 314] width 282 height 32
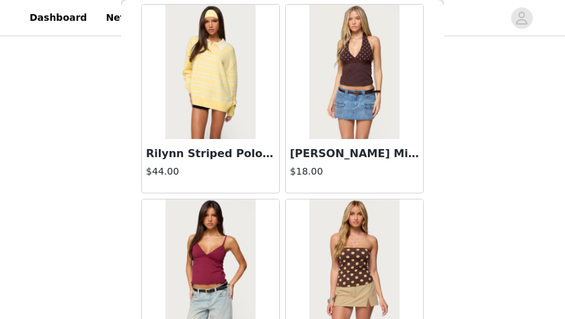
click at [324, 79] on img at bounding box center [353, 72] width 89 height 134
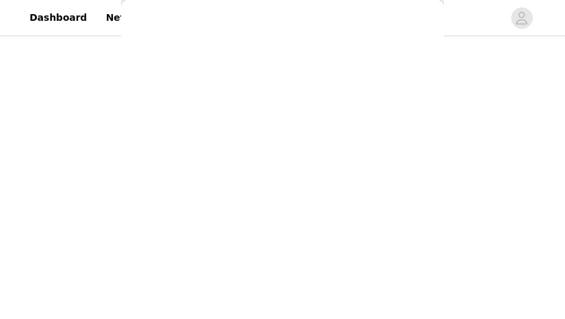
scroll to position [335, 0]
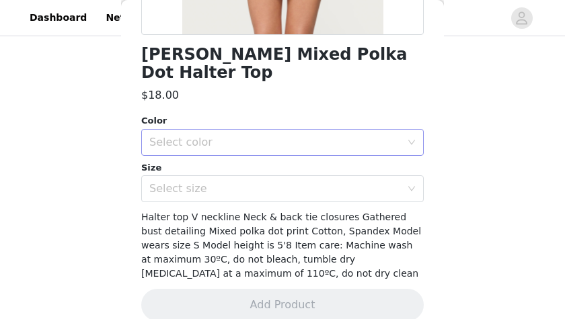
click at [228, 136] on div "Select color" at bounding box center [274, 142] width 251 height 13
click at [216, 160] on li "BROWN" at bounding box center [282, 154] width 282 height 22
click at [221, 182] on div "Select size" at bounding box center [274, 188] width 251 height 13
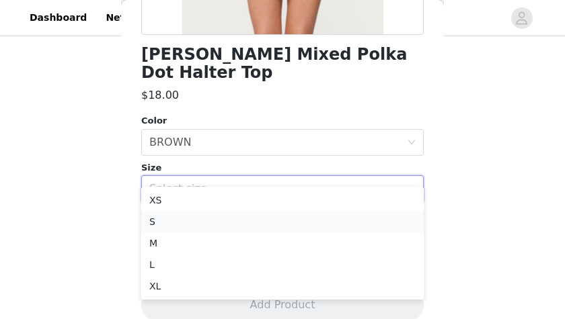
click at [202, 223] on li "S" at bounding box center [282, 222] width 282 height 22
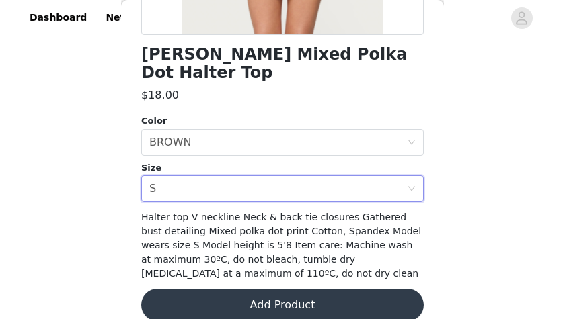
click at [223, 289] on button "Add Product" at bounding box center [282, 305] width 282 height 32
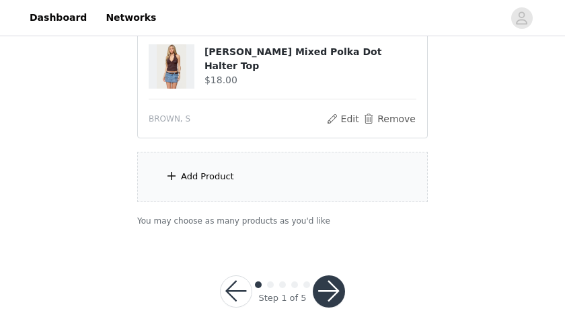
scroll to position [813, 0]
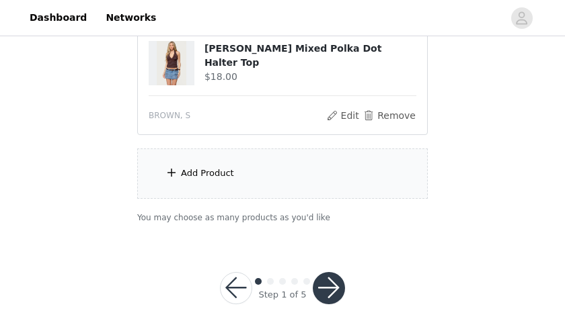
click at [329, 280] on button "button" at bounding box center [329, 288] width 32 height 32
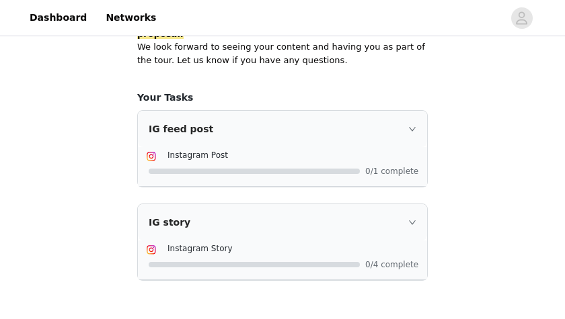
scroll to position [1069, 0]
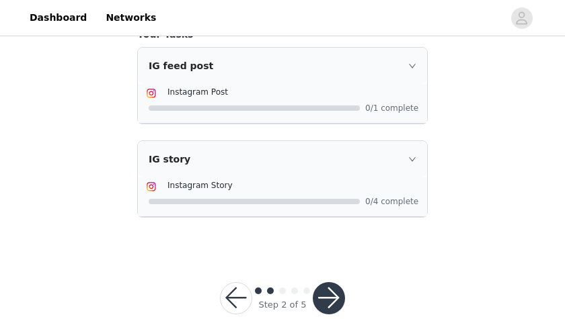
click at [329, 282] on button "button" at bounding box center [329, 298] width 32 height 32
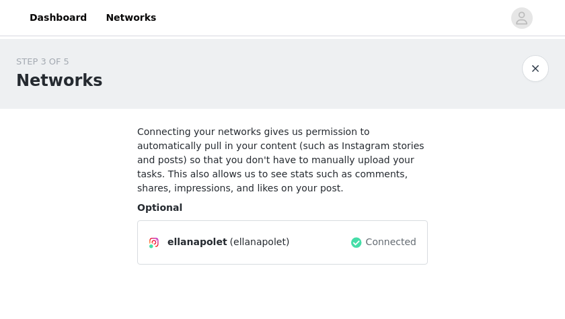
scroll to position [69, 0]
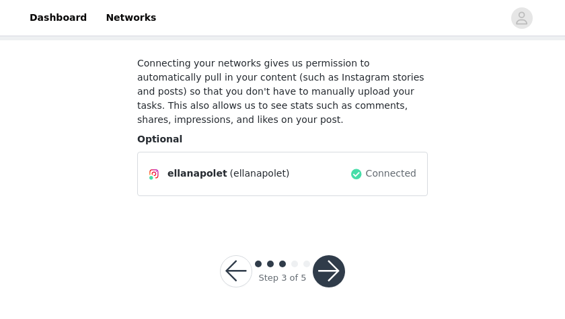
click at [238, 262] on button "button" at bounding box center [236, 271] width 32 height 32
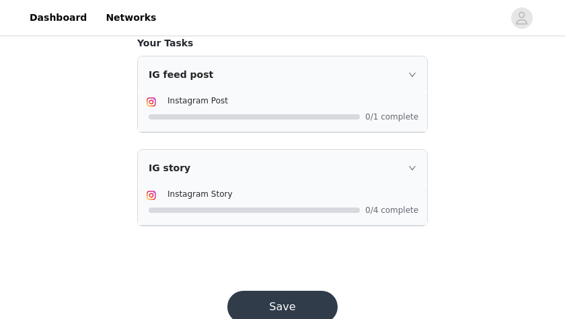
scroll to position [1069, 0]
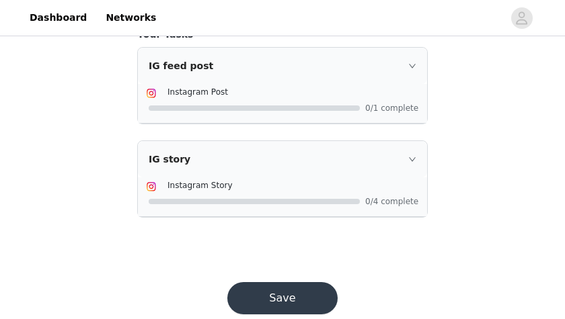
click at [293, 282] on button "Save" at bounding box center [282, 298] width 110 height 32
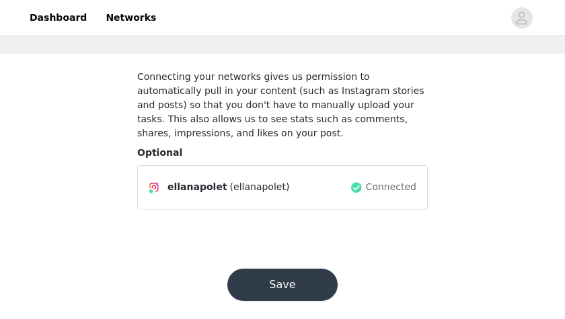
scroll to position [69, 0]
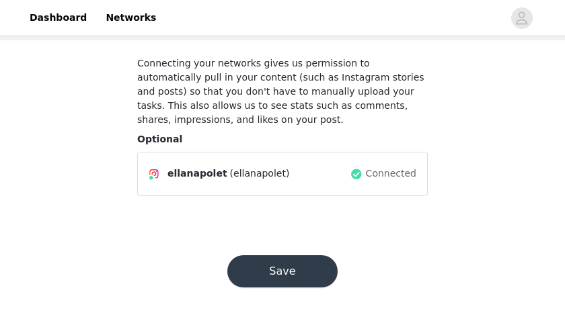
click at [288, 272] on button "Save" at bounding box center [282, 271] width 110 height 32
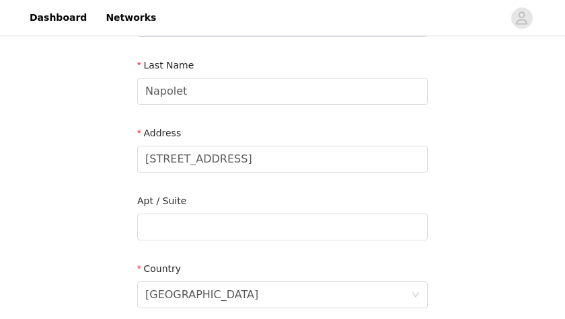
scroll to position [216, 0]
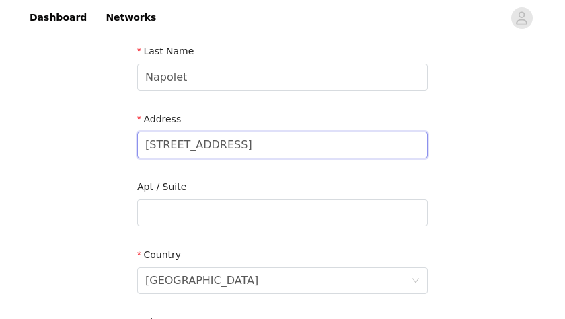
drag, startPoint x: 259, startPoint y: 155, endPoint x: 147, endPoint y: 145, distance: 112.8
click at [147, 145] on input "7724 Essex Gate Dr S" at bounding box center [282, 145] width 290 height 27
type input "500 Maple St"
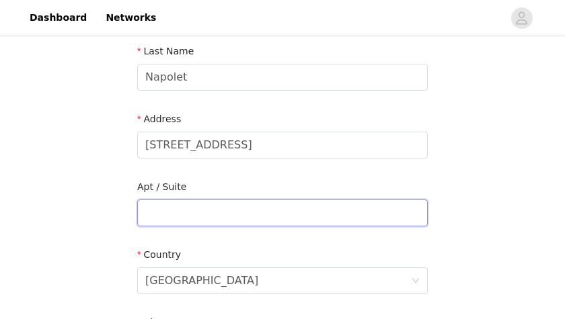
click at [161, 216] on input "text" at bounding box center [282, 213] width 290 height 27
type input "S"
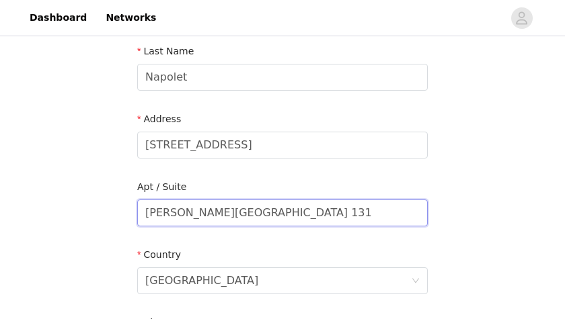
type input "Scott Hall Room 131"
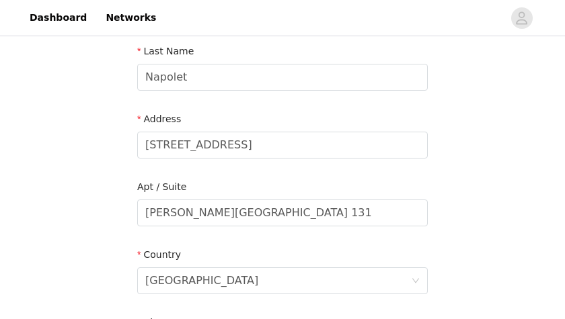
click at [345, 252] on div "Country" at bounding box center [282, 257] width 290 height 19
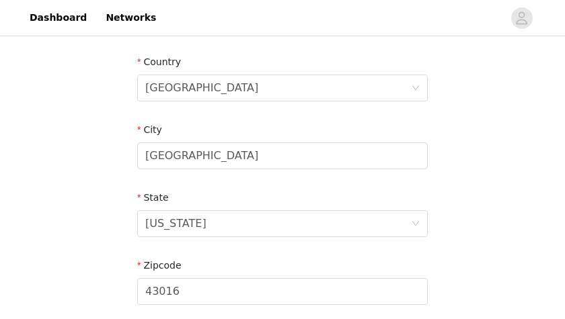
scroll to position [411, 0]
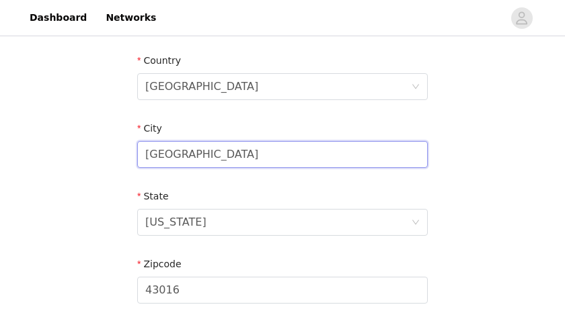
drag, startPoint x: 191, startPoint y: 155, endPoint x: 126, endPoint y: 149, distance: 64.8
click at [126, 149] on section "Email ellanapolet17@gmail.com First Name Ella Last Name Napolet Address 500 Map…" at bounding box center [282, 53] width 323 height 711
type input "Oxford"
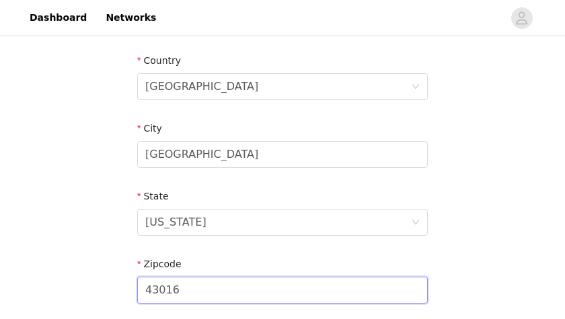
click at [188, 288] on input "43016" at bounding box center [282, 290] width 290 height 27
type input "4"
type input "45056"
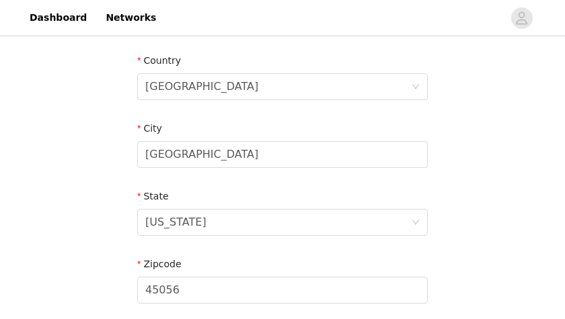
click at [59, 233] on div "STEP 4 OF 5 Shipping Information Email ellanapolet17@gmail.com First Name Ella …" at bounding box center [282, 18] width 565 height 781
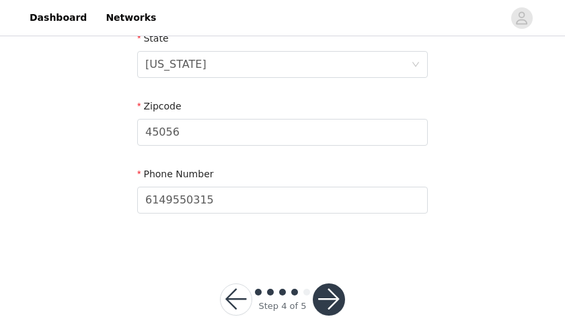
scroll to position [597, 0]
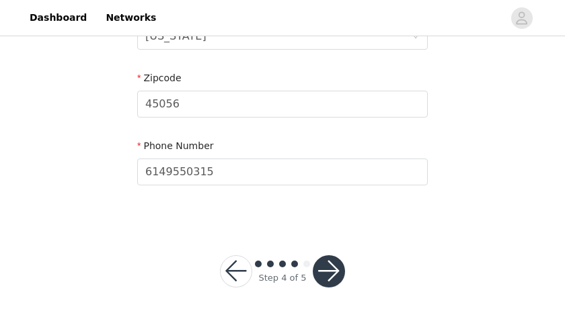
click at [322, 272] on button "button" at bounding box center [329, 271] width 32 height 32
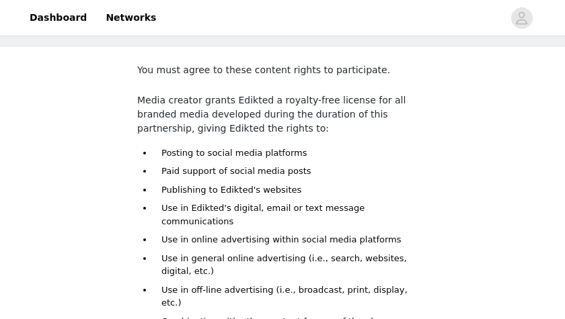
scroll to position [229, 0]
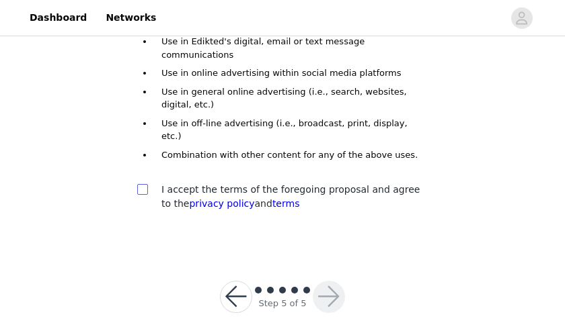
click at [143, 184] on input "checkbox" at bounding box center [141, 188] width 9 height 9
checkbox input "true"
click at [319, 281] on button "button" at bounding box center [329, 297] width 32 height 32
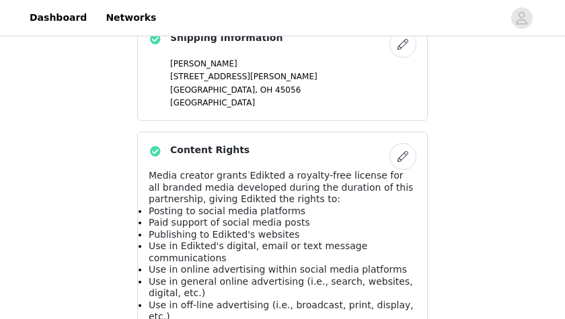
scroll to position [940, 0]
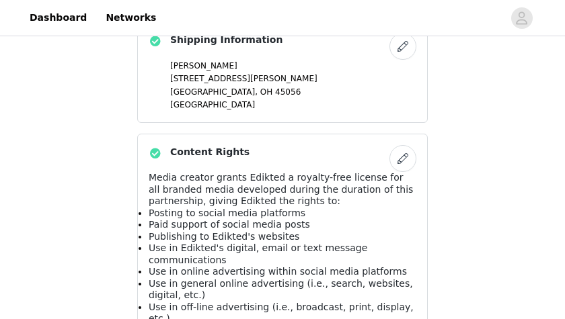
click at [403, 48] on button "button" at bounding box center [402, 46] width 27 height 27
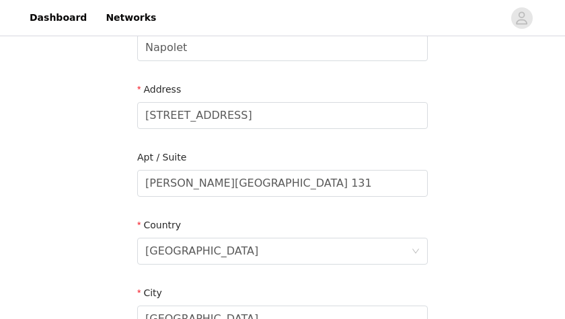
scroll to position [254, 0]
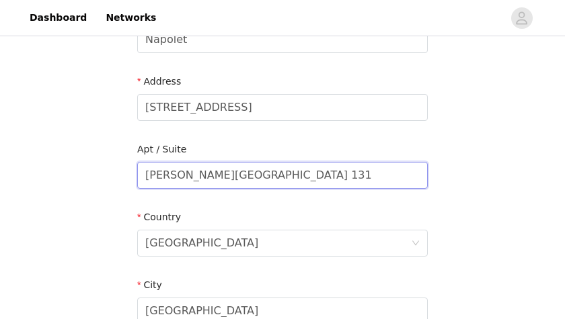
drag, startPoint x: 254, startPoint y: 178, endPoint x: 144, endPoint y: 175, distance: 110.3
click at [144, 175] on input "Scott Hall Room 131" at bounding box center [282, 175] width 290 height 27
type input "Room 131 Scott Hall"
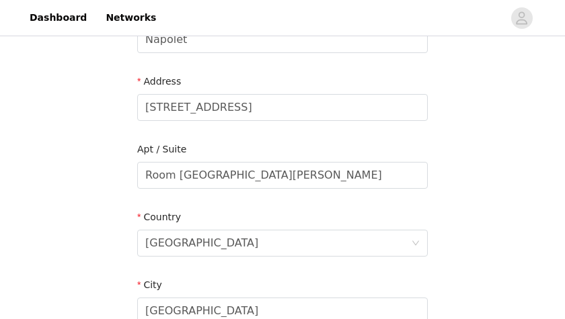
click at [457, 200] on div "STEP 4 OF 5 Shipping Information Email ellanapolet17@gmail.com First Name Ella …" at bounding box center [282, 175] width 565 height 781
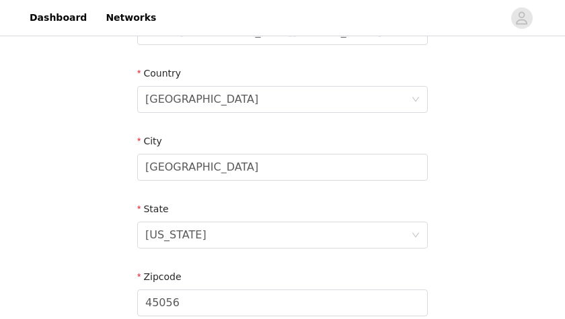
scroll to position [597, 0]
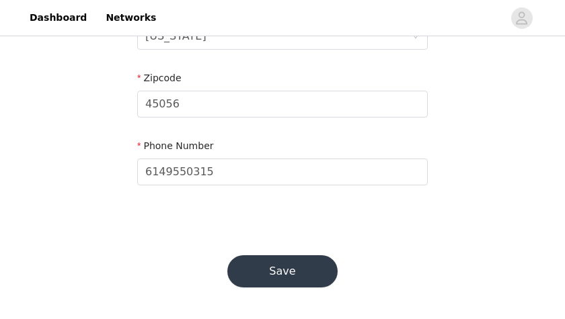
click at [326, 268] on button "Save" at bounding box center [282, 271] width 110 height 32
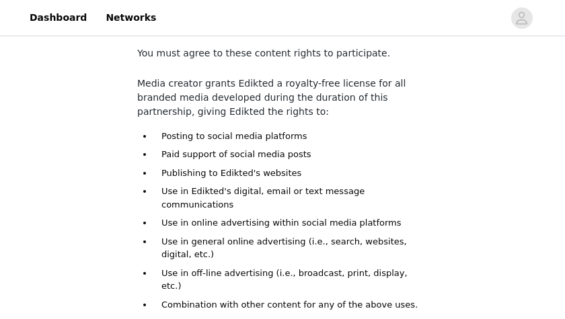
scroll to position [229, 0]
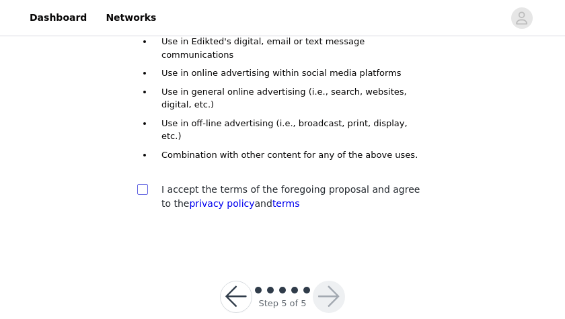
click at [143, 184] on input "checkbox" at bounding box center [141, 188] width 9 height 9
checkbox input "true"
click at [319, 281] on button "button" at bounding box center [329, 297] width 32 height 32
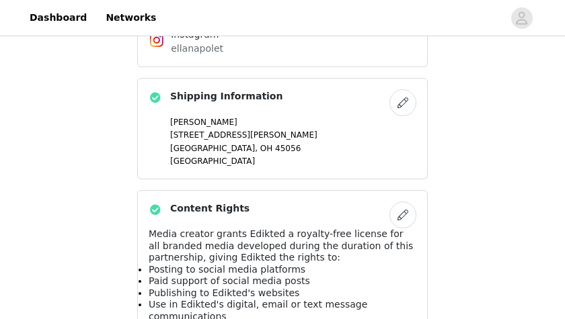
scroll to position [1119, 0]
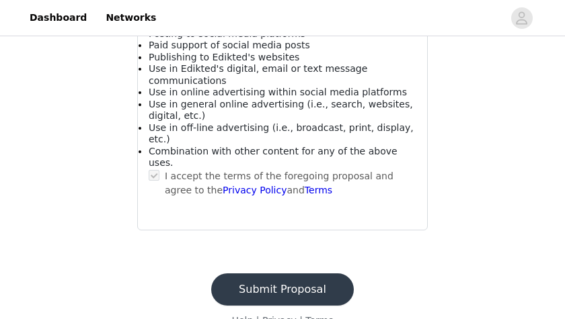
click at [301, 274] on button "Submit Proposal" at bounding box center [282, 290] width 143 height 32
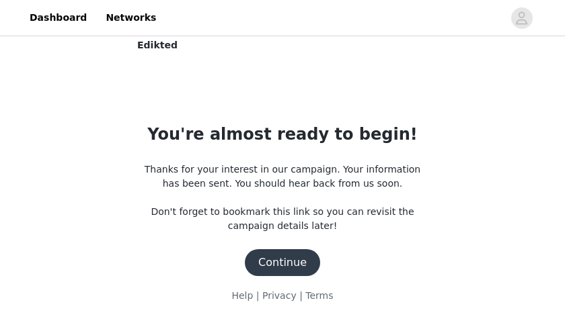
click at [302, 265] on button "Continue" at bounding box center [282, 262] width 75 height 27
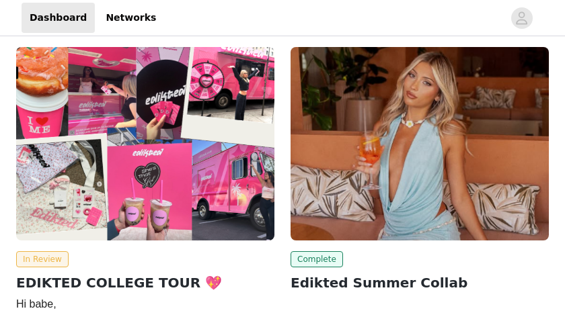
scroll to position [11, 0]
